Goal: Information Seeking & Learning: Compare options

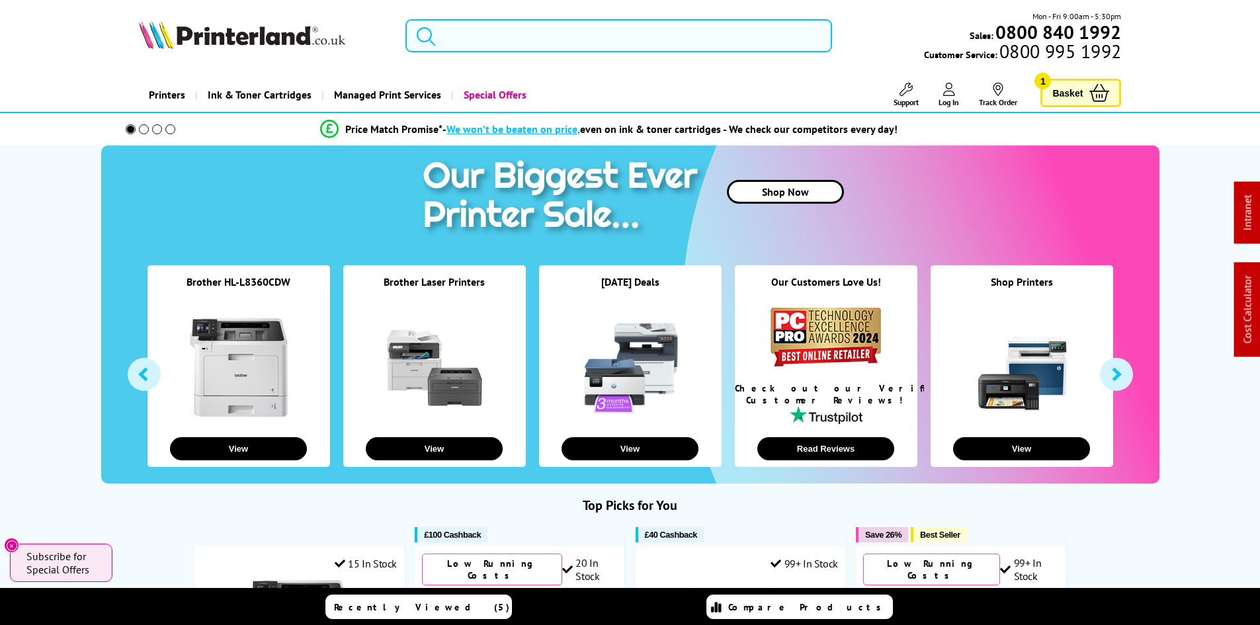
drag, startPoint x: 480, startPoint y: 40, endPoint x: 487, endPoint y: 42, distance: 7.5
click at [480, 40] on input "search" at bounding box center [619, 35] width 427 height 33
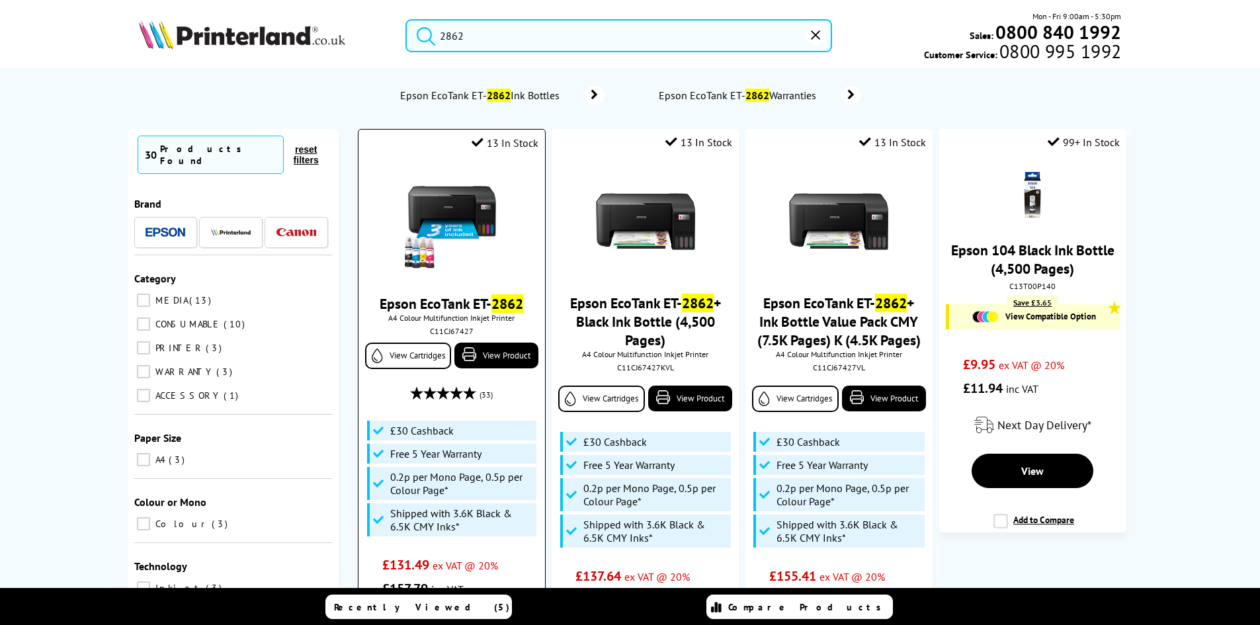
type input "2862"
click at [492, 218] on img at bounding box center [451, 222] width 99 height 99
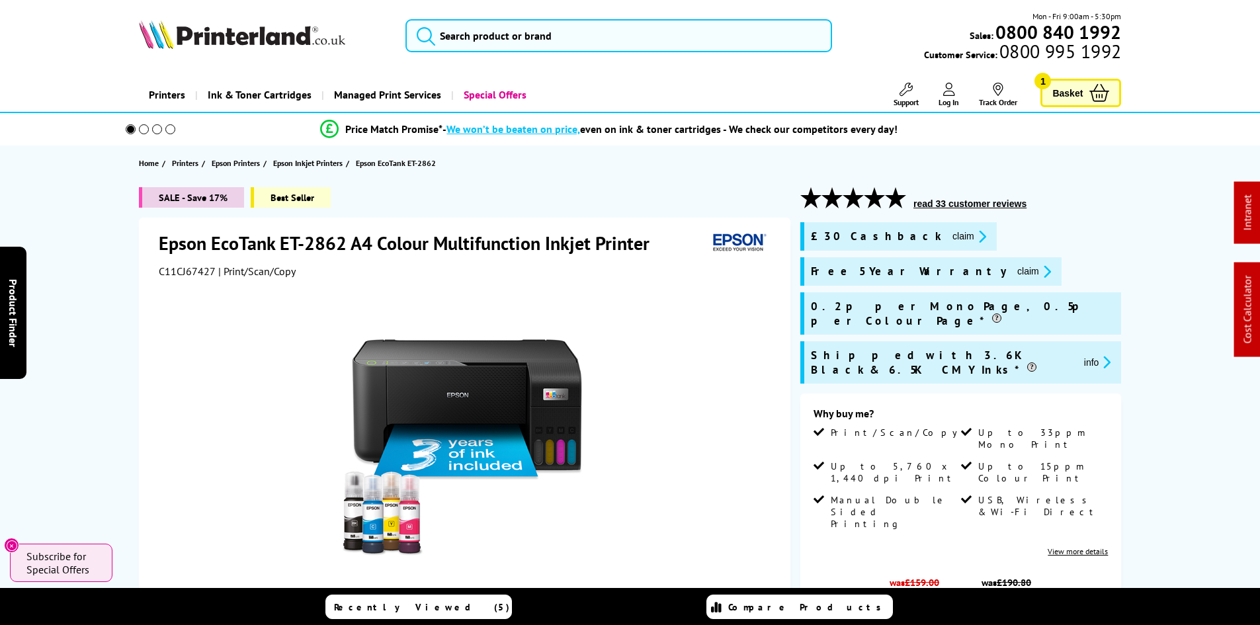
click at [786, 330] on div "Epson EcoTank ET-2862 A4 Colour Multifunction Inkjet Printer C11CJ67427 | Print…" at bounding box center [465, 506] width 652 height 577
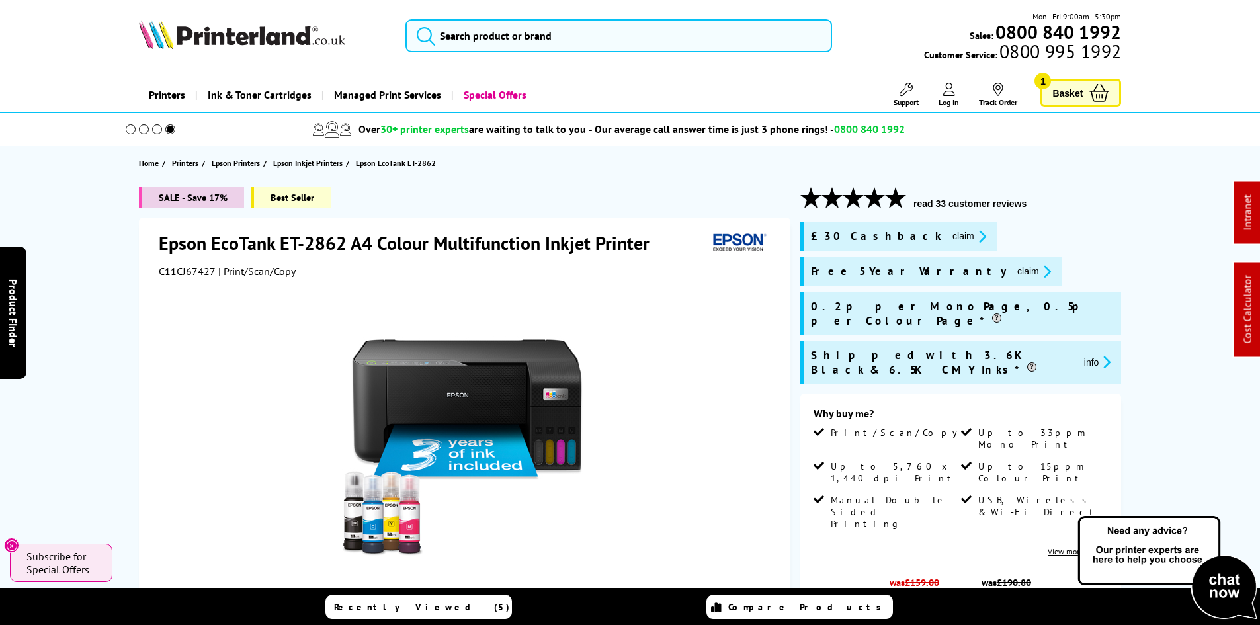
click at [975, 239] on icon "promo-description" at bounding box center [981, 237] width 12 height 14
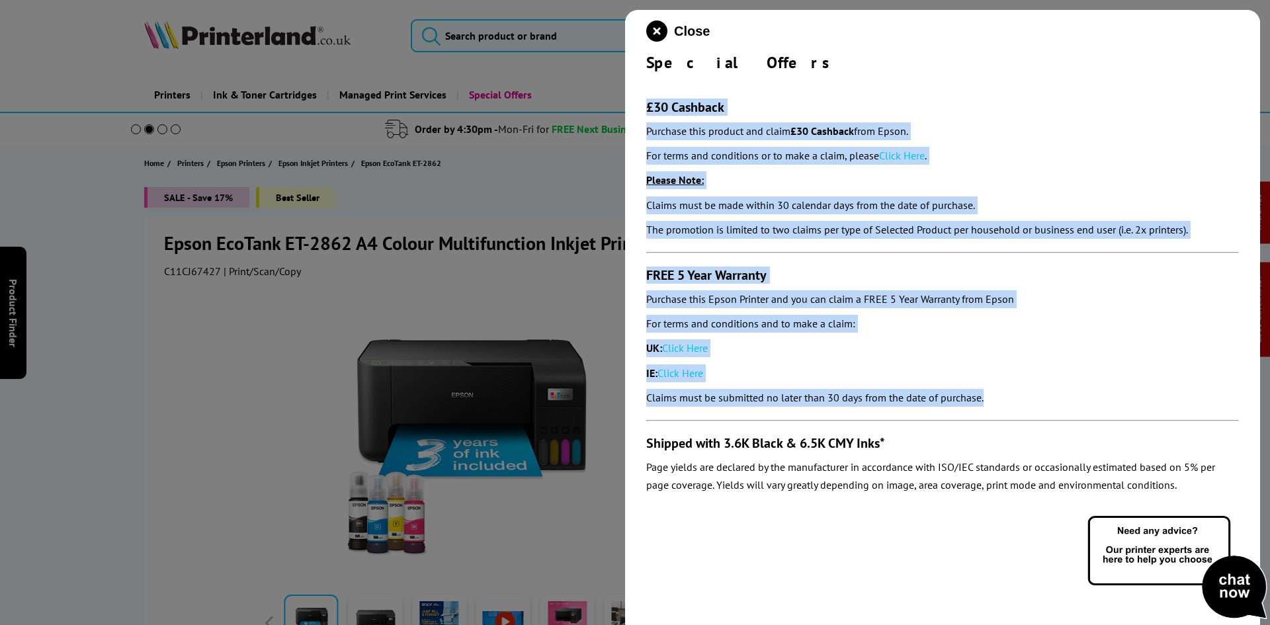
drag, startPoint x: 1007, startPoint y: 402, endPoint x: 646, endPoint y: 105, distance: 468.1
click at [646, 105] on div "Close Special Offers £30 Cashback Purchase this product and claim £30 Cashback …" at bounding box center [942, 322] width 635 height 625
copy section "£30 Cashback Purchase this product and claim £30 Cashback from Epson. For terms…"
click at [1135, 358] on div "FREE 5 Year Warranty Purchase this Epson Printer and you can claim a FREE 5 Yea…" at bounding box center [942, 337] width 593 height 140
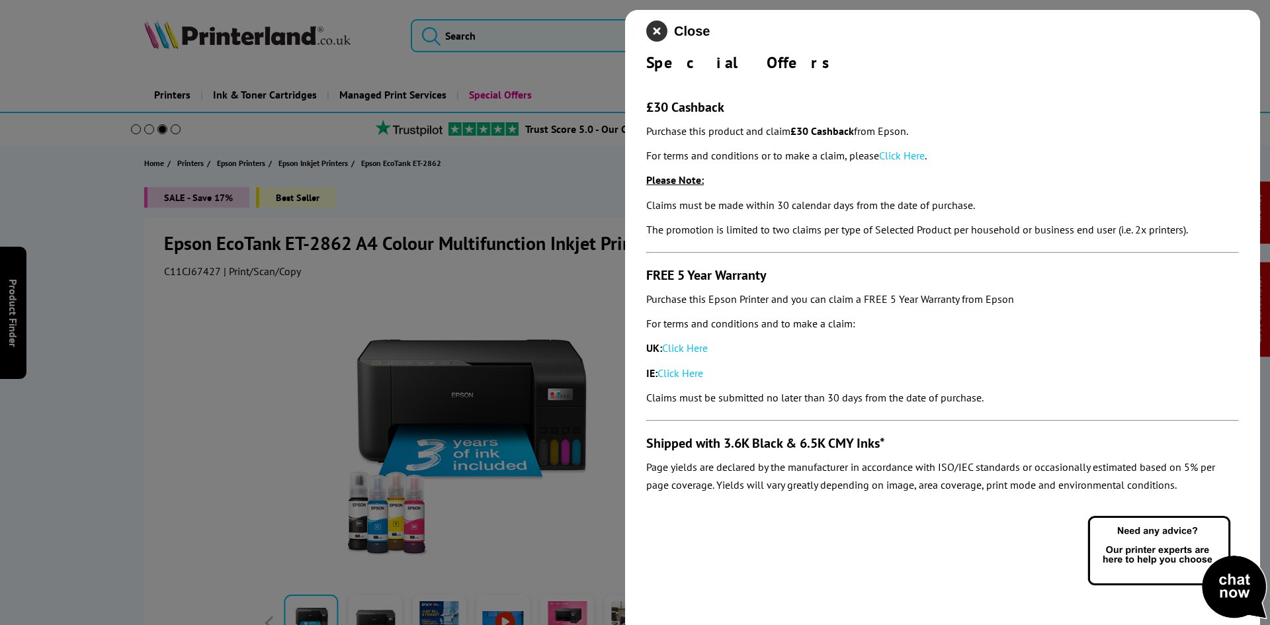
click at [658, 36] on icon "close modal" at bounding box center [656, 31] width 21 height 21
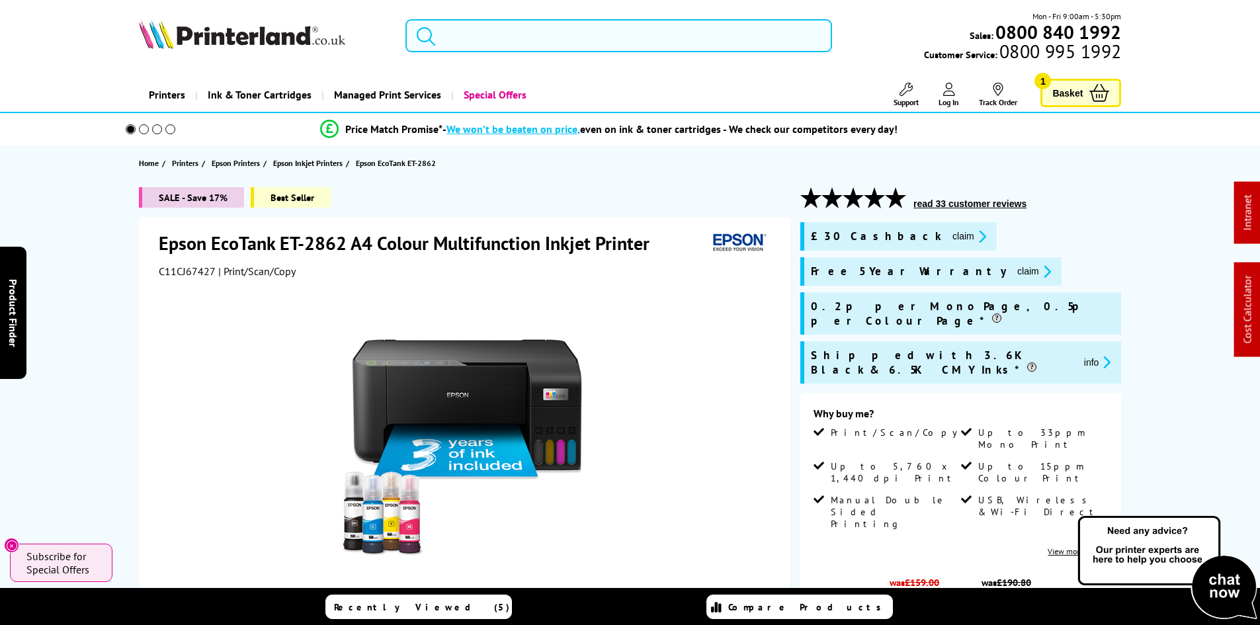
click at [528, 44] on input "search" at bounding box center [619, 35] width 427 height 33
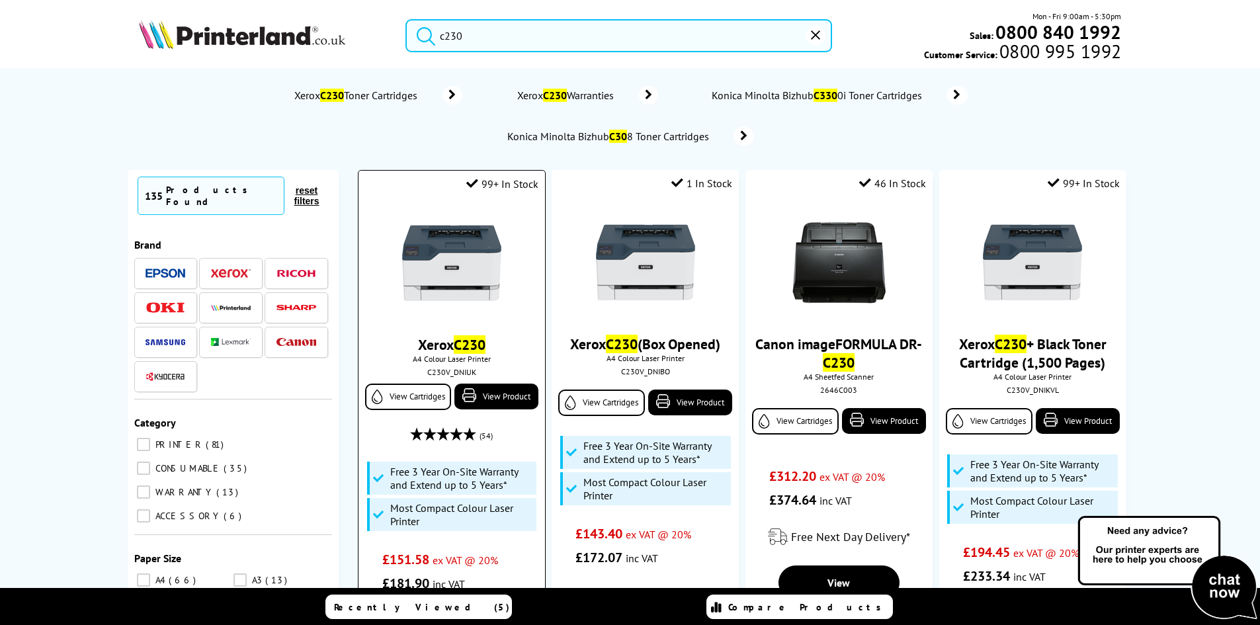
type input "c230"
click at [470, 257] on img at bounding box center [451, 263] width 99 height 99
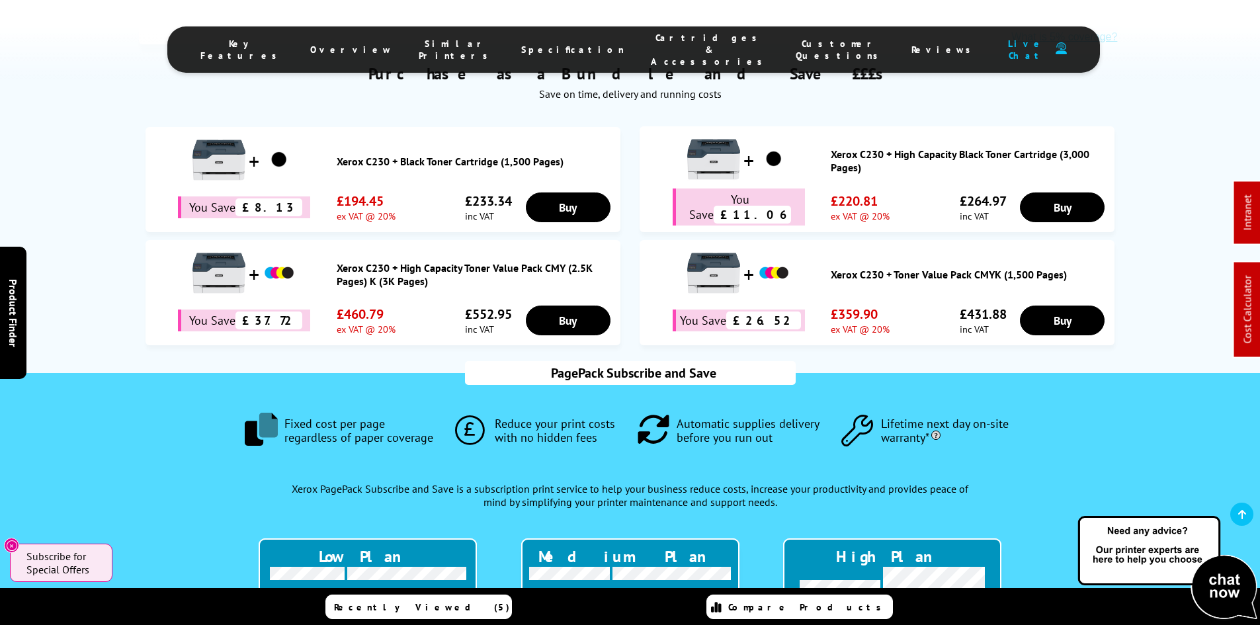
click at [671, 46] on span "Cartridges & Accessories" at bounding box center [710, 50] width 118 height 36
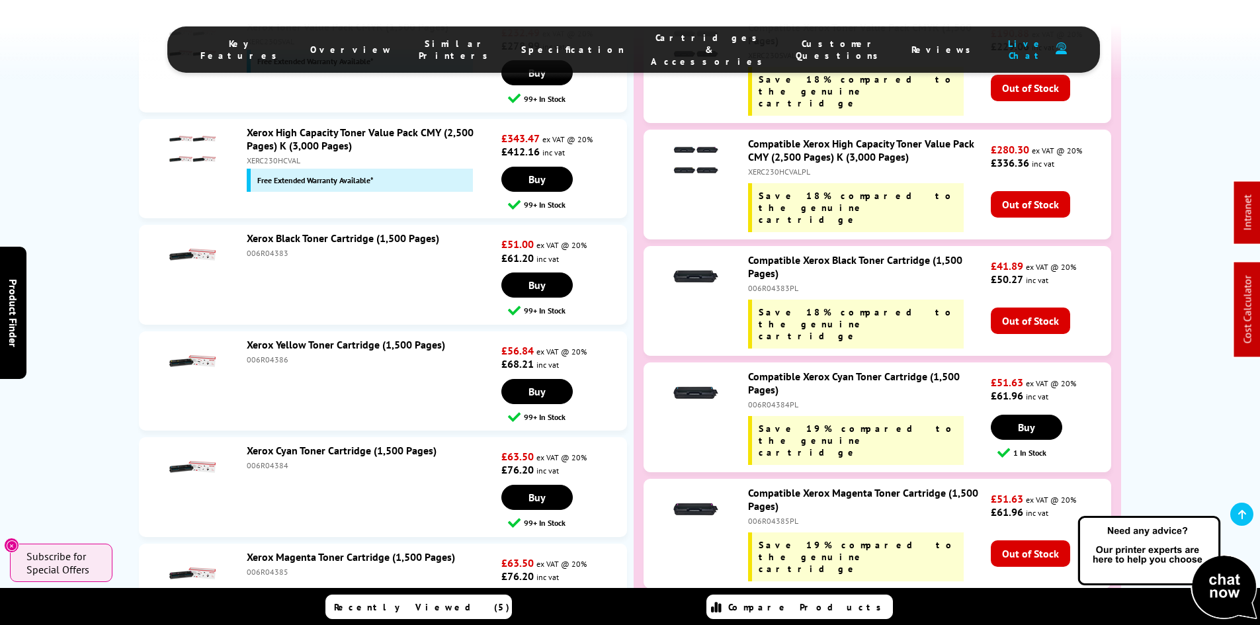
scroll to position [4843, 0]
click at [272, 354] on div "006R04386" at bounding box center [372, 359] width 251 height 10
copy div "006R04386"
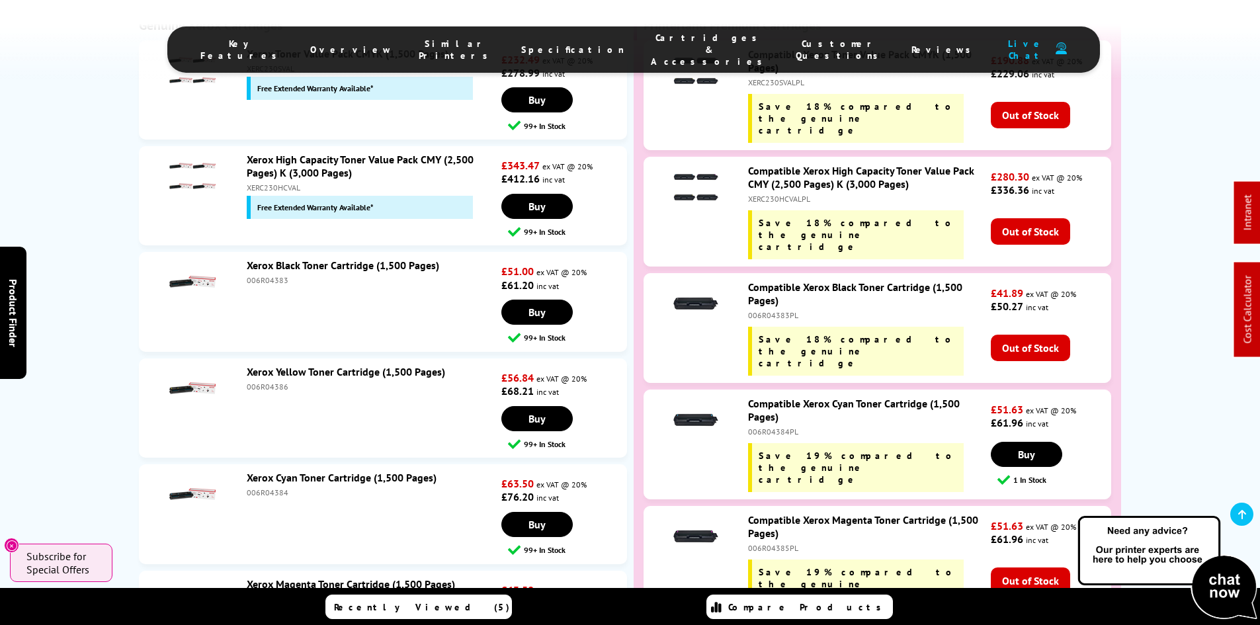
drag, startPoint x: 83, startPoint y: 363, endPoint x: 88, endPoint y: 242, distance: 121.2
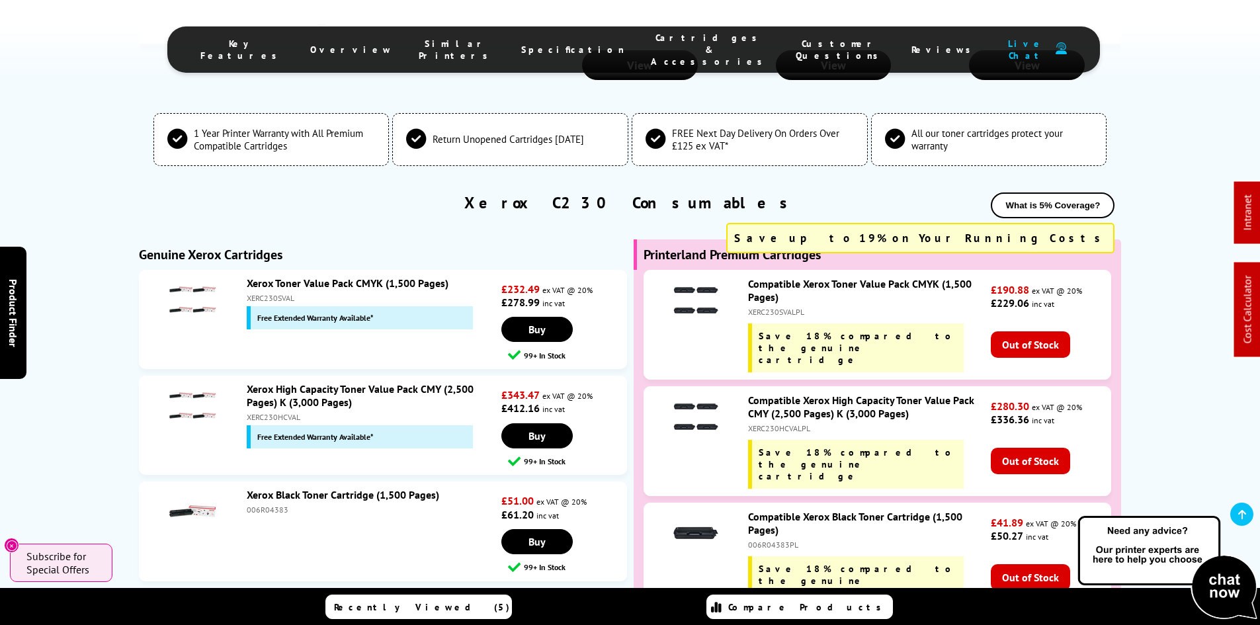
scroll to position [4469, 0]
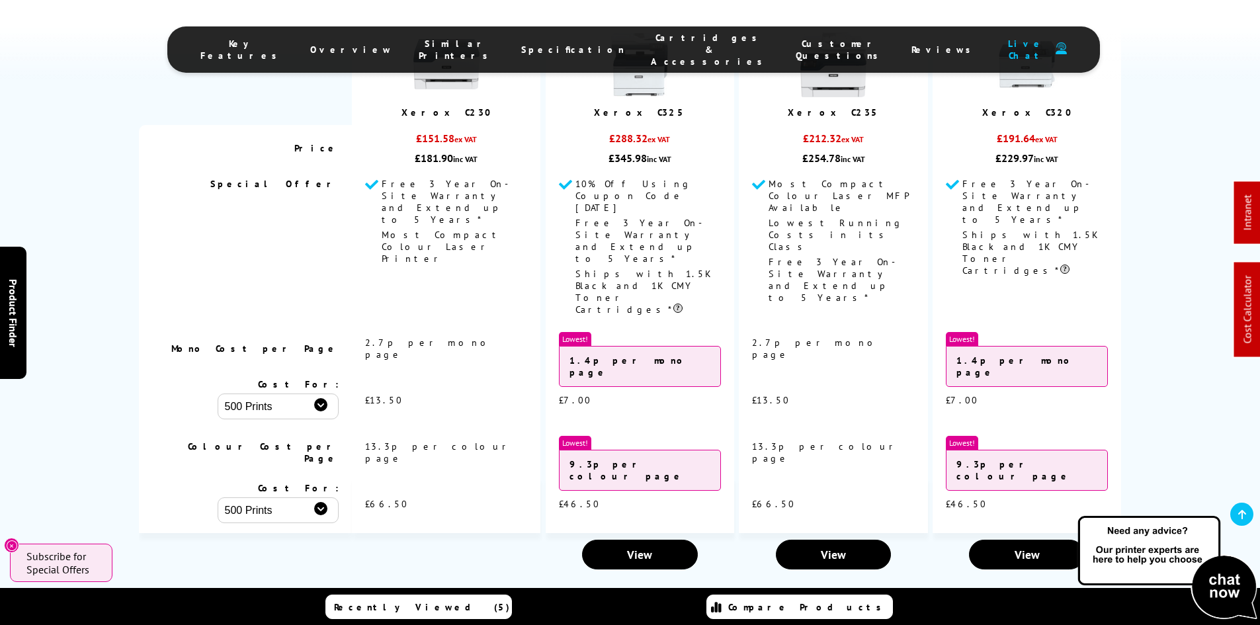
scroll to position [1947, 0]
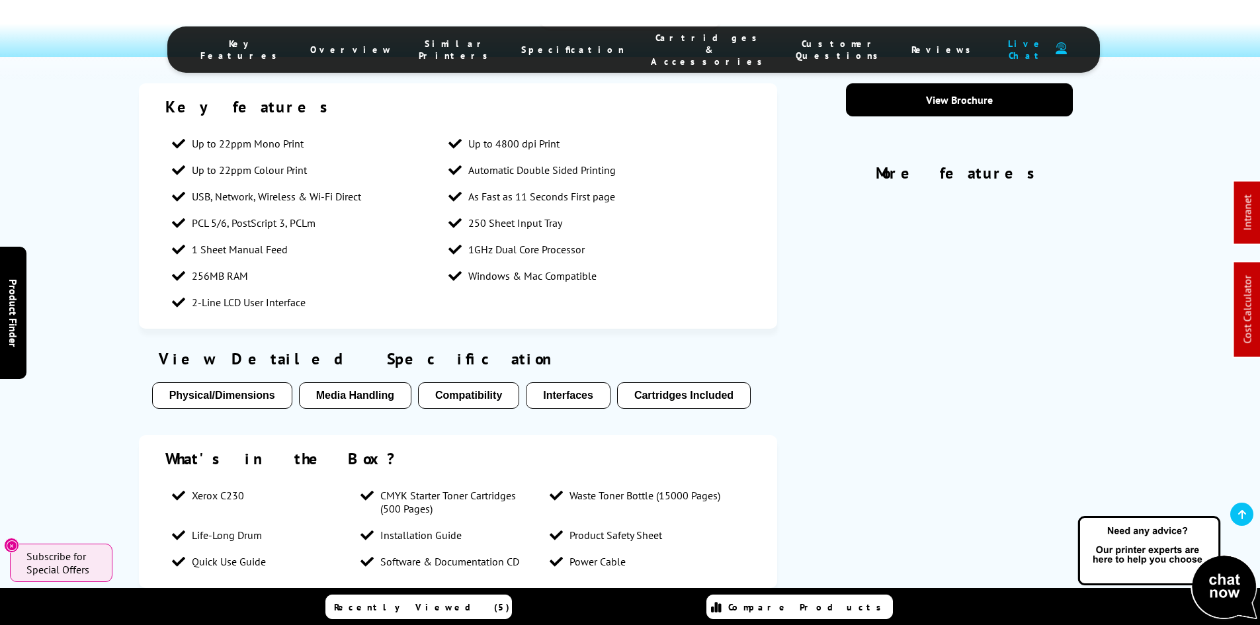
drag, startPoint x: 113, startPoint y: 420, endPoint x: 76, endPoint y: 177, distance: 246.3
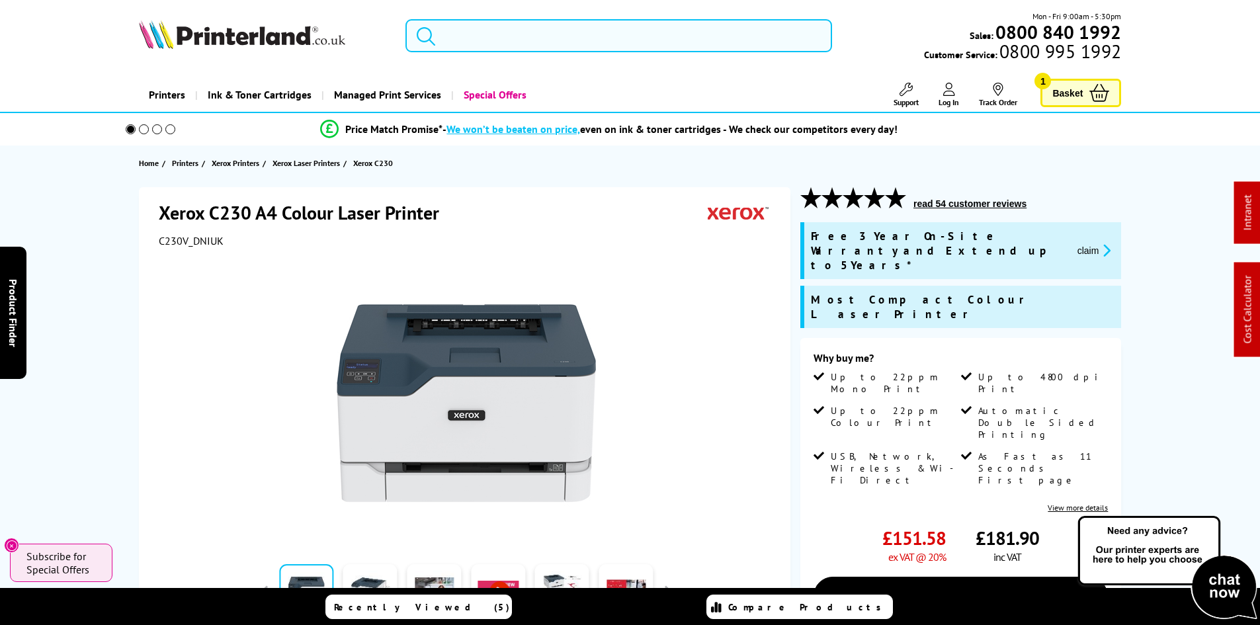
click at [558, 35] on input "search" at bounding box center [619, 35] width 427 height 33
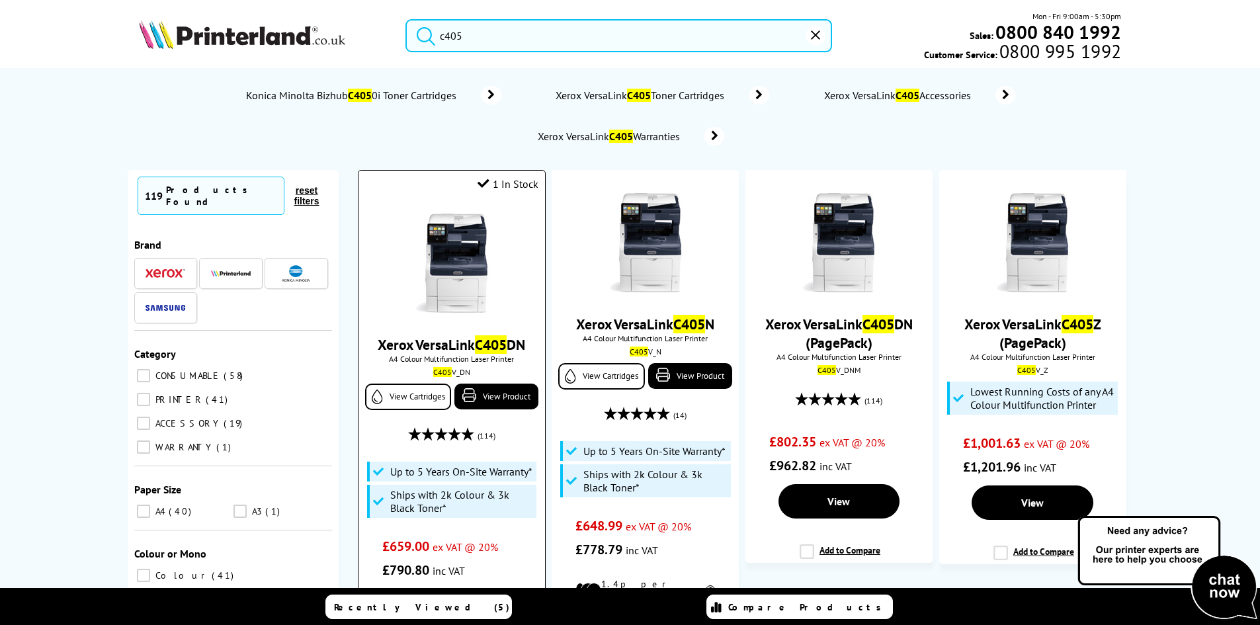
type input "c405"
click at [486, 284] on img at bounding box center [451, 263] width 99 height 99
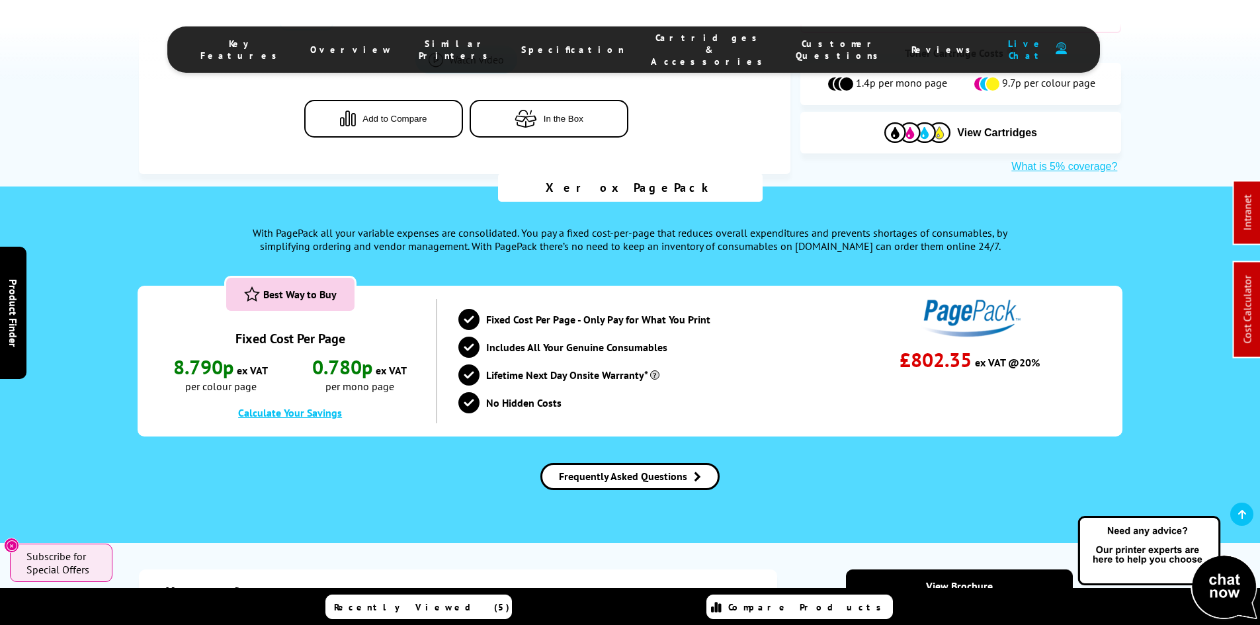
click at [651, 44] on span "Cartridges & Accessories" at bounding box center [710, 50] width 118 height 36
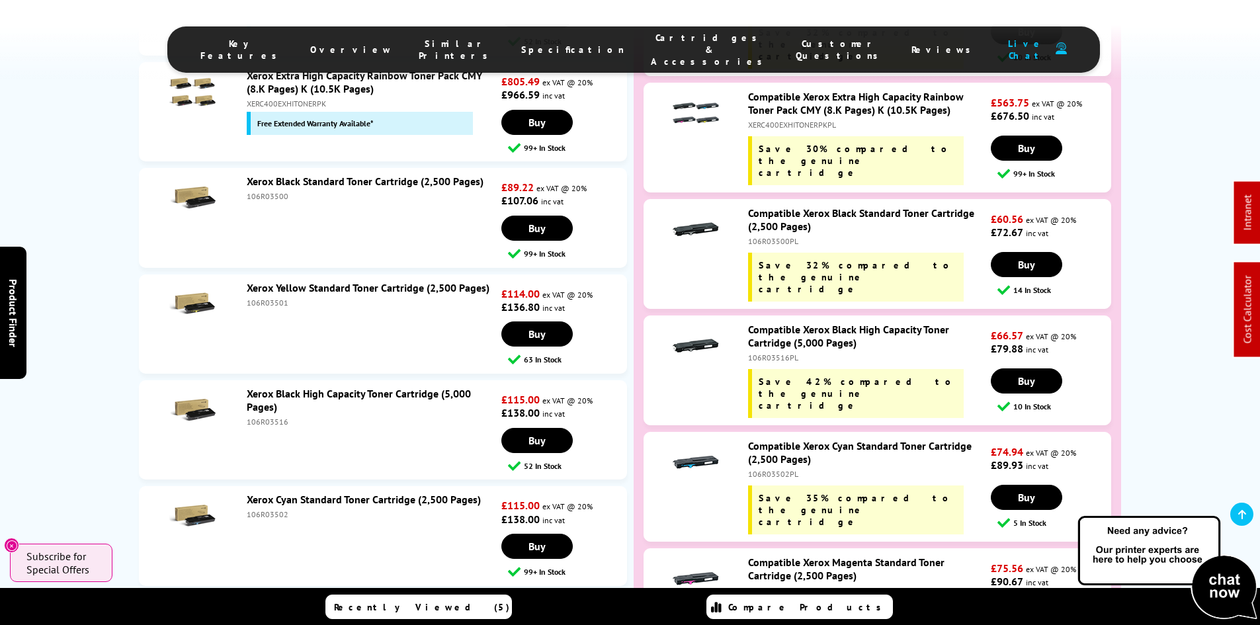
scroll to position [4755, 0]
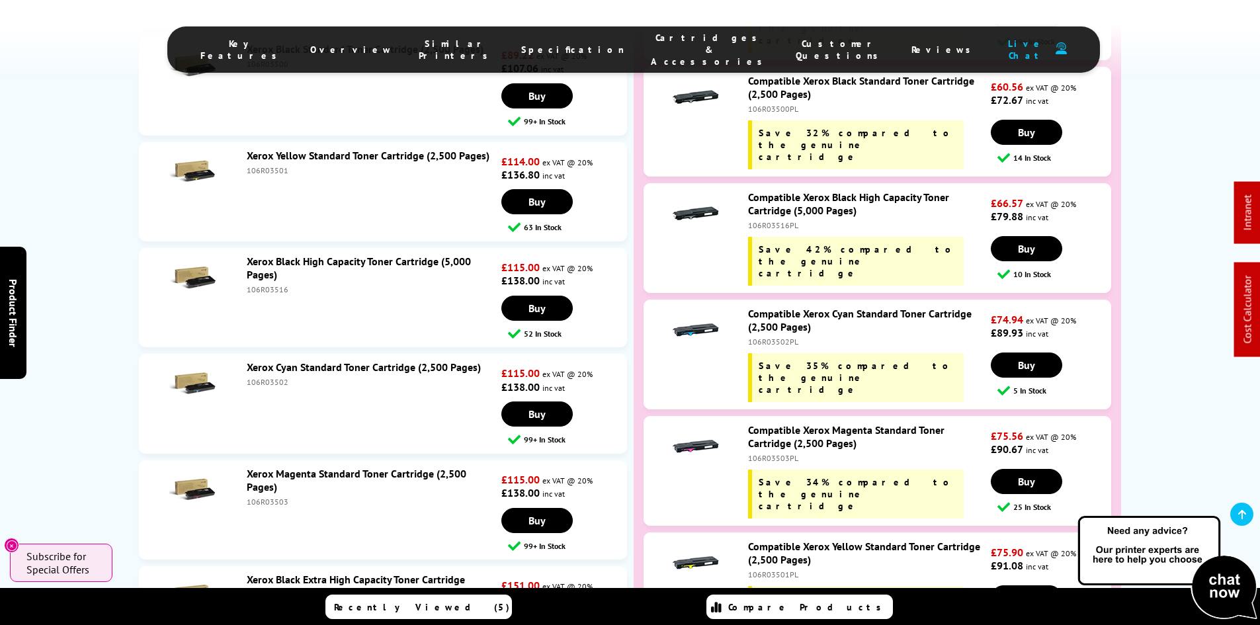
click at [776, 453] on div "106R03503PL" at bounding box center [868, 458] width 240 height 10
copy div "106R03503PL"
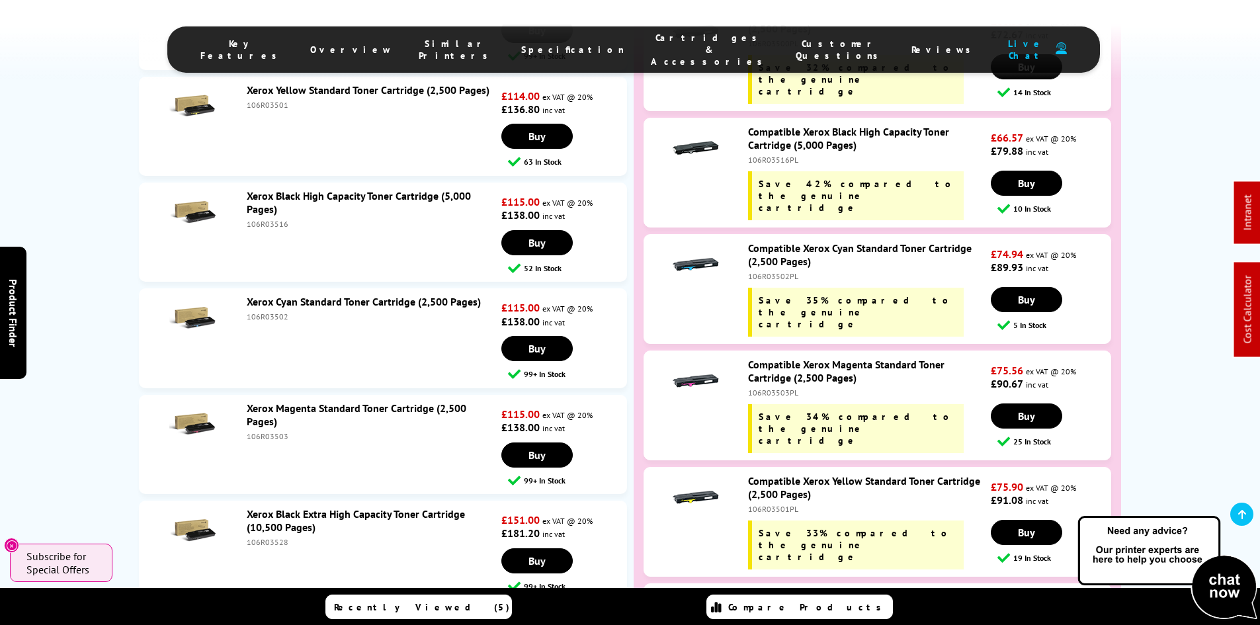
scroll to position [4821, 0]
click at [780, 620] on div "106R03528PL" at bounding box center [868, 625] width 240 height 10
copy div "106R03528PL"
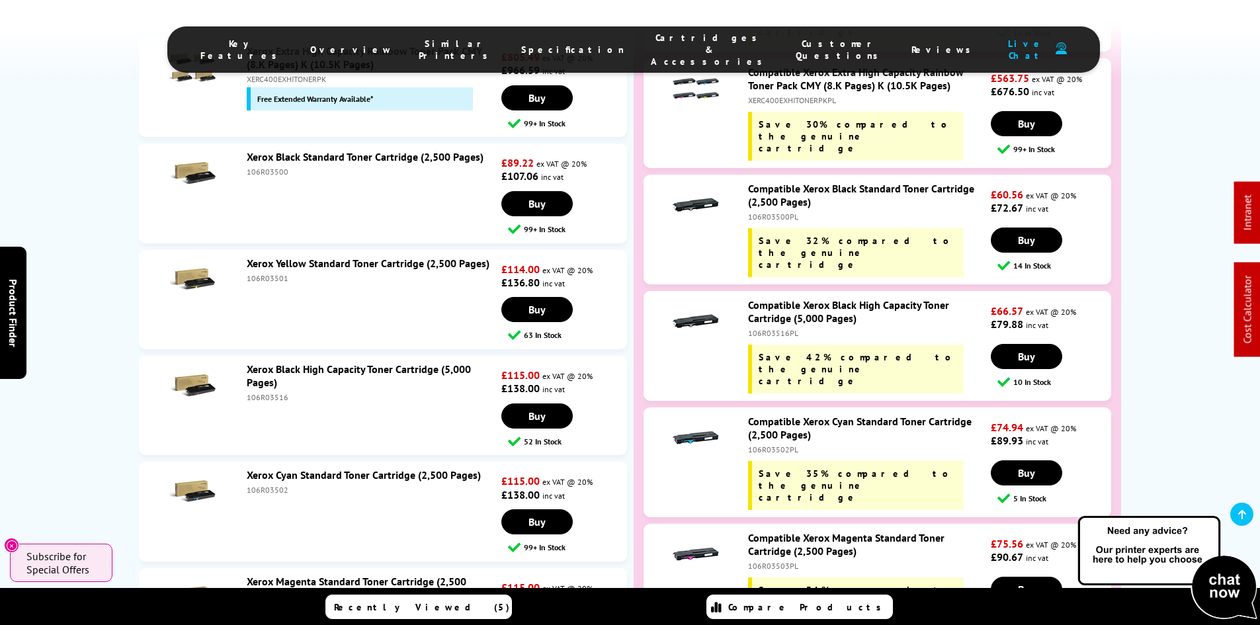
scroll to position [4688, 0]
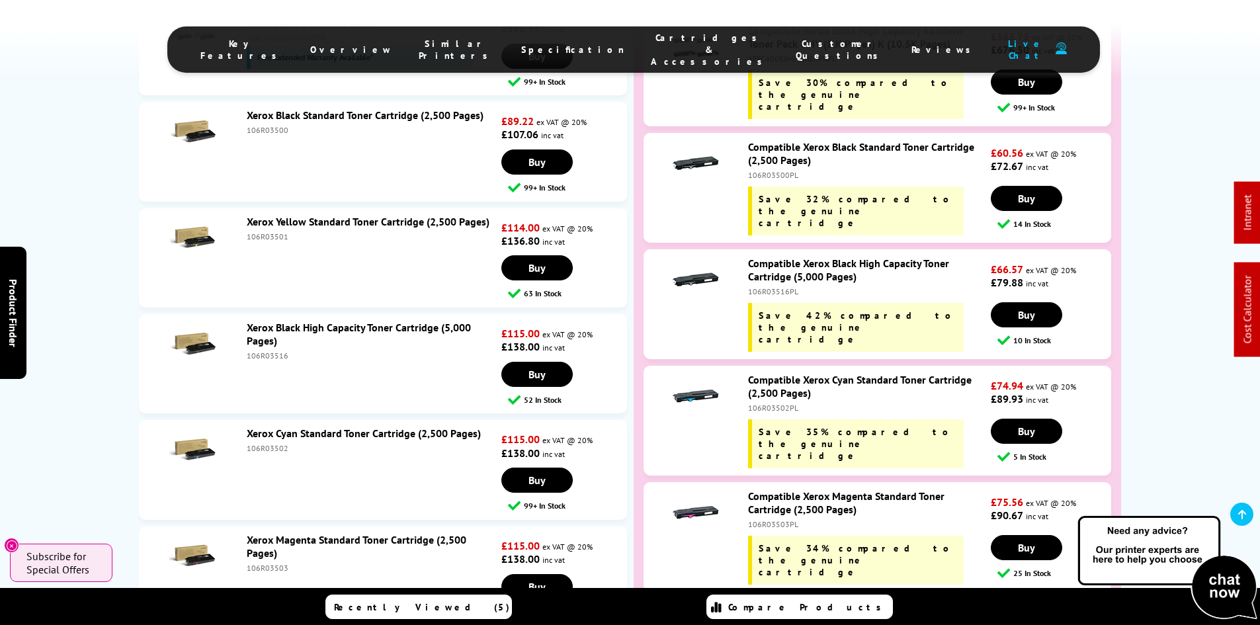
copy div "106R03501PL"
drag, startPoint x: 90, startPoint y: 379, endPoint x: 95, endPoint y: 455, distance: 76.2
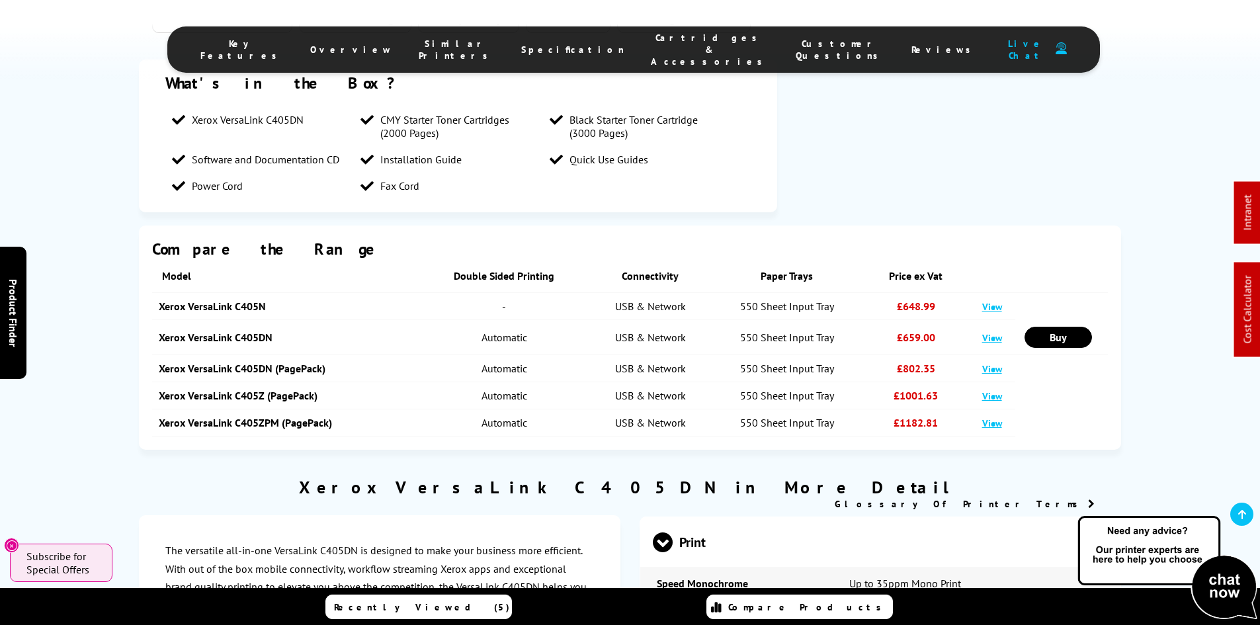
scroll to position [0, 0]
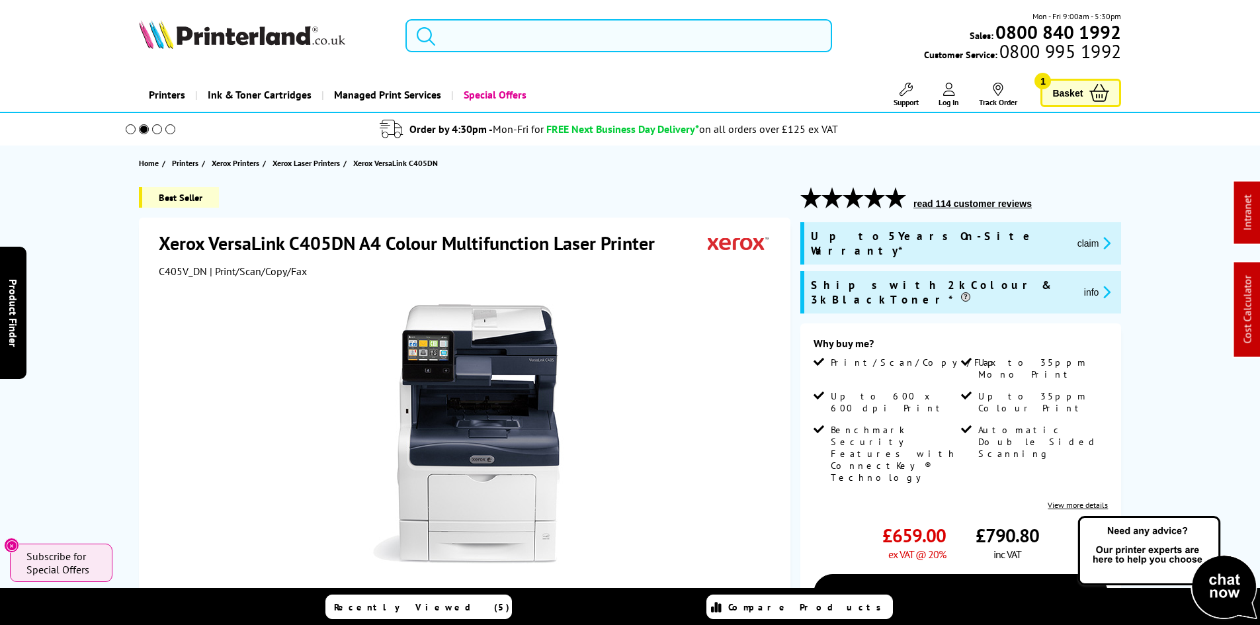
drag, startPoint x: 97, startPoint y: 457, endPoint x: 100, endPoint y: 166, distance: 290.5
click at [514, 37] on input "search" at bounding box center [619, 35] width 427 height 33
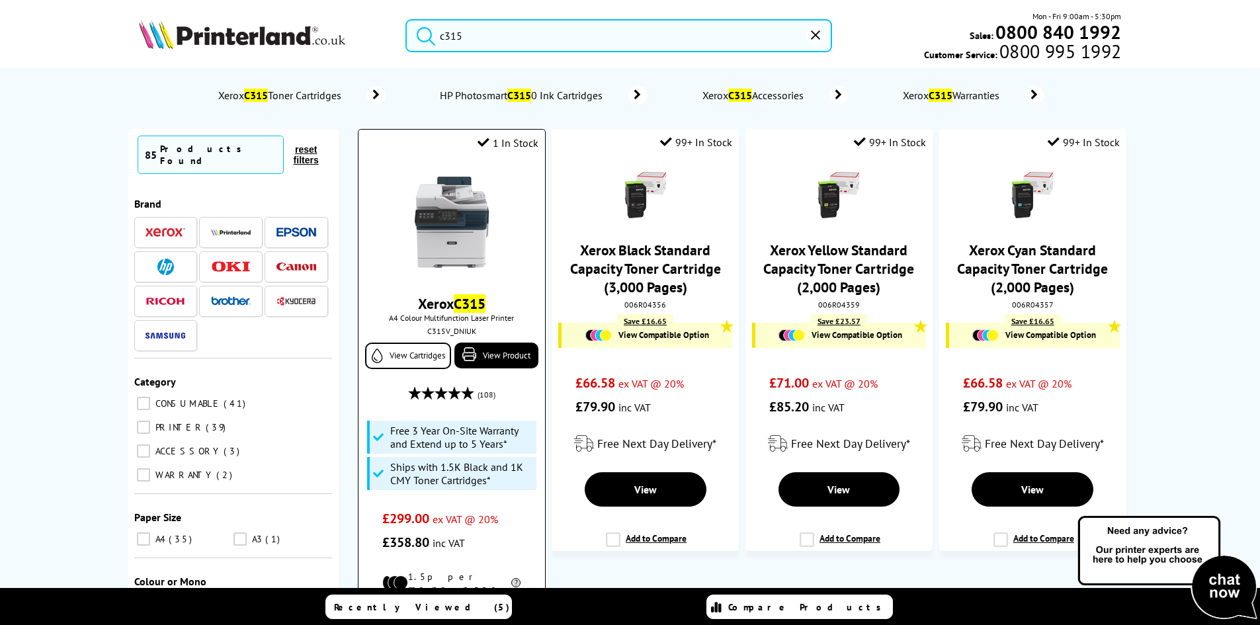
type input "c315"
click at [437, 253] on img at bounding box center [451, 222] width 99 height 99
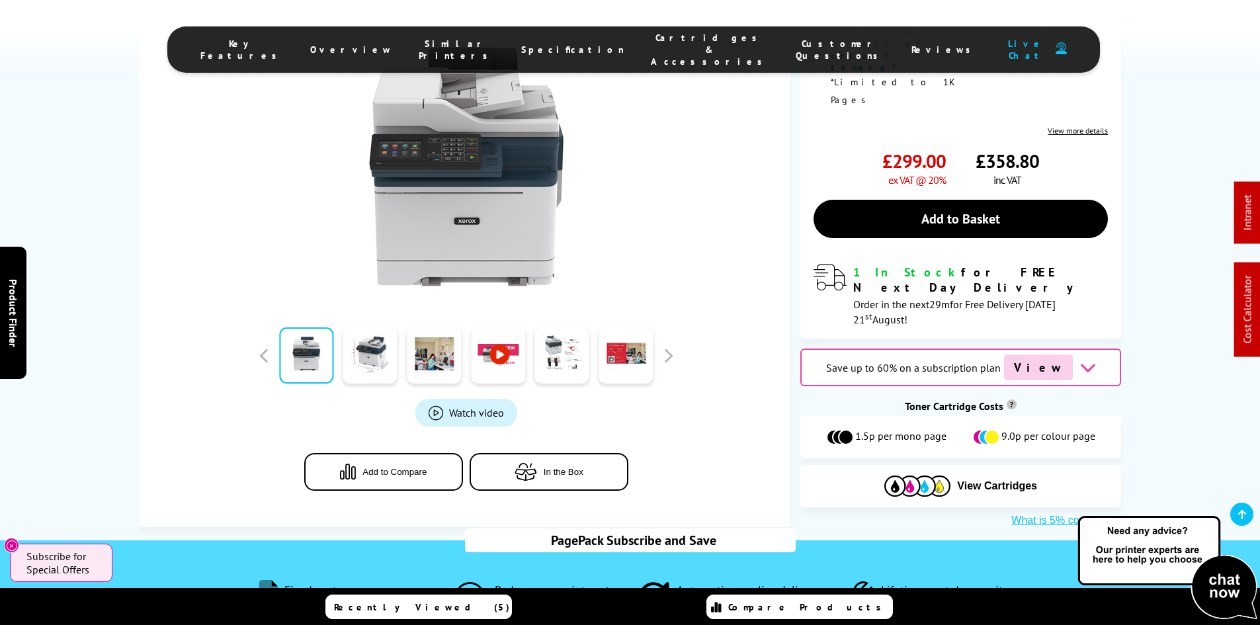
scroll to position [926, 0]
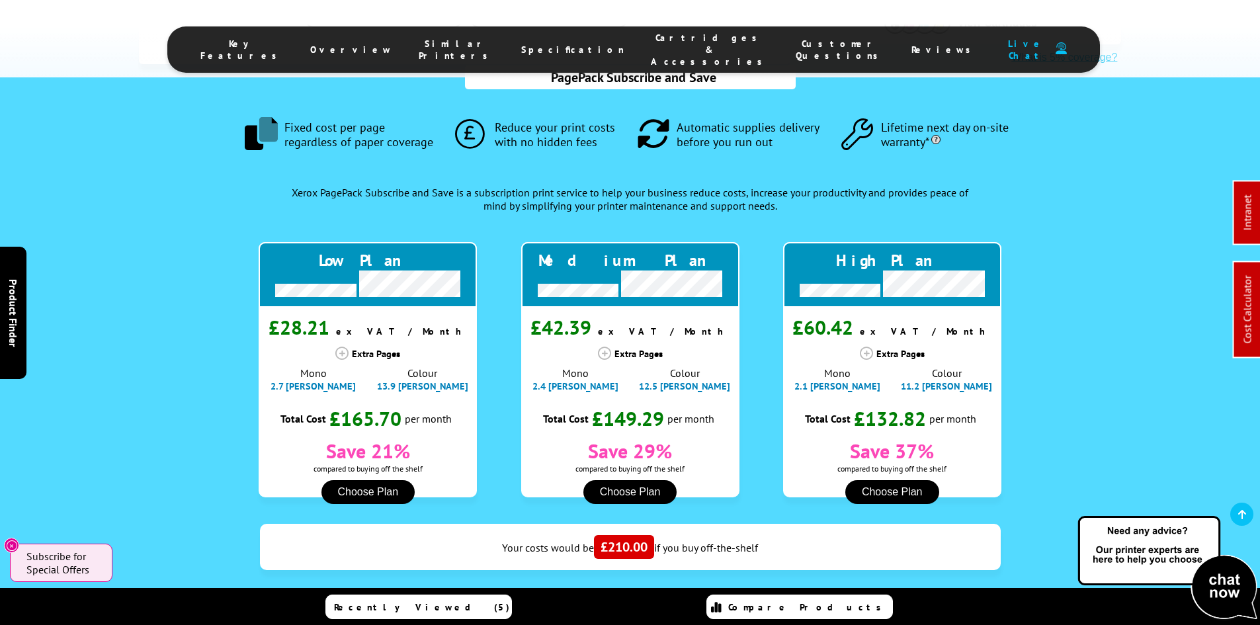
click at [664, 48] on span "Cartridges & Accessories" at bounding box center [710, 50] width 118 height 36
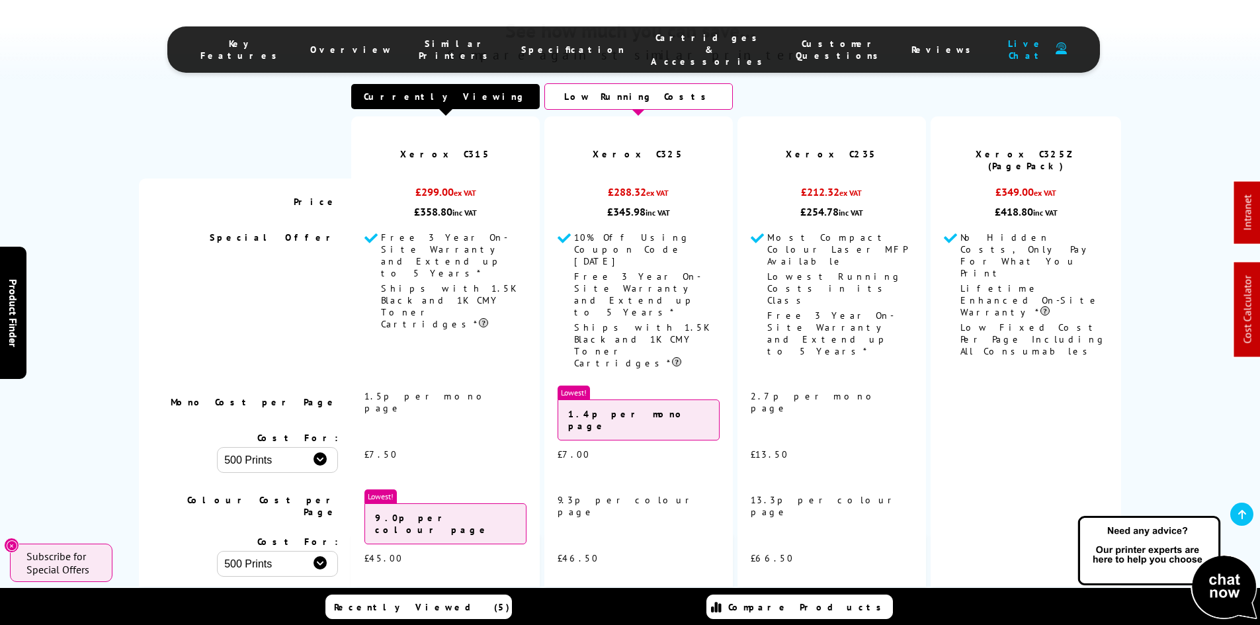
scroll to position [4557, 0]
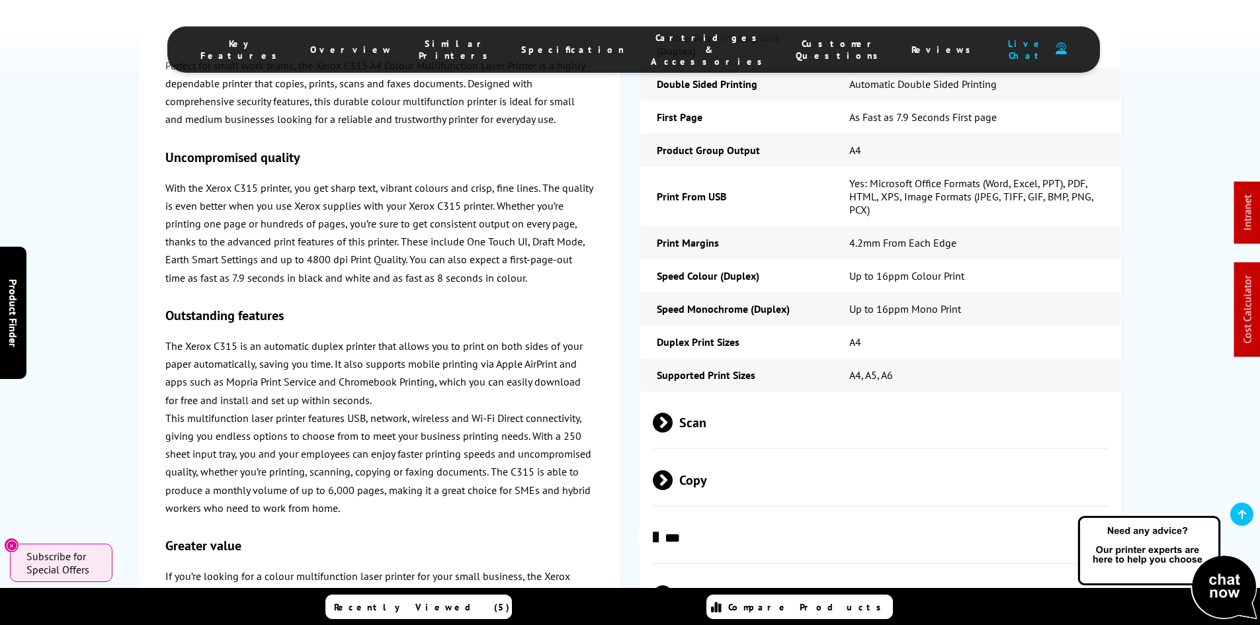
scroll to position [0, 0]
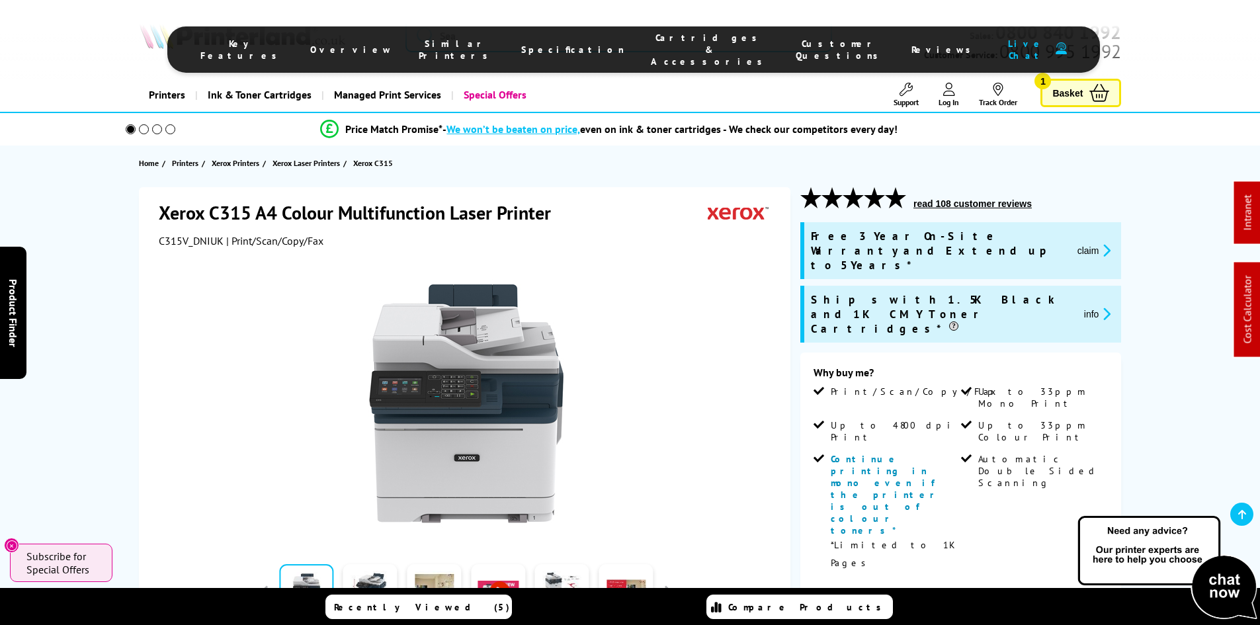
drag, startPoint x: 63, startPoint y: 382, endPoint x: 122, endPoint y: 32, distance: 355.0
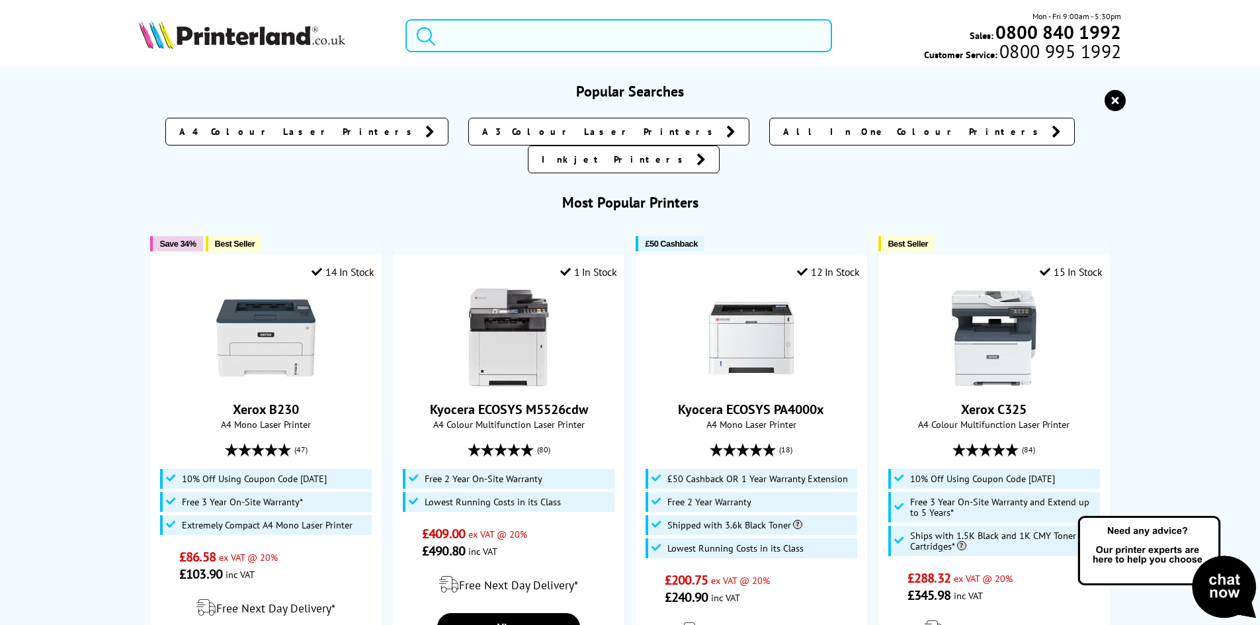
paste input "HLL2400DWZU1"
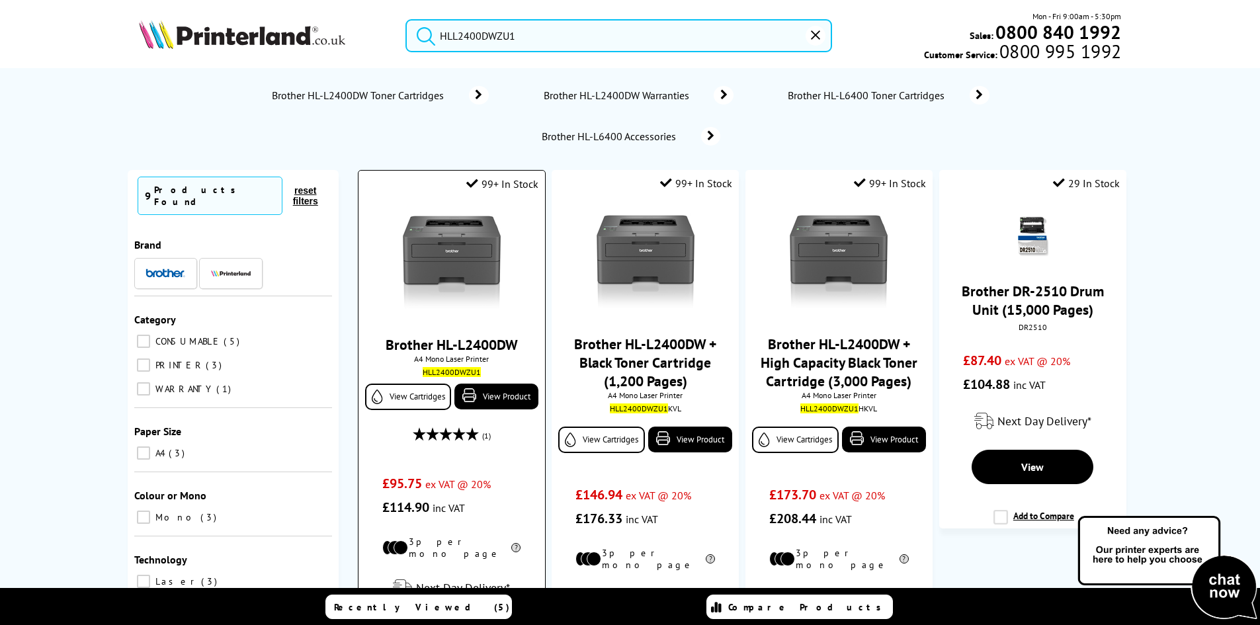
type input "HLL2400DWZU1"
click at [431, 233] on img at bounding box center [451, 263] width 99 height 99
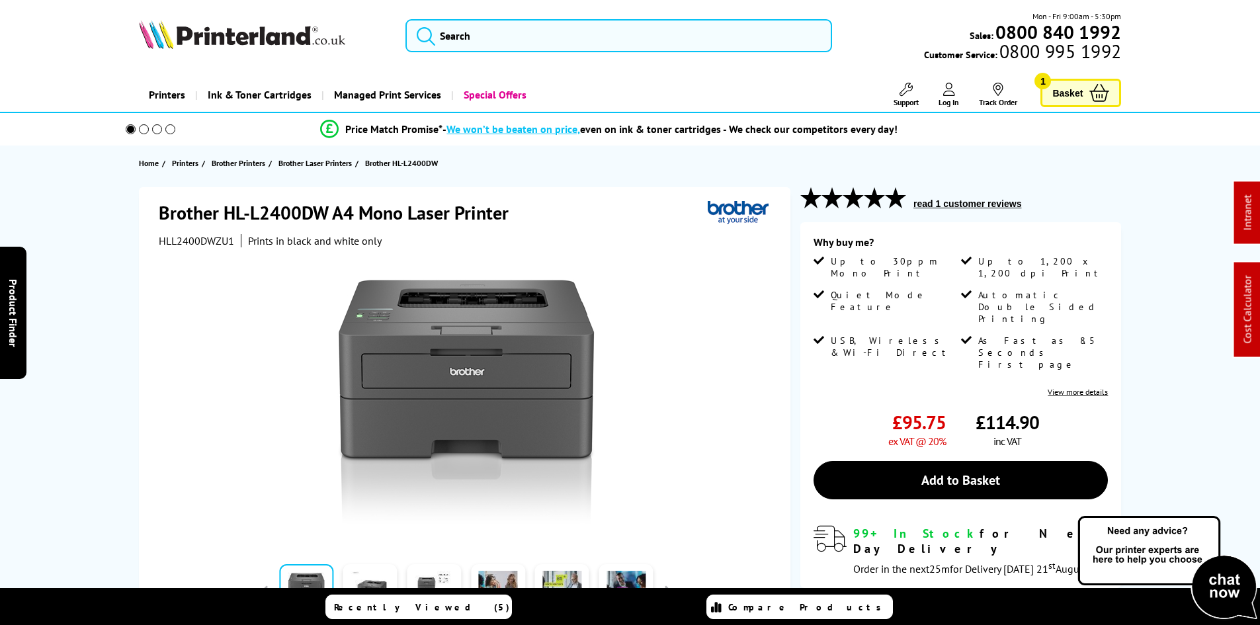
click at [102, 300] on div "Brother HL-L2400DW A4 Mono Laser Printer HLL2400DWZU1 Prints in black and white…" at bounding box center [630, 477] width 1059 height 580
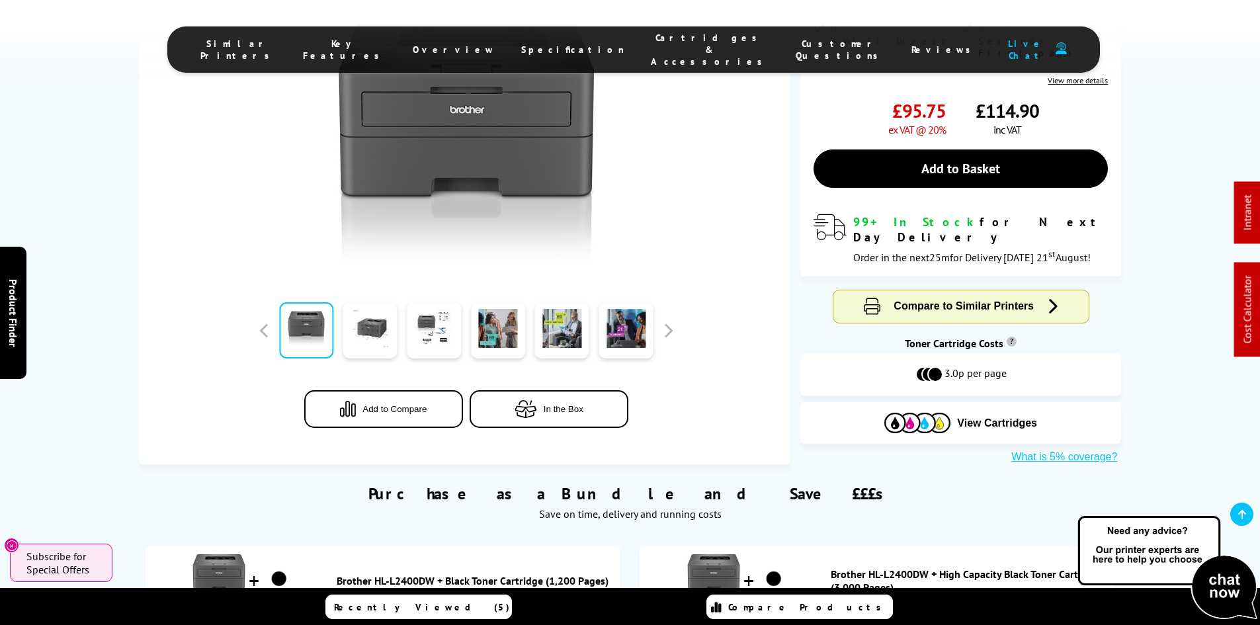
scroll to position [463, 0]
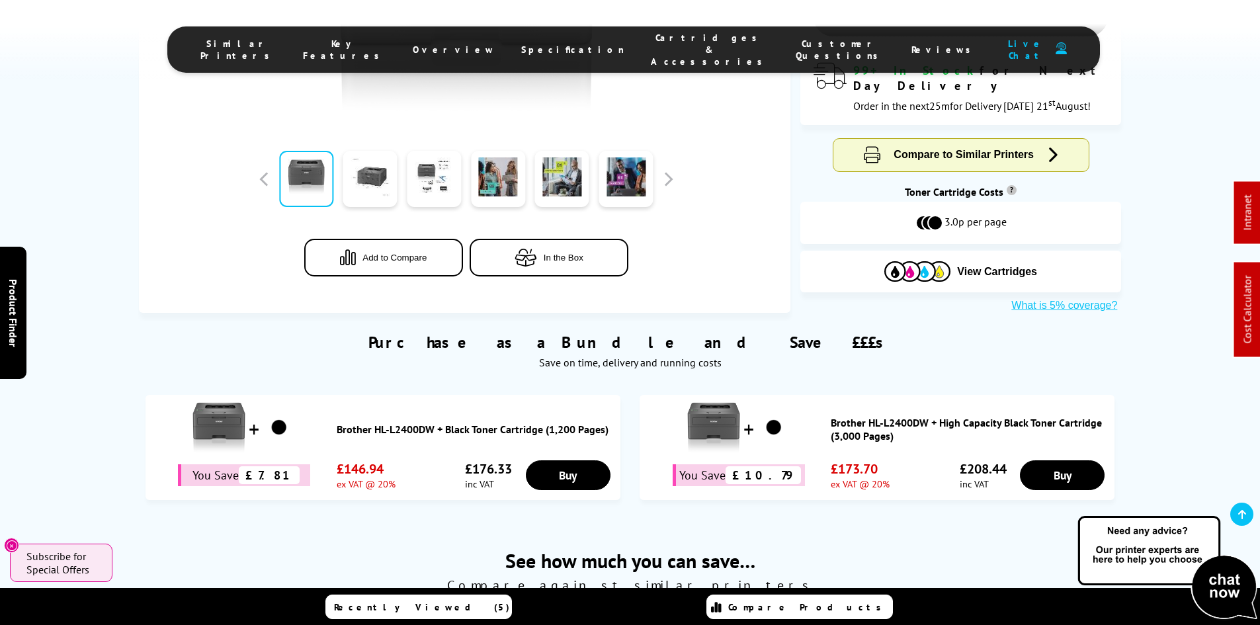
click at [64, 369] on div "Purchase as a Bundle and Save £££s Save on time, delivery and running costs You…" at bounding box center [630, 413] width 1260 height 202
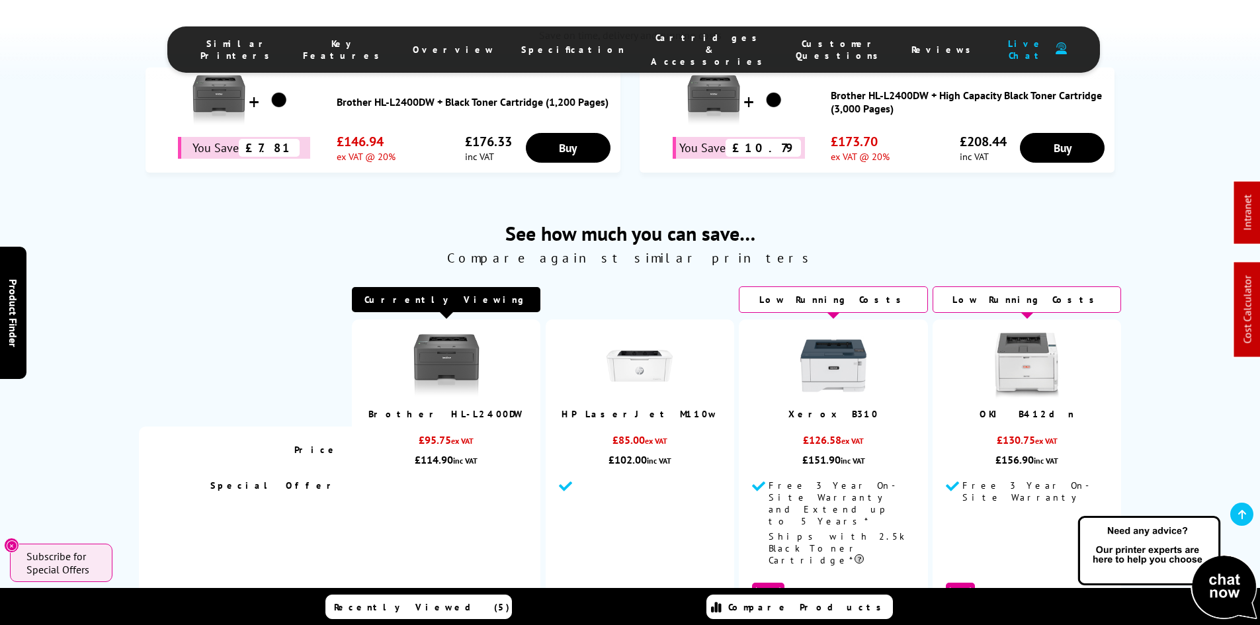
scroll to position [794, 0]
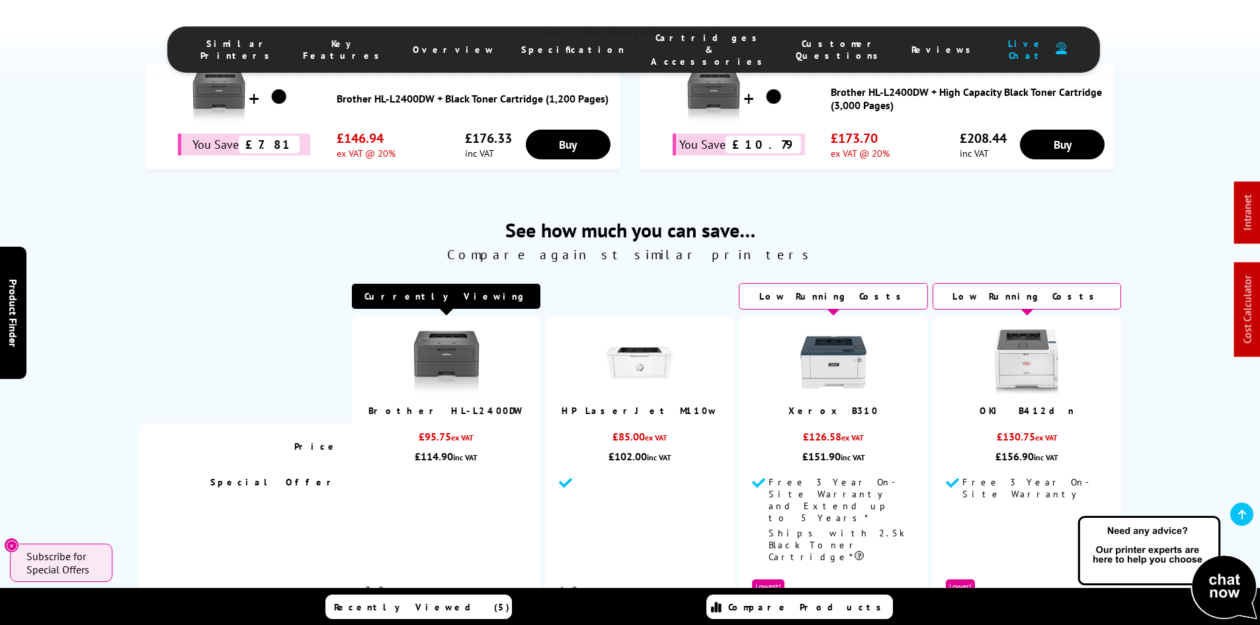
drag, startPoint x: 557, startPoint y: 42, endPoint x: 638, endPoint y: 158, distance: 142.1
click at [557, 33] on li "Specification" at bounding box center [573, 50] width 130 height 36
drag, startPoint x: 547, startPoint y: 44, endPoint x: 592, endPoint y: 151, distance: 115.9
click at [547, 44] on span "Specification" at bounding box center [572, 50] width 103 height 12
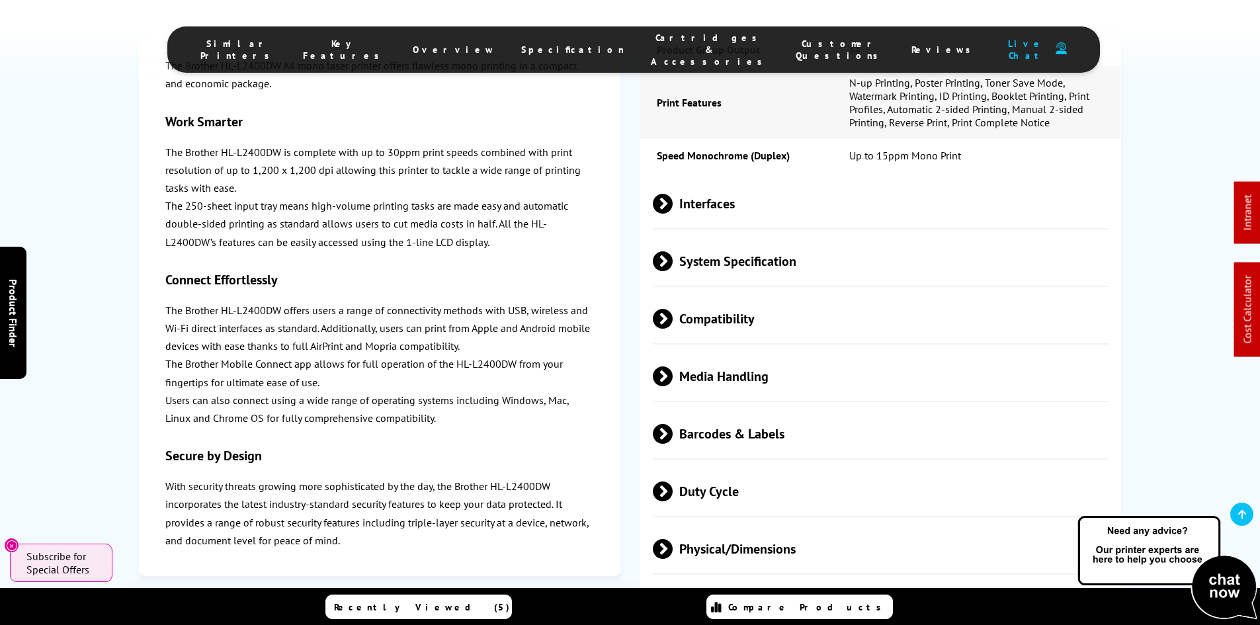
scroll to position [2674, 0]
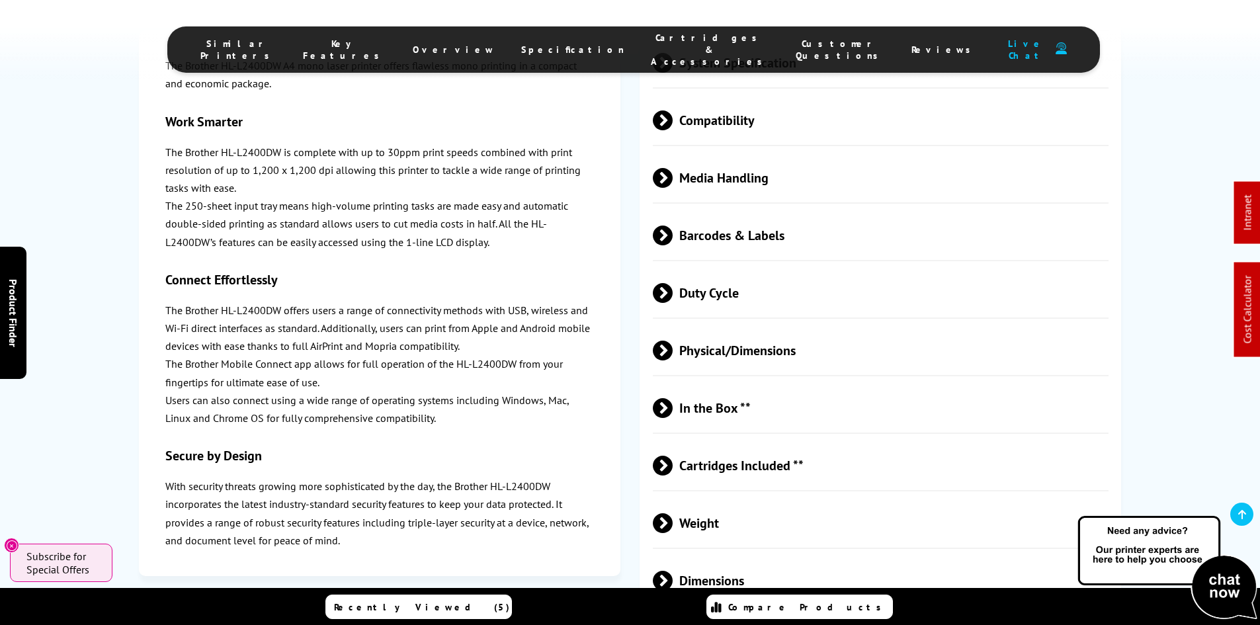
click at [728, 153] on span "Media Handling" at bounding box center [881, 178] width 457 height 50
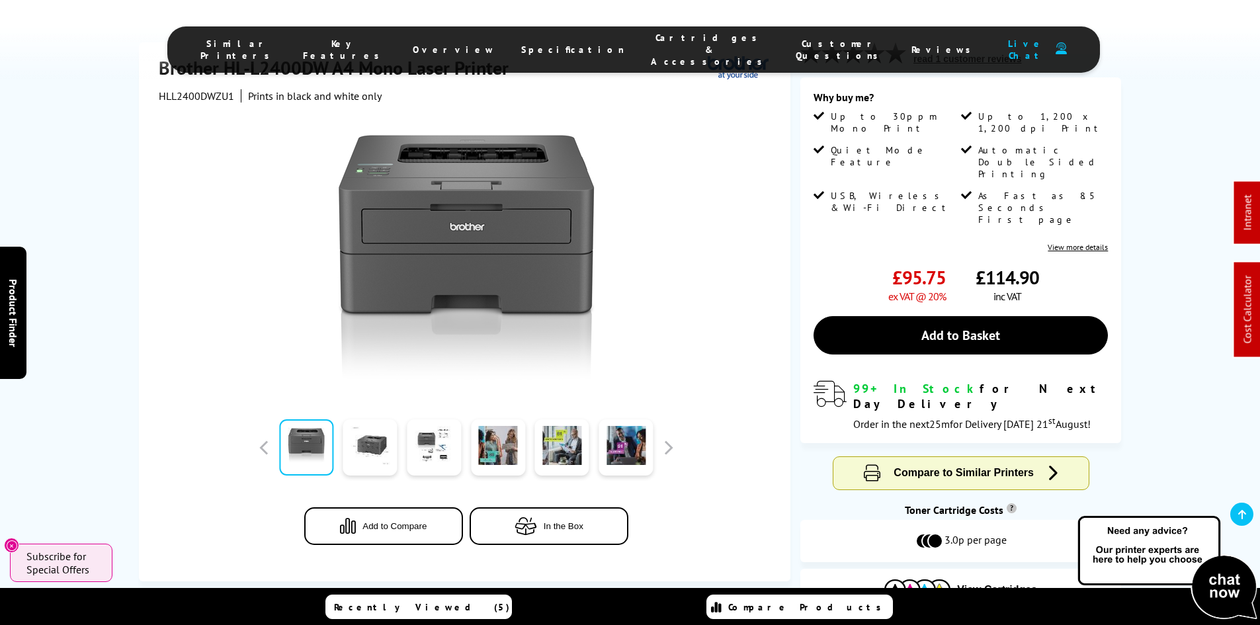
scroll to position [0, 0]
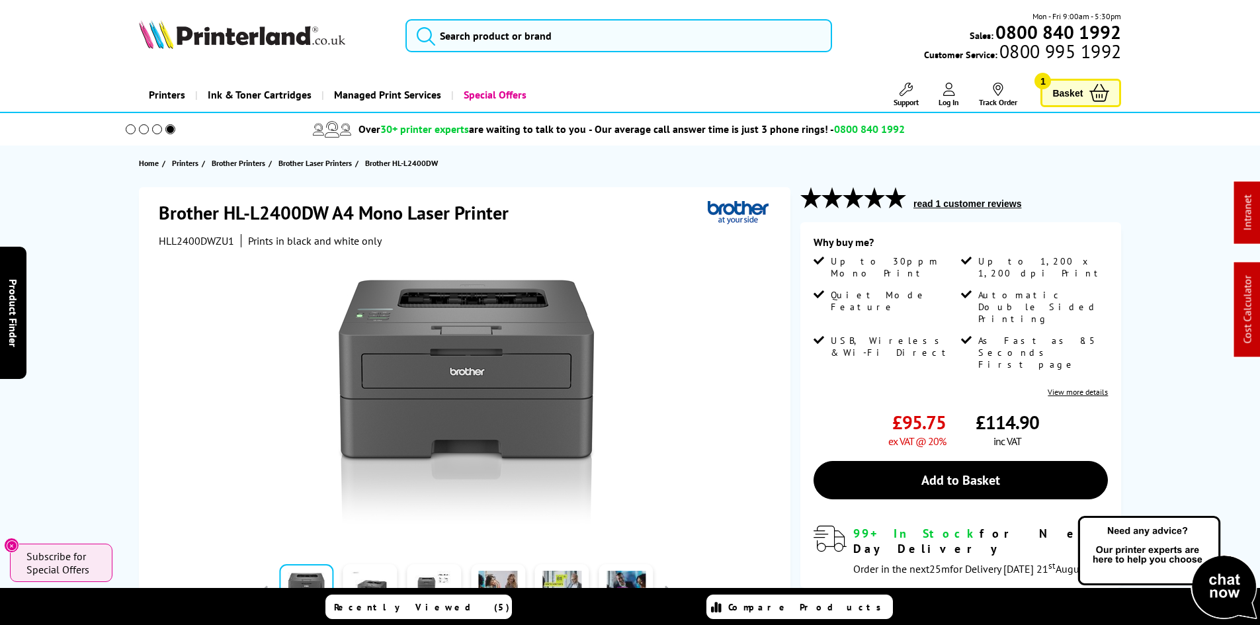
drag, startPoint x: 109, startPoint y: 408, endPoint x: 139, endPoint y: 177, distance: 233.5
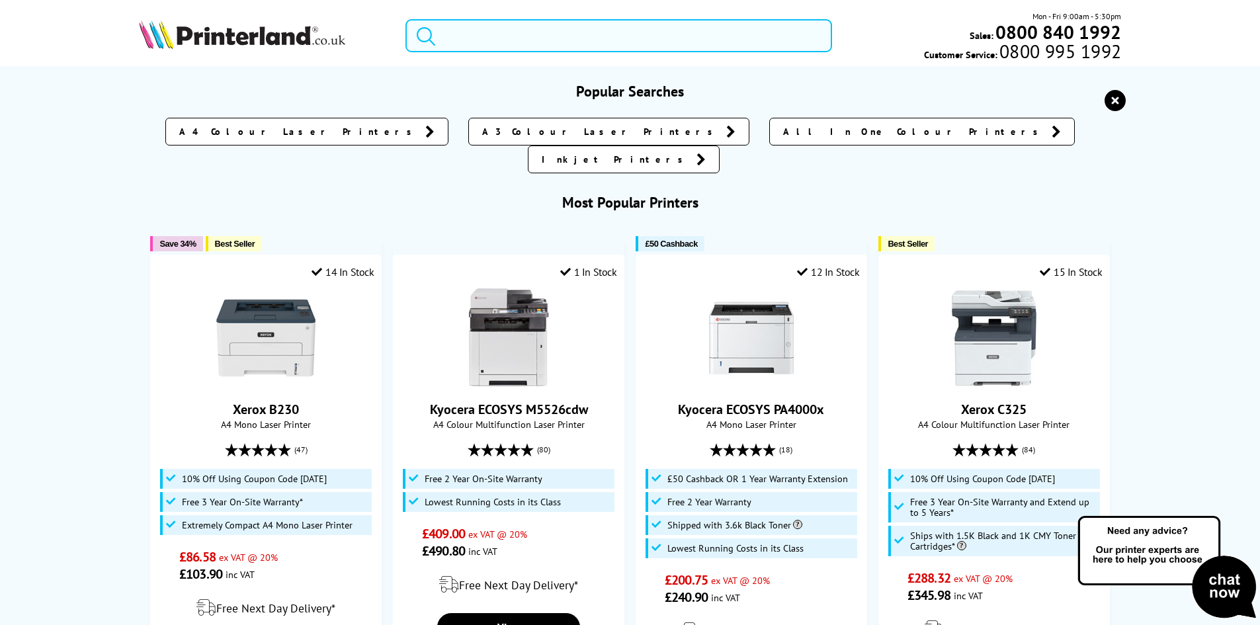
paste input "1PV87A"
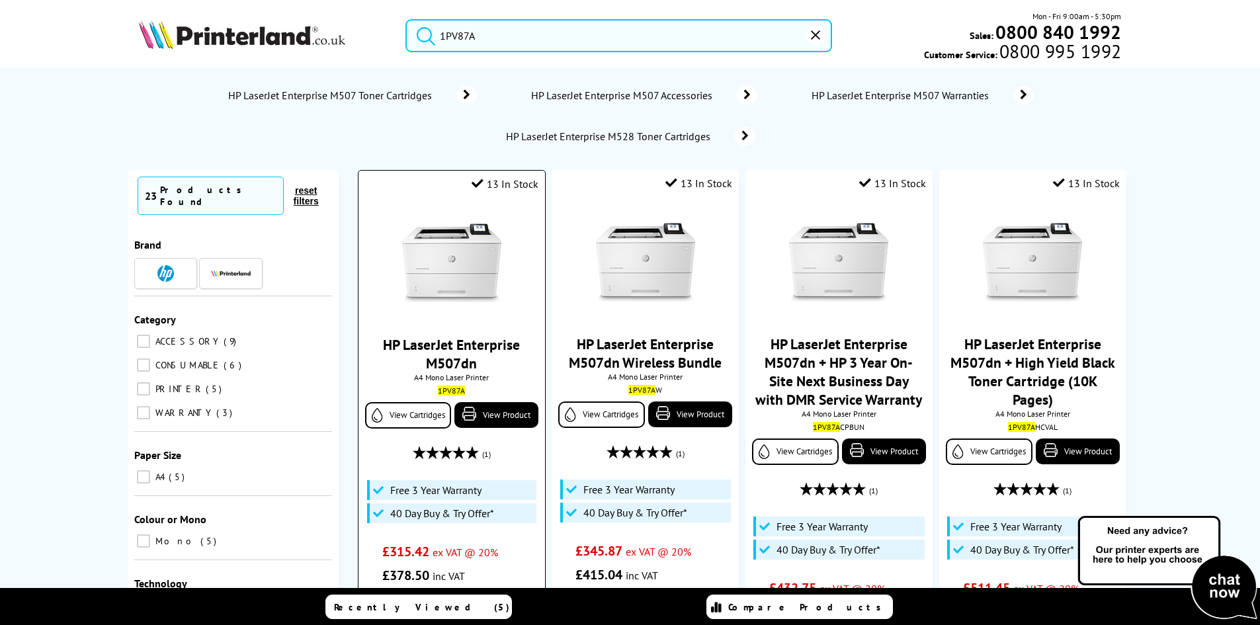
type input "1PV87A"
click at [465, 234] on img at bounding box center [451, 263] width 99 height 99
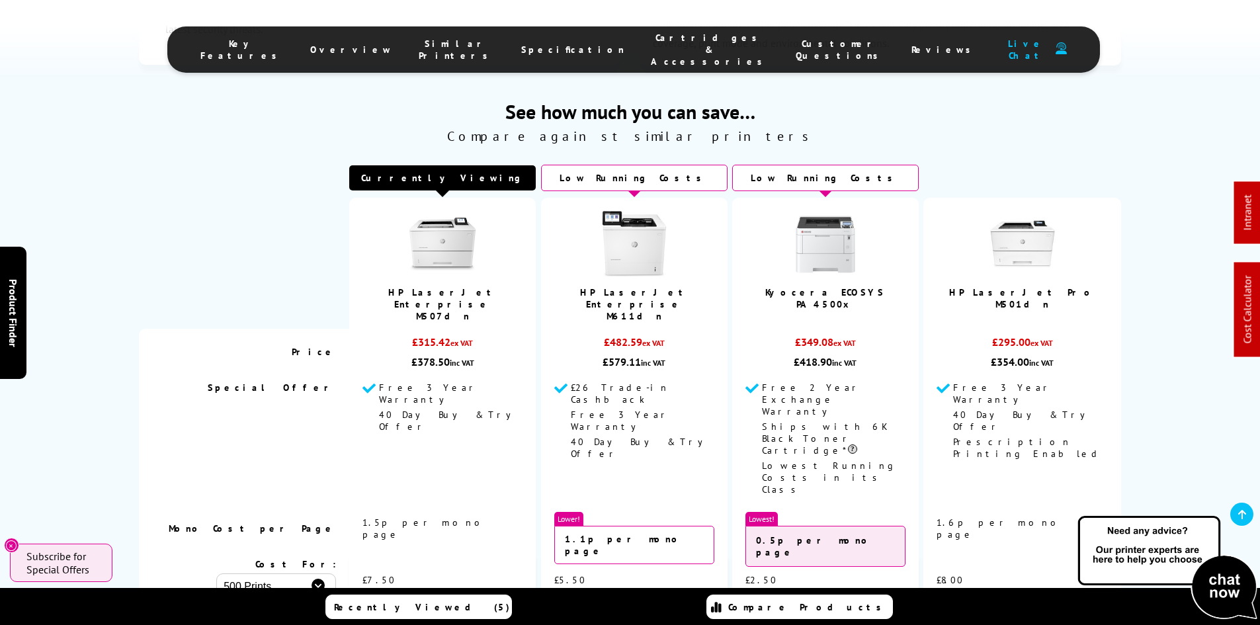
scroll to position [3374, 0]
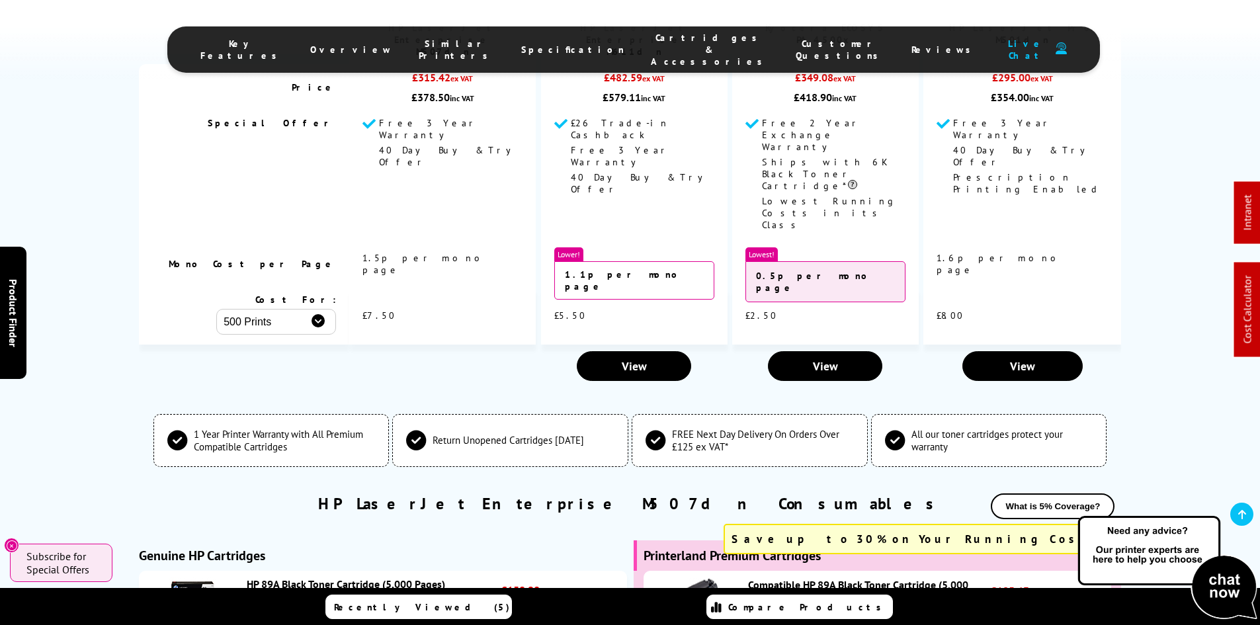
click at [674, 42] on span "Cartridges & Accessories" at bounding box center [710, 50] width 118 height 36
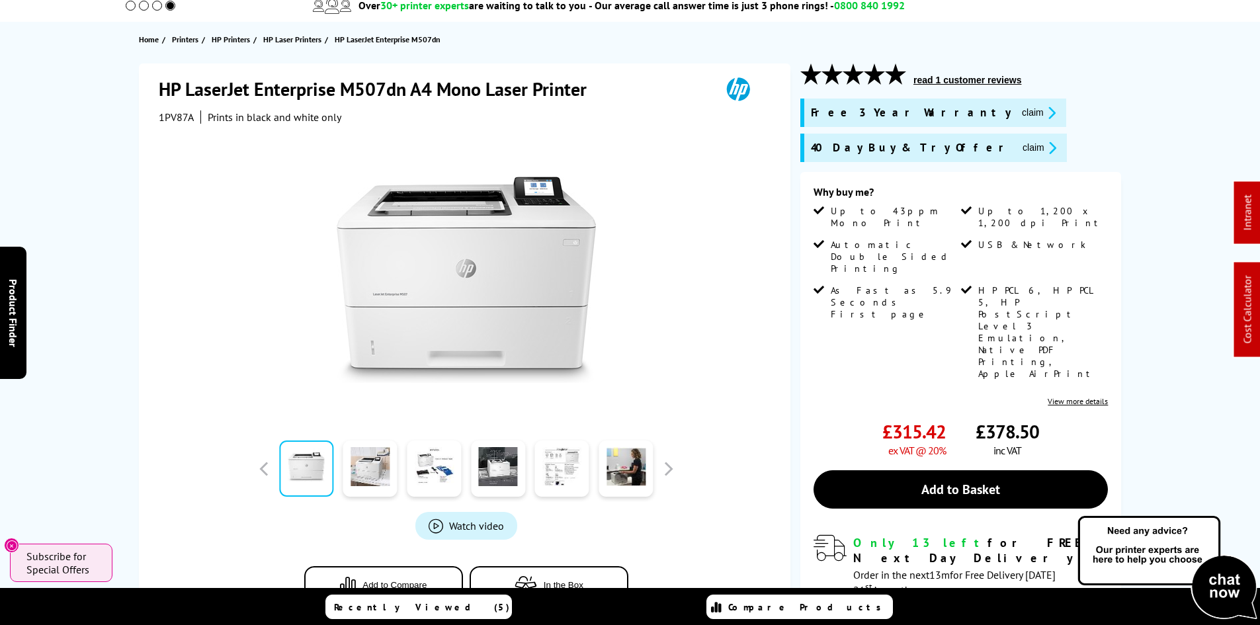
scroll to position [0, 0]
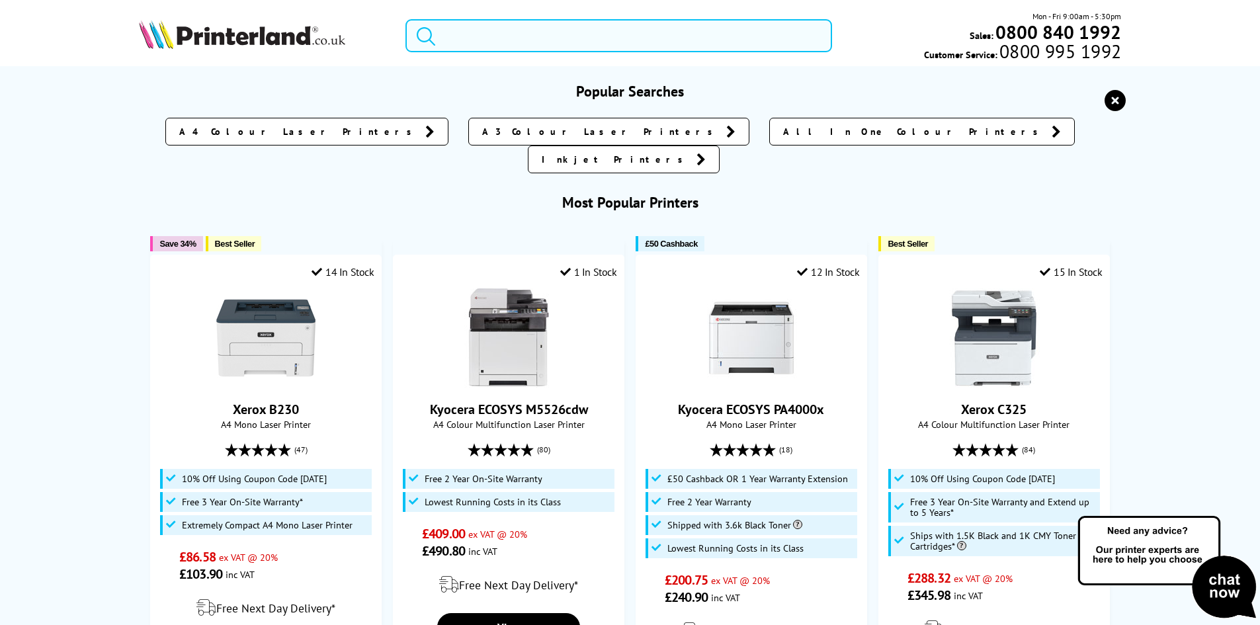
click at [572, 40] on input "search" at bounding box center [619, 35] width 427 height 33
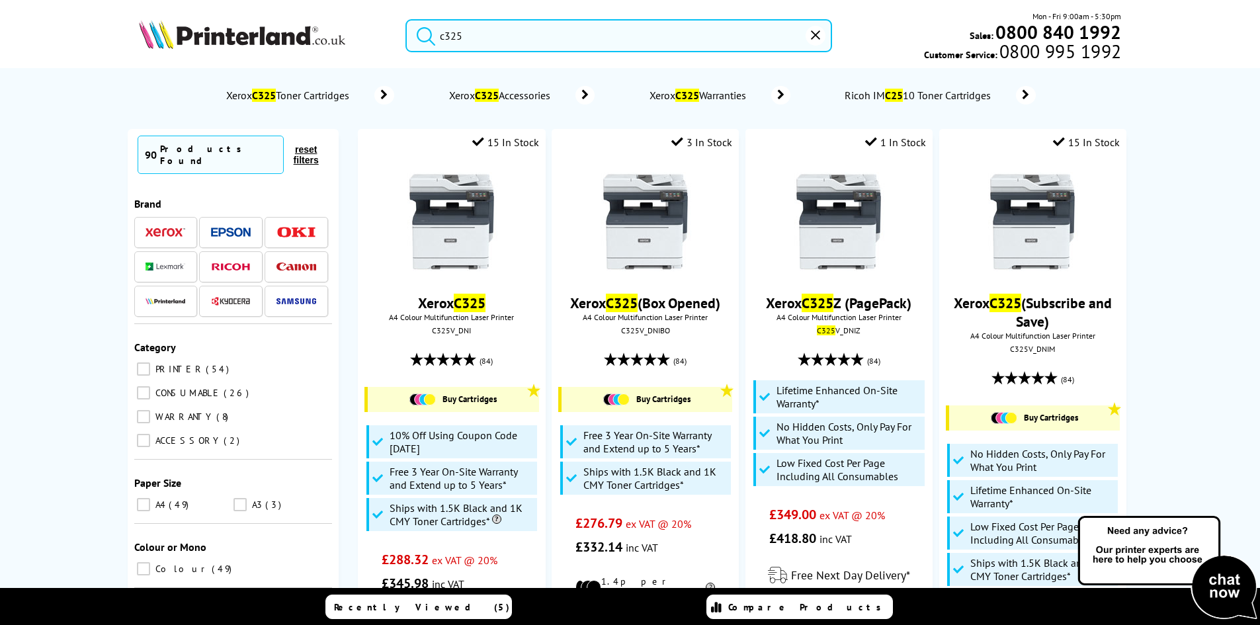
type input "c325"
click at [406, 19] on button "submit" at bounding box center [422, 33] width 33 height 29
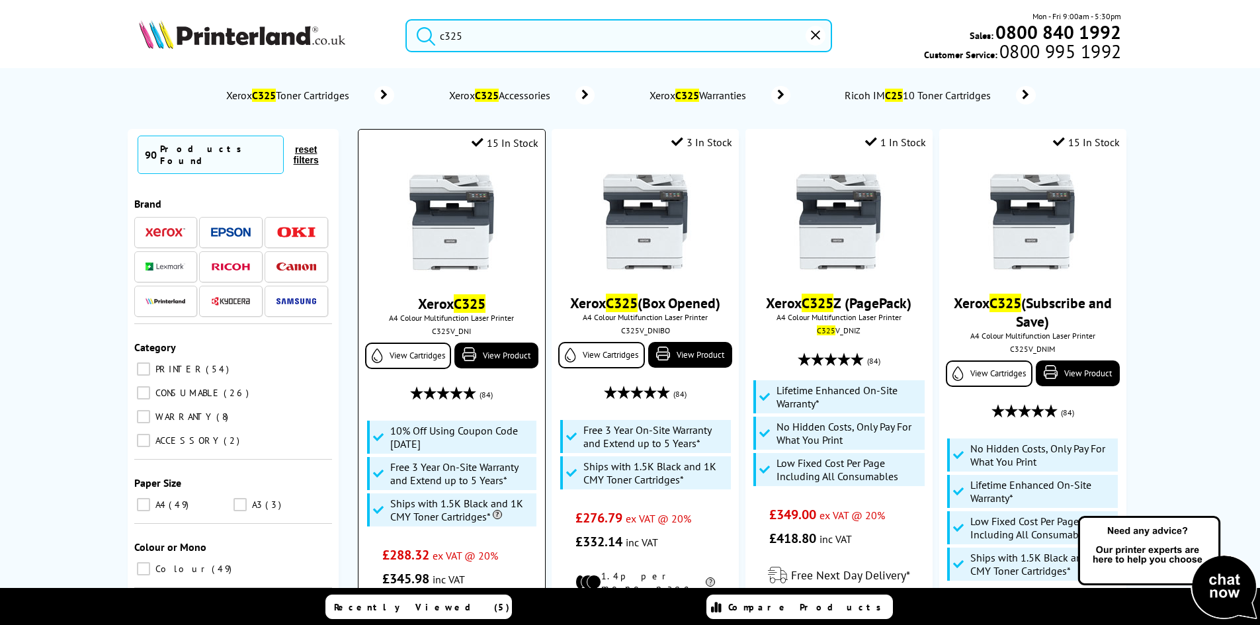
click at [452, 237] on img at bounding box center [451, 222] width 99 height 99
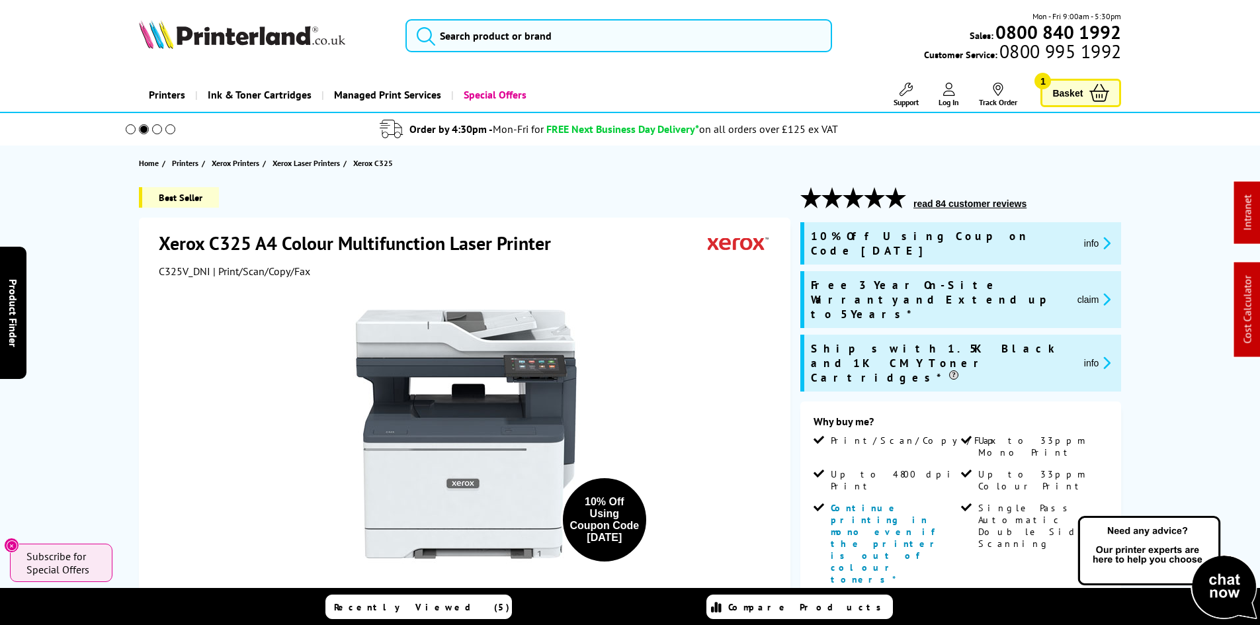
click at [170, 270] on span "C325V_DNI" at bounding box center [185, 271] width 52 height 13
copy span "C325V_DNI"
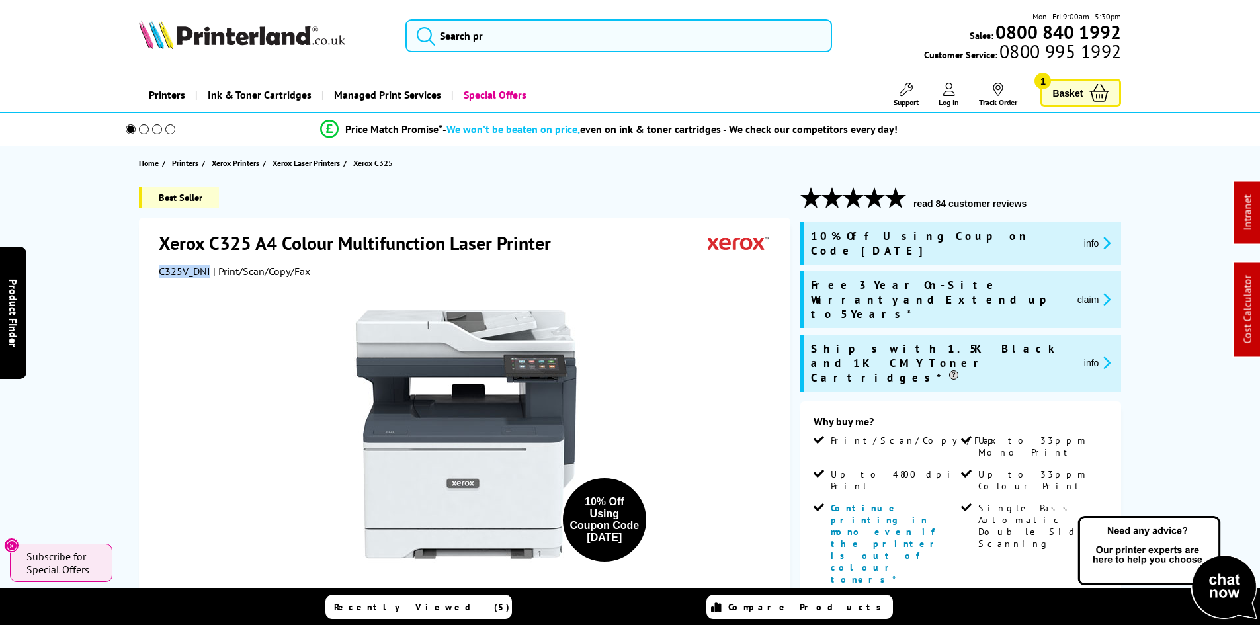
drag, startPoint x: 1097, startPoint y: 277, endPoint x: 1029, endPoint y: 285, distance: 68.7
click at [1097, 292] on button "claim" at bounding box center [1095, 299] width 42 height 15
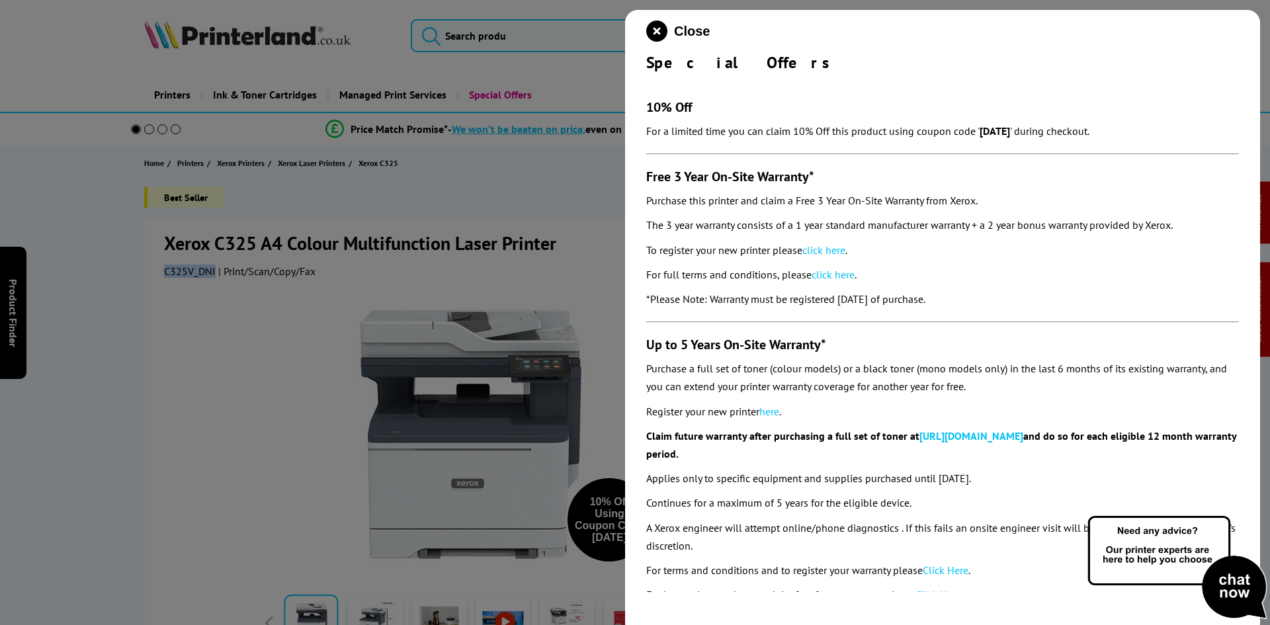
drag, startPoint x: 639, startPoint y: 171, endPoint x: 994, endPoint y: 302, distance: 378.1
click at [994, 302] on div "Close Special Offers 10% Off For a limited time you can claim 10% Off this prod…" at bounding box center [942, 322] width 635 height 625
copy section "Free 3 Year On-Site Warranty* Purchase this printer and claim a Free 3 Year On-…"
drag, startPoint x: 658, startPoint y: 37, endPoint x: 535, endPoint y: 110, distance: 143.3
click at [658, 37] on icon "close modal" at bounding box center [656, 31] width 21 height 21
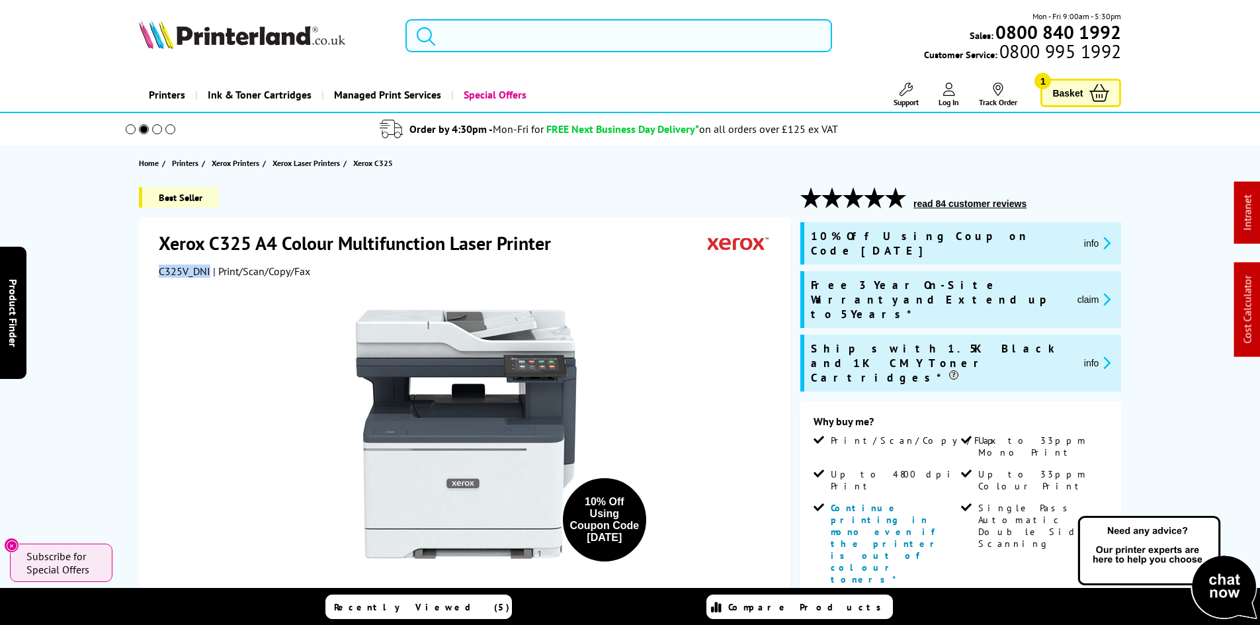
click at [496, 34] on input "search" at bounding box center [619, 35] width 427 height 33
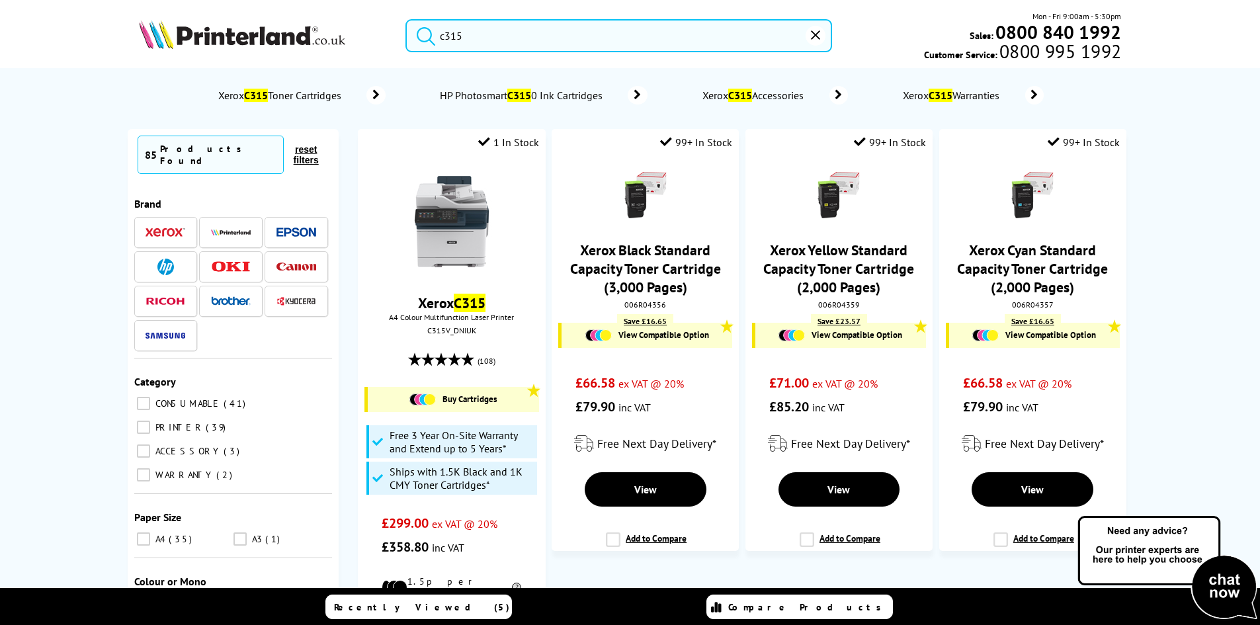
type input "c315"
click at [406, 19] on button "submit" at bounding box center [422, 33] width 33 height 29
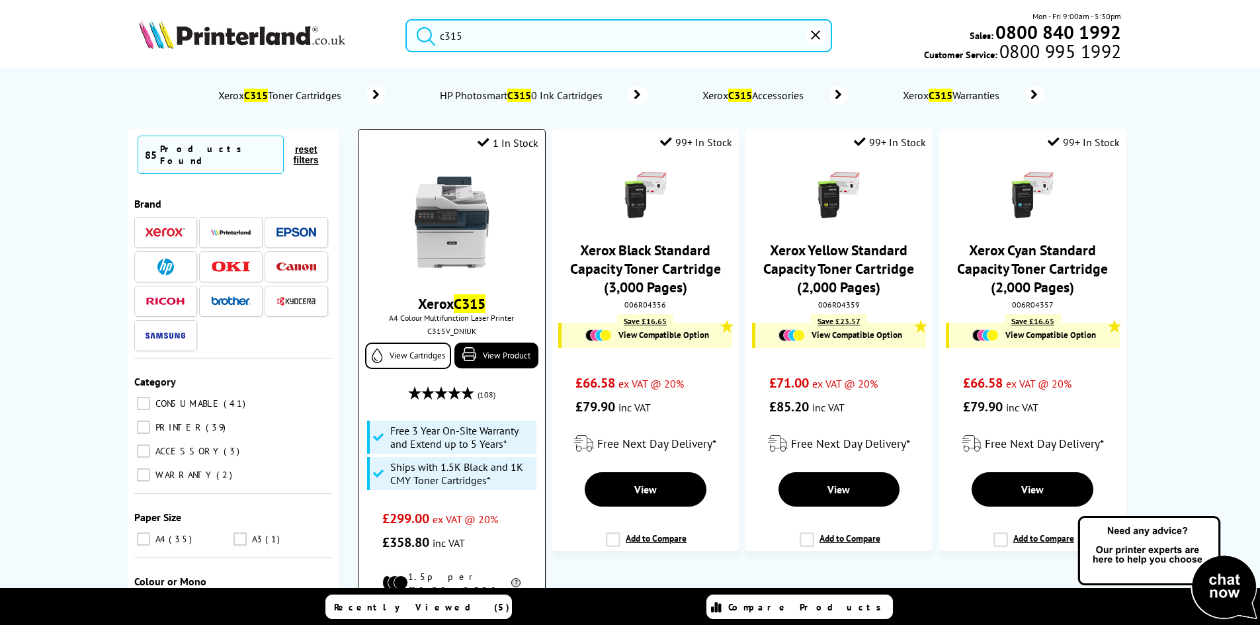
click at [429, 193] on img at bounding box center [451, 222] width 99 height 99
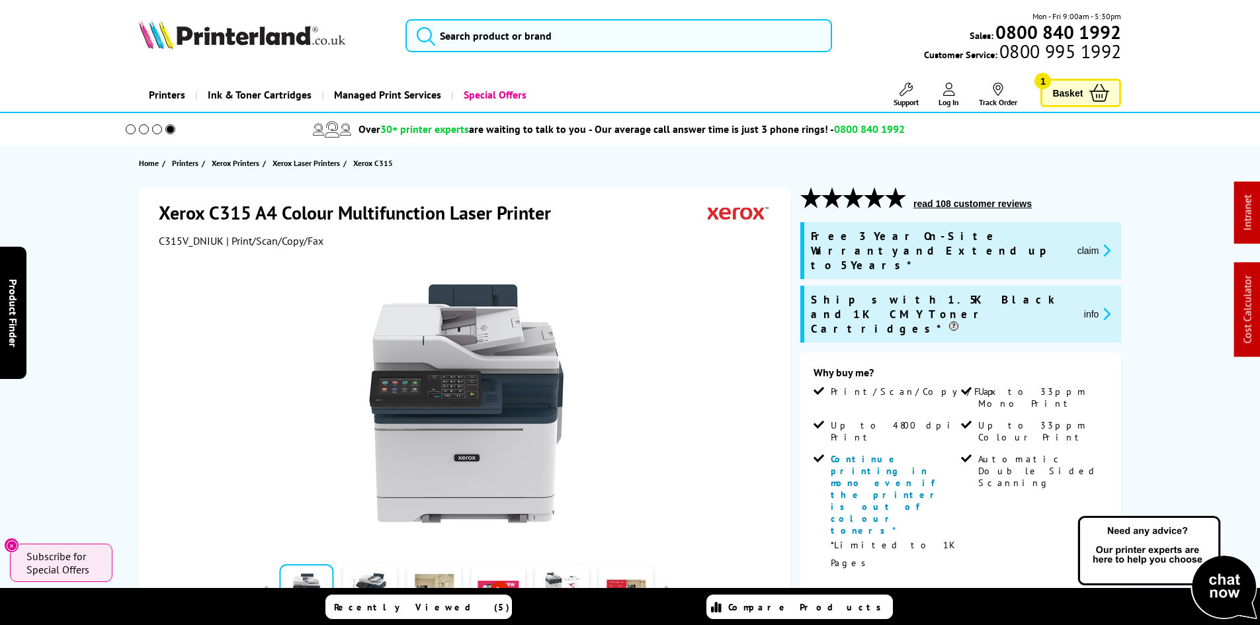
click at [120, 308] on div "Xerox C315 A4 Colour Multifunction Laser Printer C315V_DNIUK | Print/Scan/Copy/…" at bounding box center [630, 582] width 1059 height 791
click at [116, 273] on div "Xerox C315 A4 Colour Multifunction Laser Printer C315V_DNIUK | Print/Scan/Copy/…" at bounding box center [630, 582] width 1059 height 791
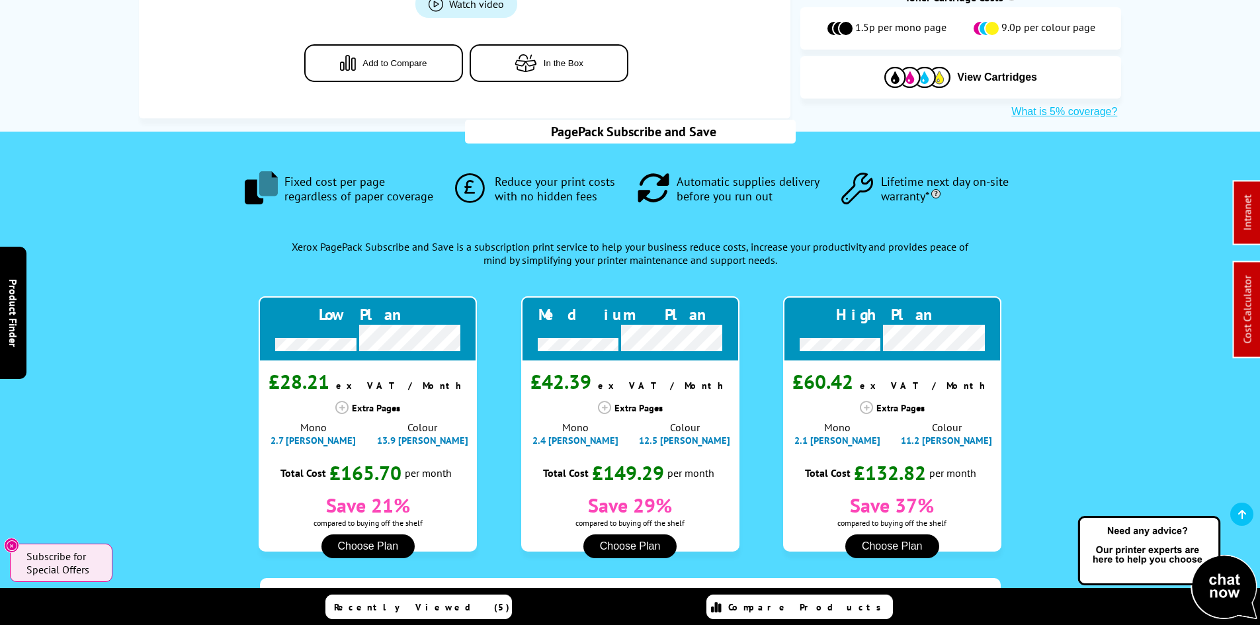
scroll to position [1059, 0]
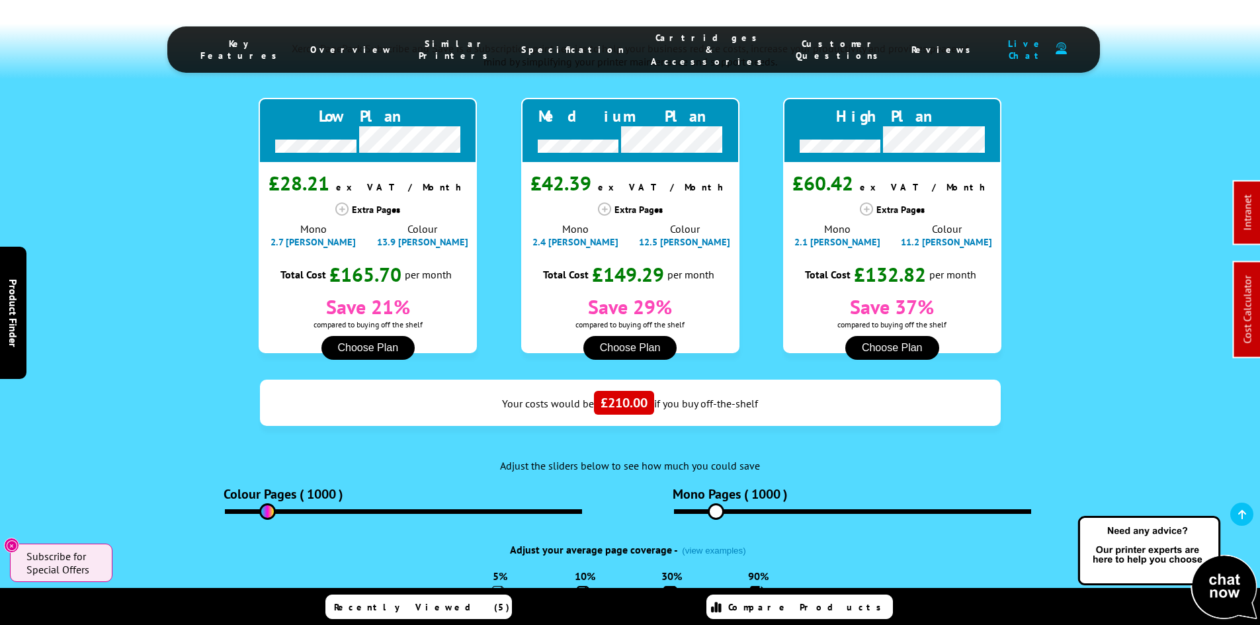
click at [676, 44] on span "Cartridges & Accessories" at bounding box center [710, 50] width 118 height 36
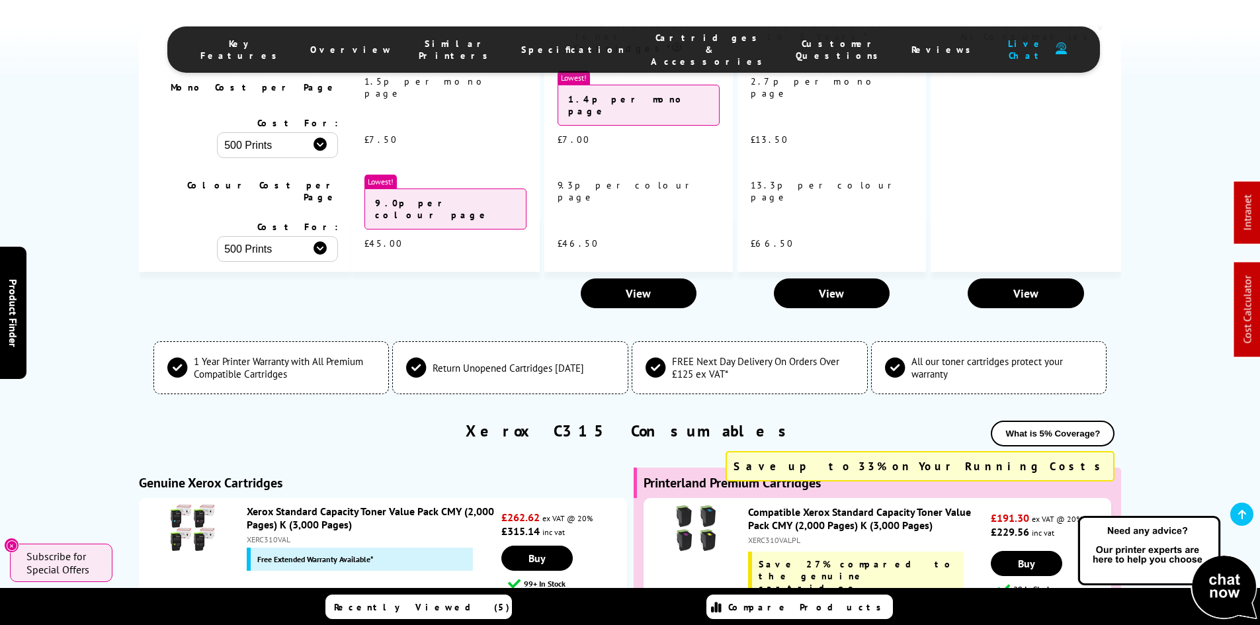
scroll to position [4743, 0]
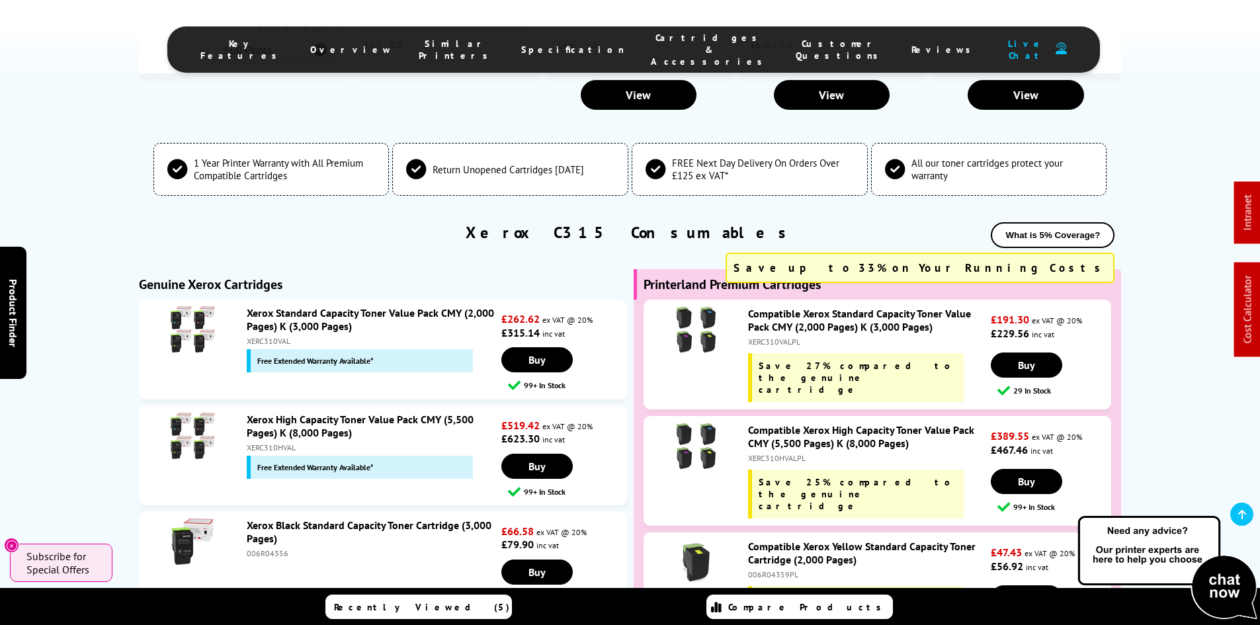
drag, startPoint x: 95, startPoint y: 343, endPoint x: 109, endPoint y: 421, distance: 80.1
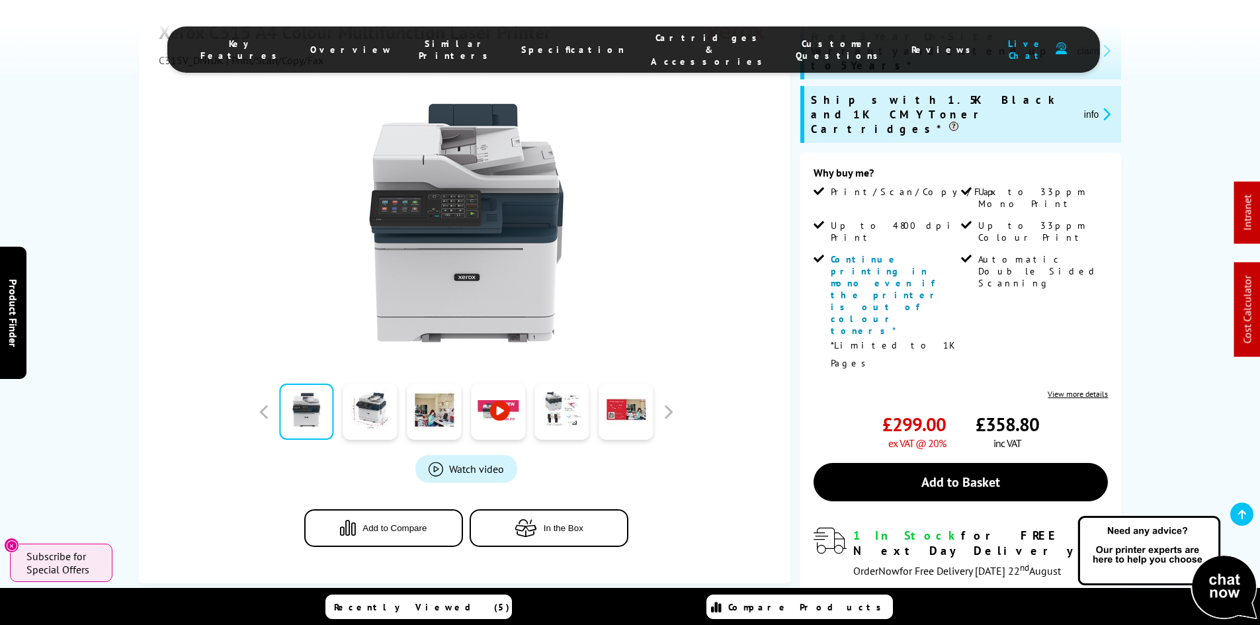
scroll to position [0, 0]
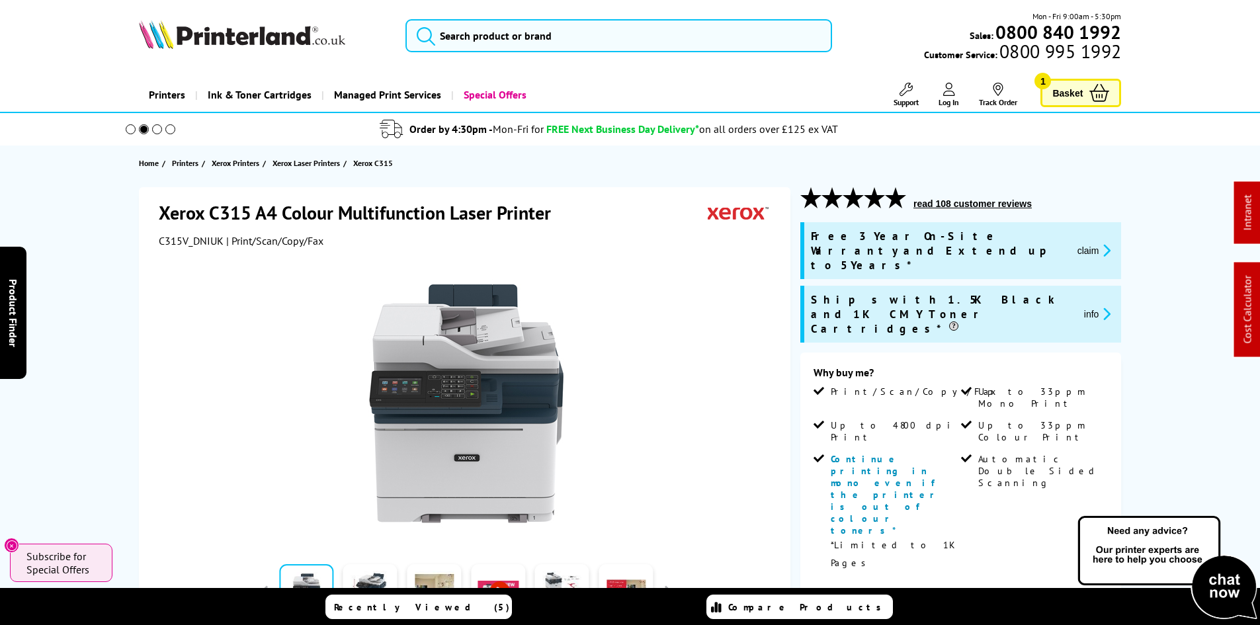
drag, startPoint x: 109, startPoint y: 422, endPoint x: 96, endPoint y: 230, distance: 193.0
click at [477, 47] on input "search" at bounding box center [619, 35] width 427 height 33
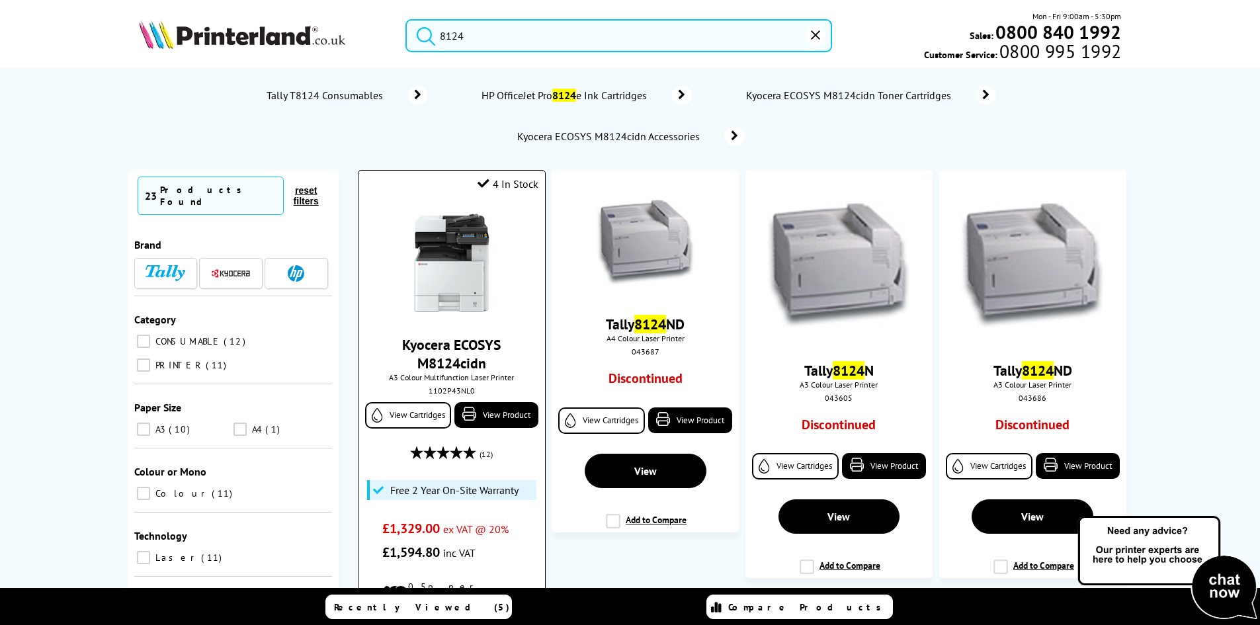
type input "8124"
click at [449, 270] on img at bounding box center [451, 263] width 99 height 99
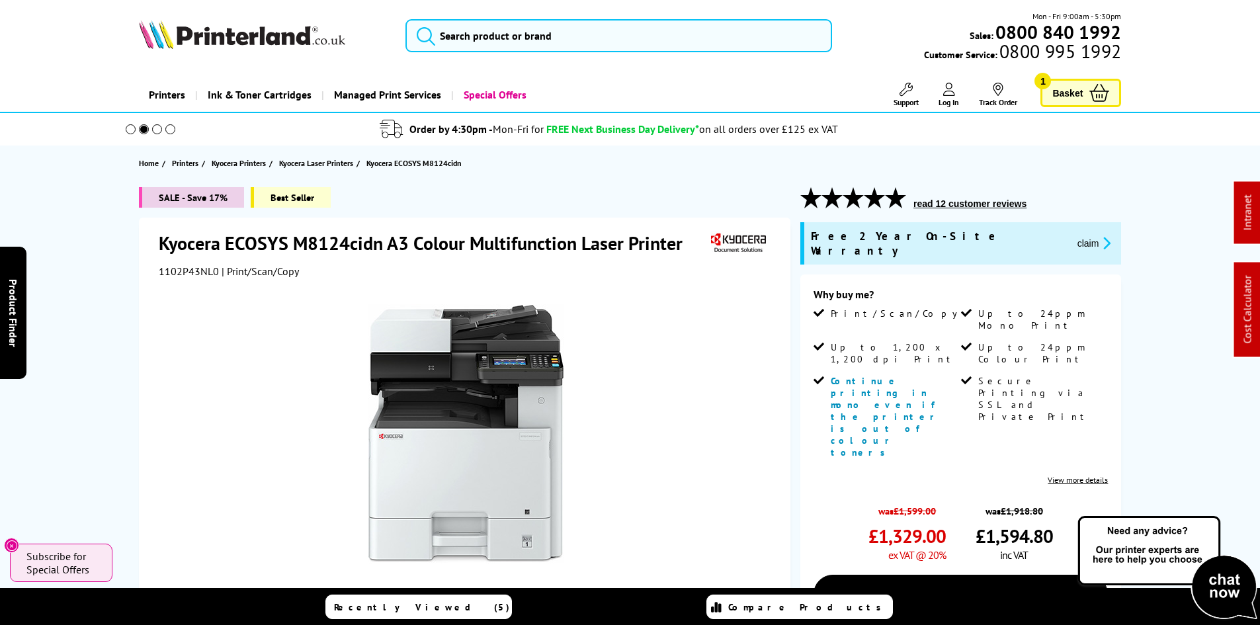
click at [120, 402] on div "SALE - Save 17% Best Seller Kyocera ECOSYS M8124cidn A3 Colour Multifunction La…" at bounding box center [630, 515] width 1059 height 656
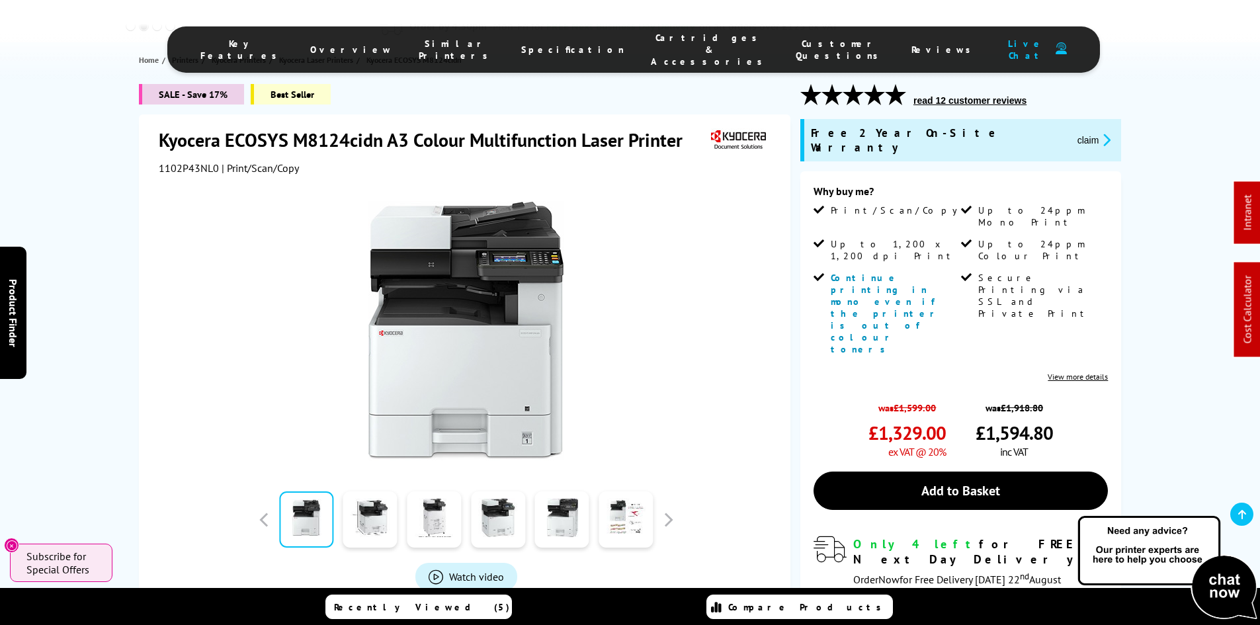
scroll to position [265, 0]
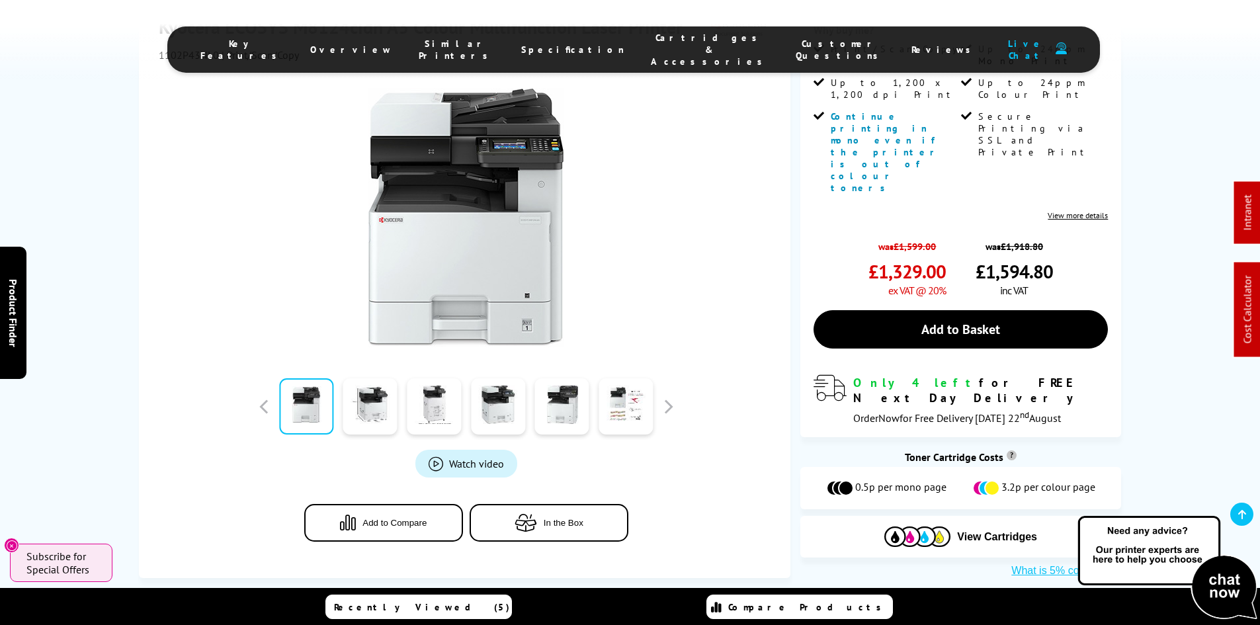
click at [651, 46] on span "Cartridges & Accessories" at bounding box center [710, 50] width 118 height 36
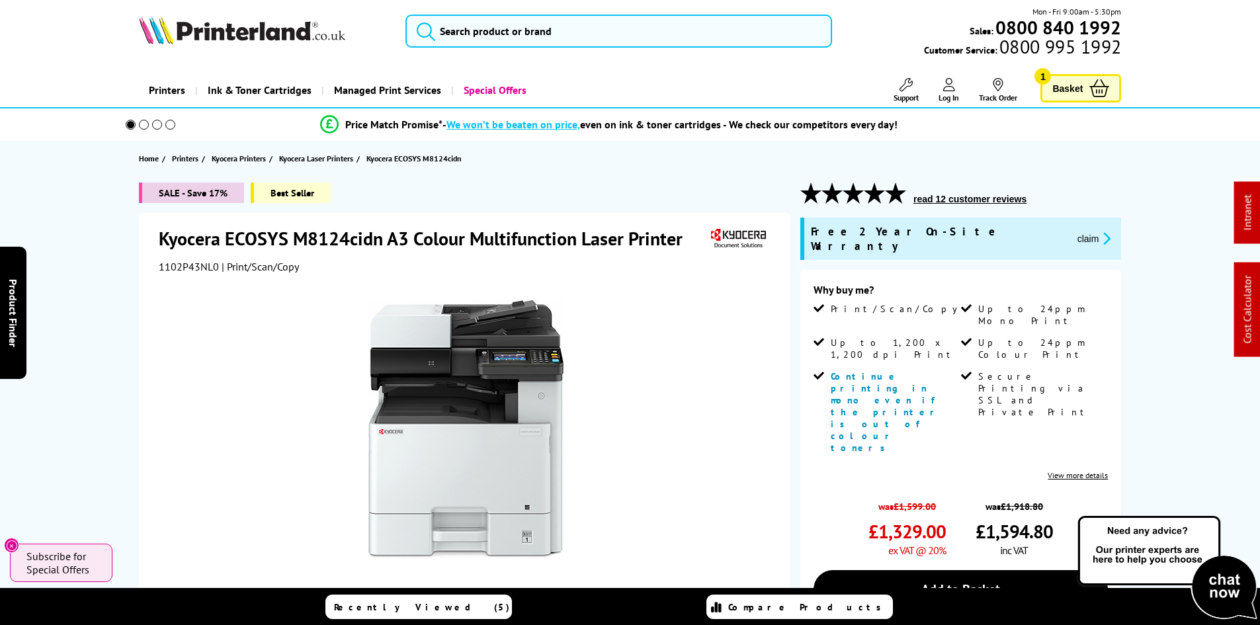
scroll to position [0, 0]
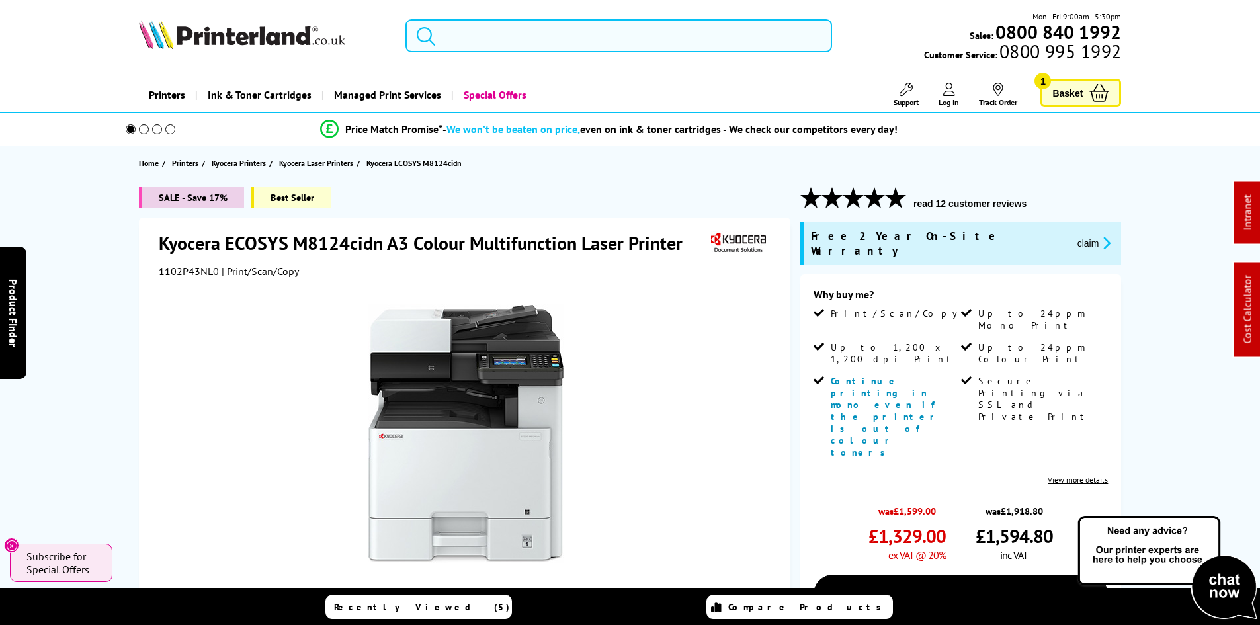
click at [116, 289] on div "SALE - Save 17% Best Seller Kyocera ECOSYS M8124cidn A3 Colour Multifunction La…" at bounding box center [630, 515] width 1059 height 656
click at [109, 263] on div "SALE - Save 17% Best Seller Kyocera ECOSYS M8124cidn A3 Colour Multifunction La…" at bounding box center [630, 515] width 1059 height 656
click at [104, 263] on div "SALE - Save 17% Best Seller Kyocera ECOSYS M8124cidn A3 Colour Multifunction La…" at bounding box center [630, 515] width 1059 height 656
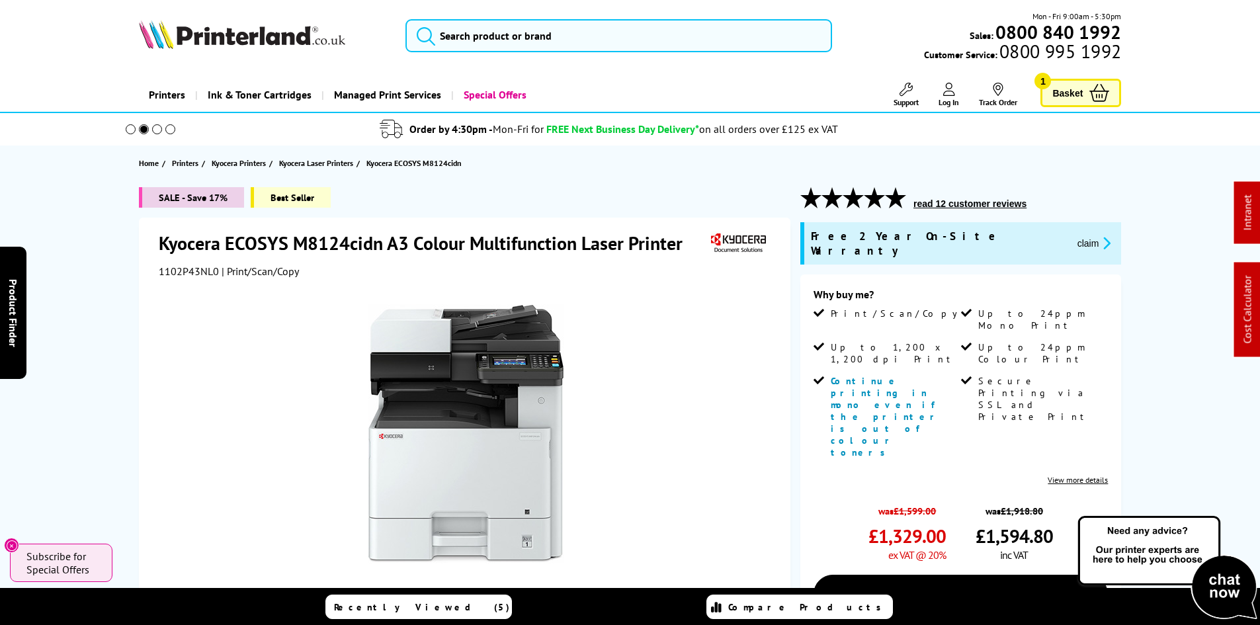
click at [104, 263] on div "SALE - Save 17% Best Seller Kyocera ECOSYS M8124cidn A3 Colour Multifunction La…" at bounding box center [630, 515] width 1059 height 656
drag, startPoint x: 81, startPoint y: 341, endPoint x: 82, endPoint y: 361, distance: 19.2
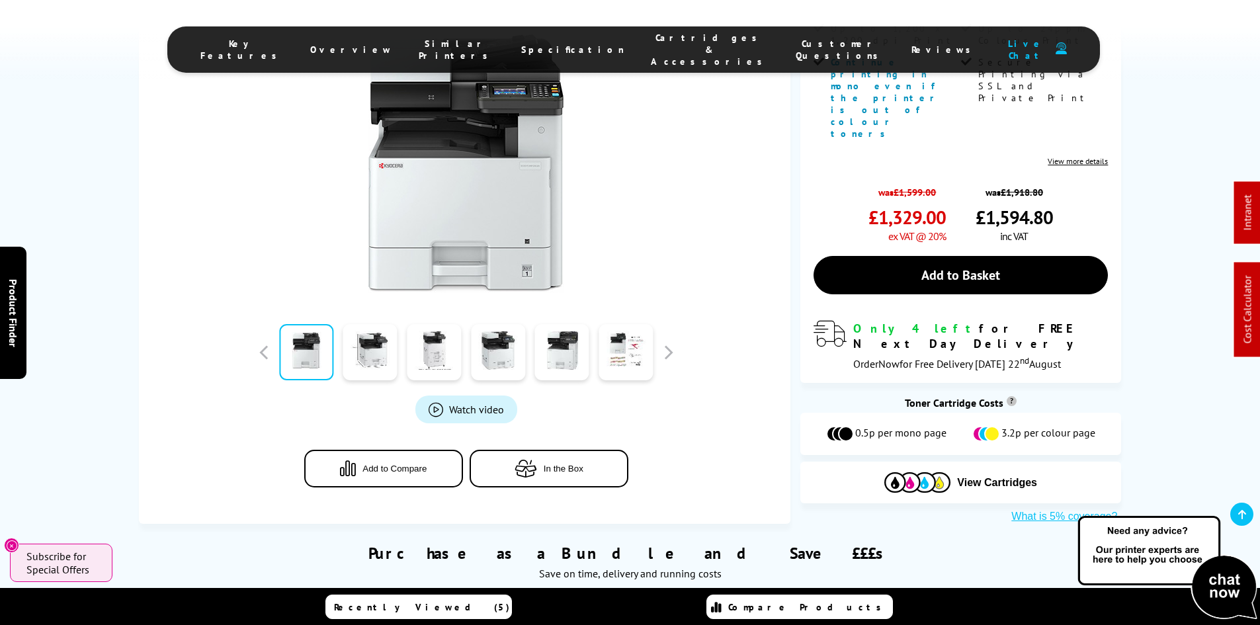
scroll to position [331, 0]
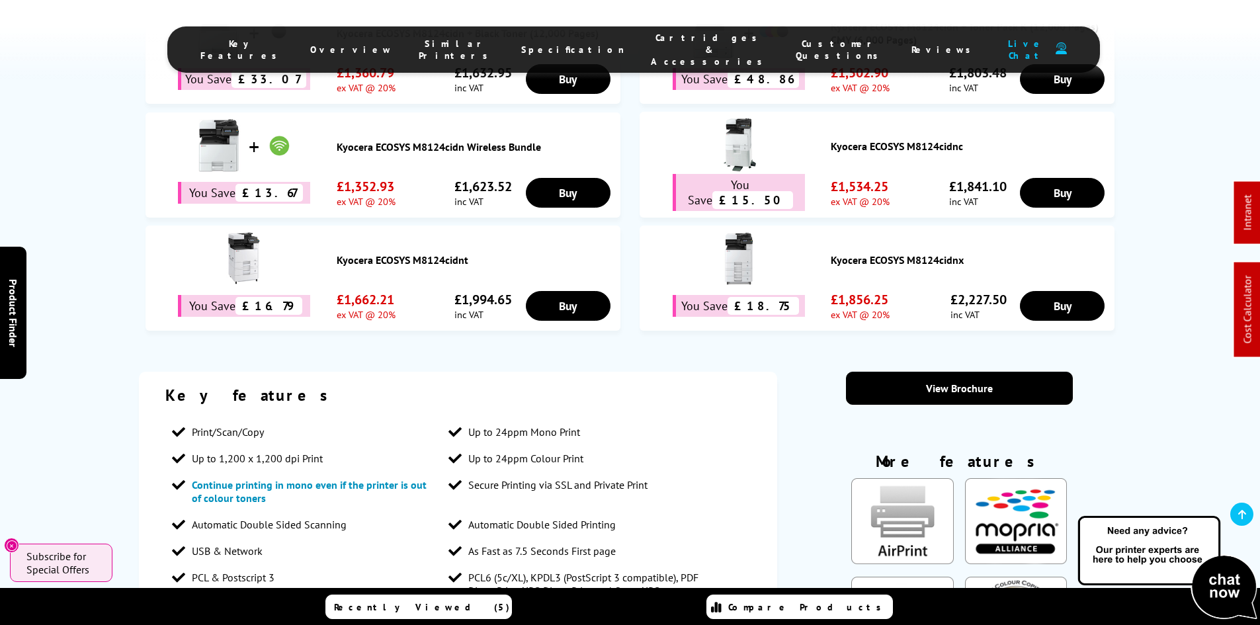
click at [670, 38] on span "Cartridges & Accessories" at bounding box center [710, 50] width 118 height 36
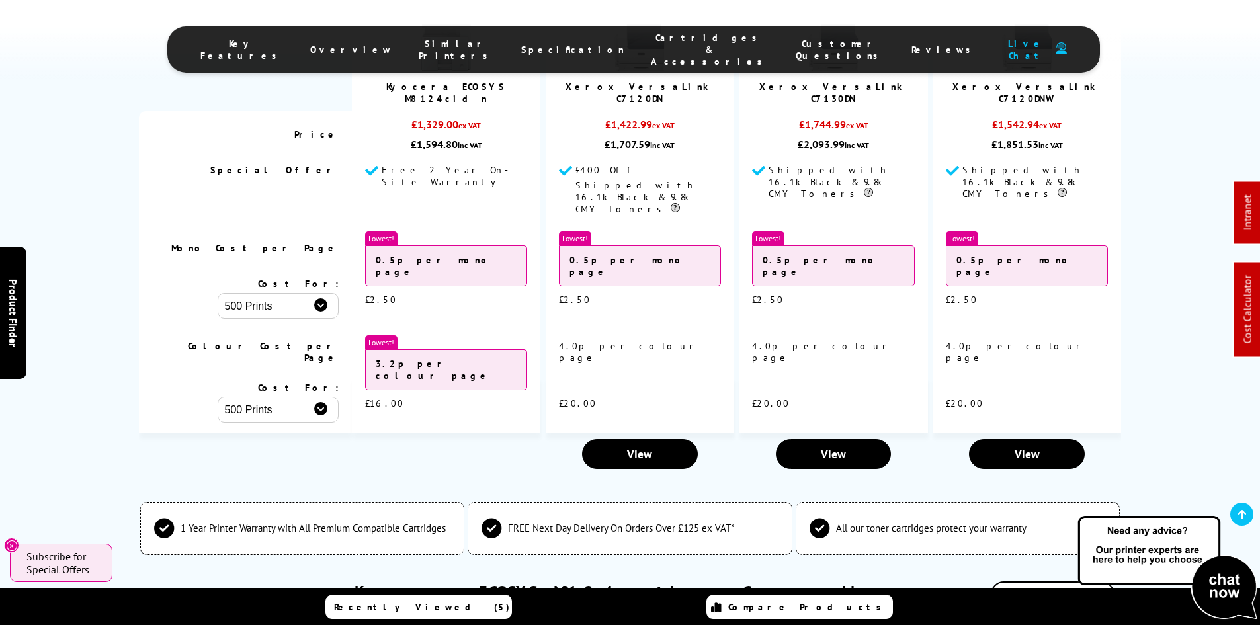
scroll to position [4045, 0]
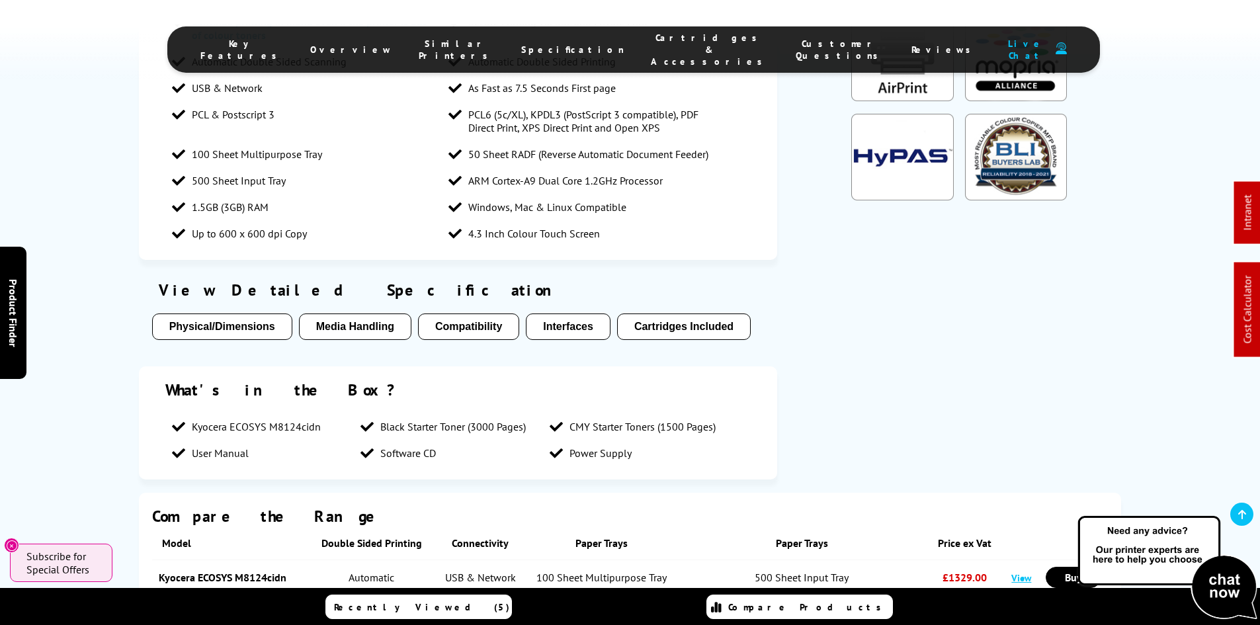
scroll to position [177, 0]
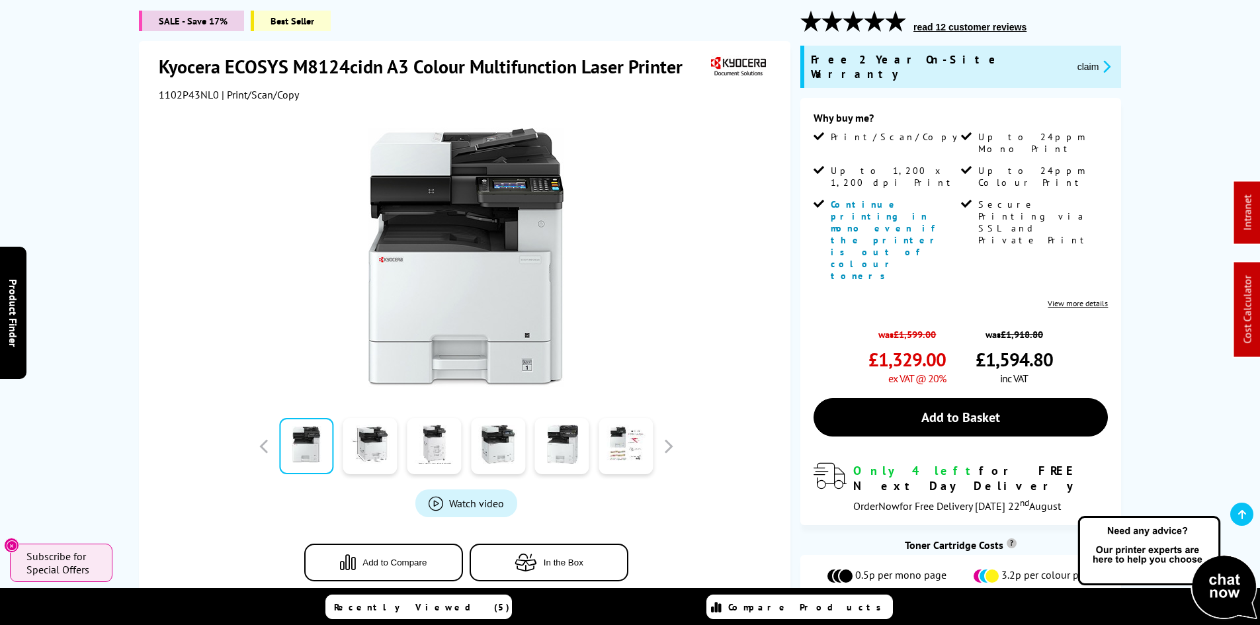
drag, startPoint x: 91, startPoint y: 416, endPoint x: 134, endPoint y: 198, distance: 221.9
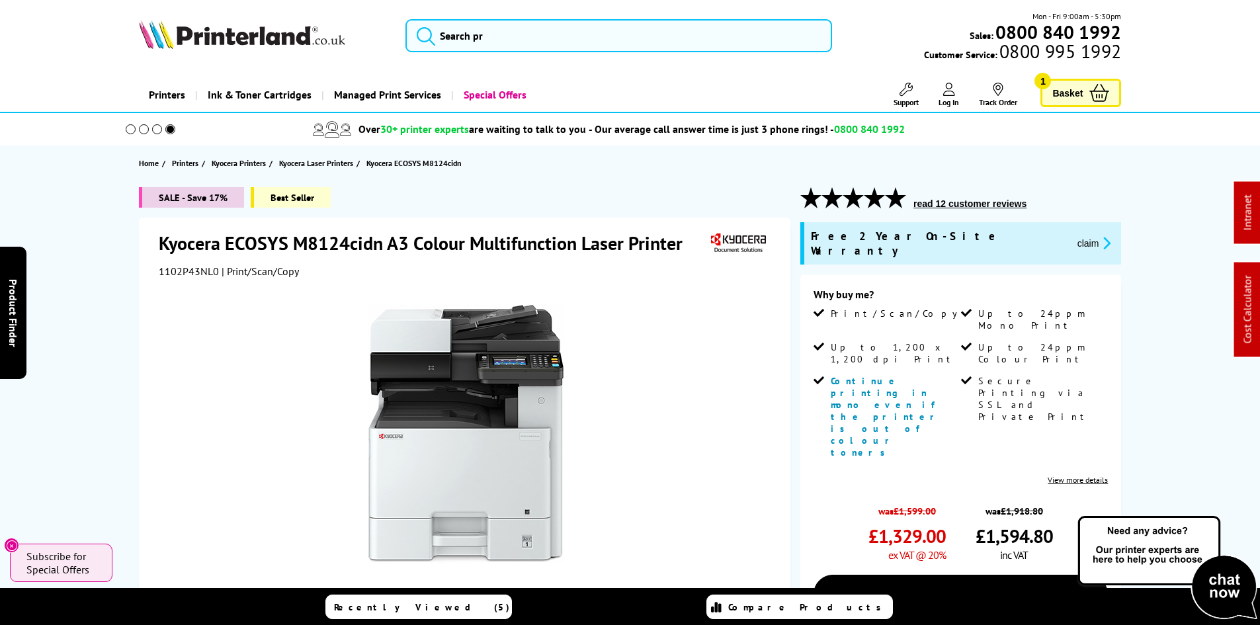
click at [118, 253] on div "SALE - Save 17% Best Seller Kyocera ECOSYS M8124cidn A3 Colour Multifunction La…" at bounding box center [630, 515] width 1059 height 656
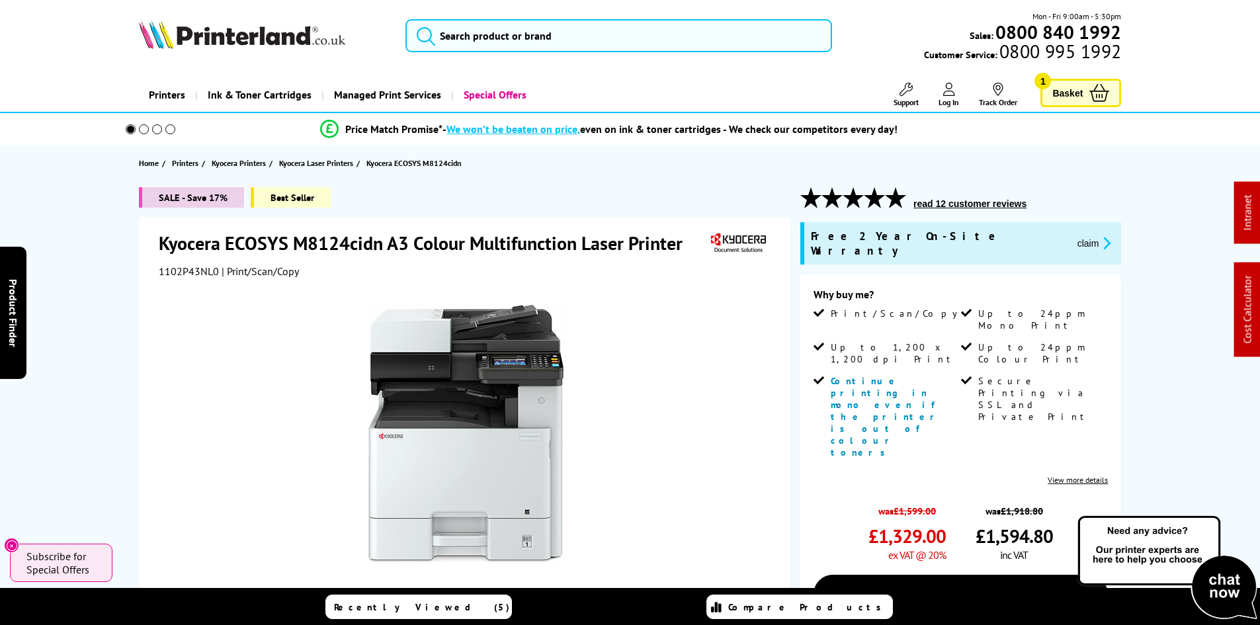
click at [118, 253] on div "SALE - Save 17% Best Seller Kyocera ECOSYS M8124cidn A3 Colour Multifunction La…" at bounding box center [630, 515] width 1059 height 656
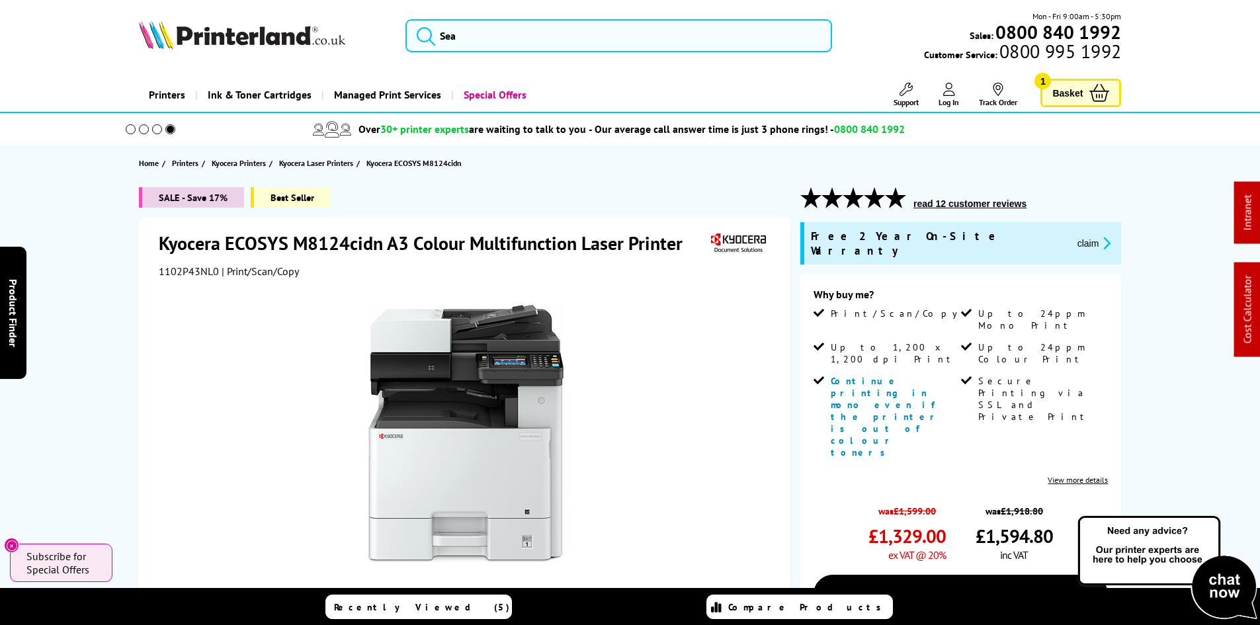
click at [118, 253] on div "SALE - Save 17% Best Seller Kyocera ECOSYS M8124cidn A3 Colour Multifunction La…" at bounding box center [630, 515] width 1059 height 656
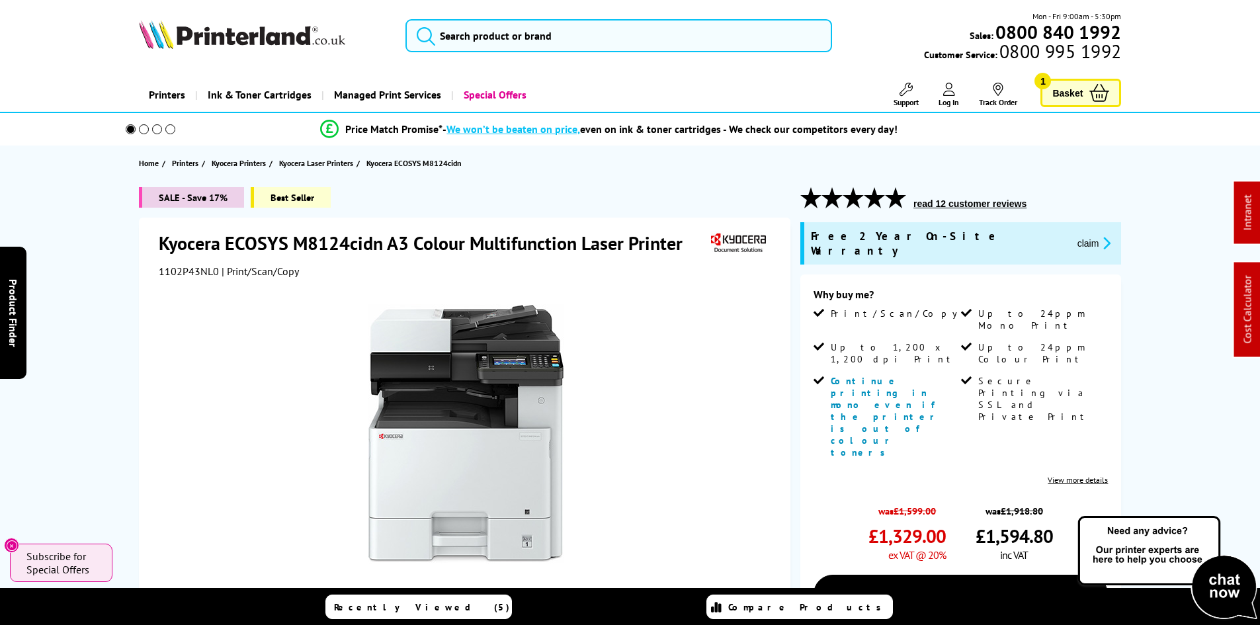
click at [118, 253] on div "SALE - Save 17% Best Seller Kyocera ECOSYS M8124cidn A3 Colour Multifunction La…" at bounding box center [630, 515] width 1059 height 656
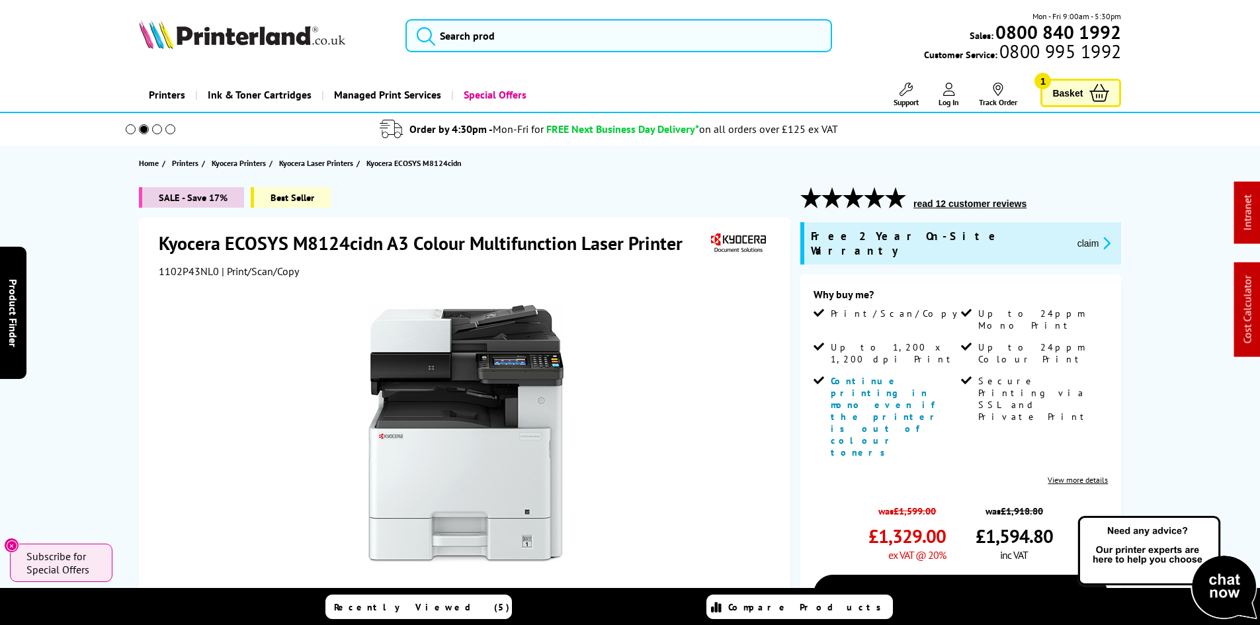
click at [110, 300] on div "SALE - Save 17% Best Seller Kyocera ECOSYS M8124cidn A3 Colour Multifunction La…" at bounding box center [630, 515] width 1059 height 656
click at [105, 292] on div "SALE - Save 17% Best Seller Kyocera ECOSYS M8124cidn A3 Colour Multifunction La…" at bounding box center [630, 515] width 1059 height 656
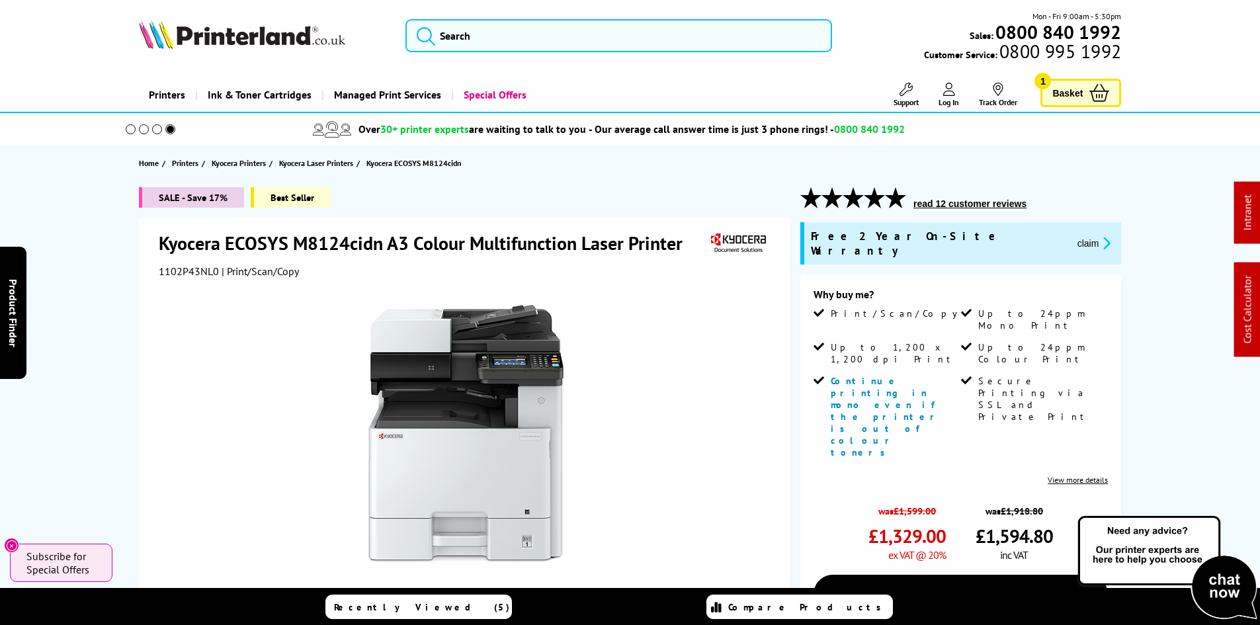
click at [105, 290] on div "SALE - Save 17% Best Seller Kyocera ECOSYS M8124cidn A3 Colour Multifunction La…" at bounding box center [630, 515] width 1059 height 656
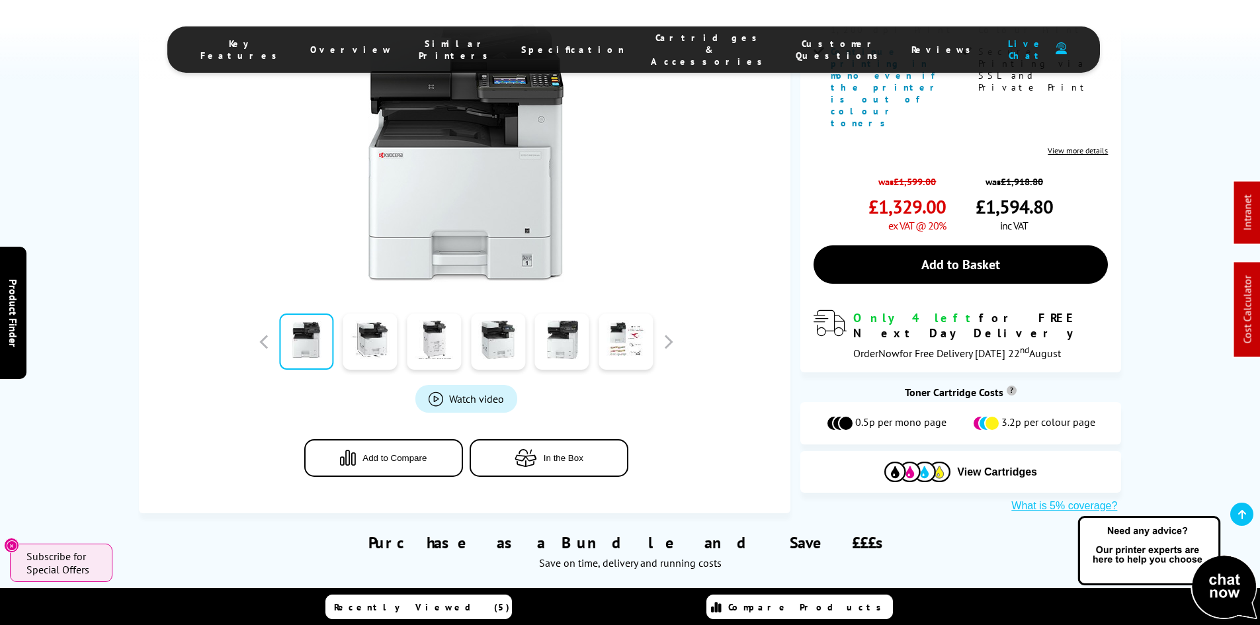
scroll to position [463, 0]
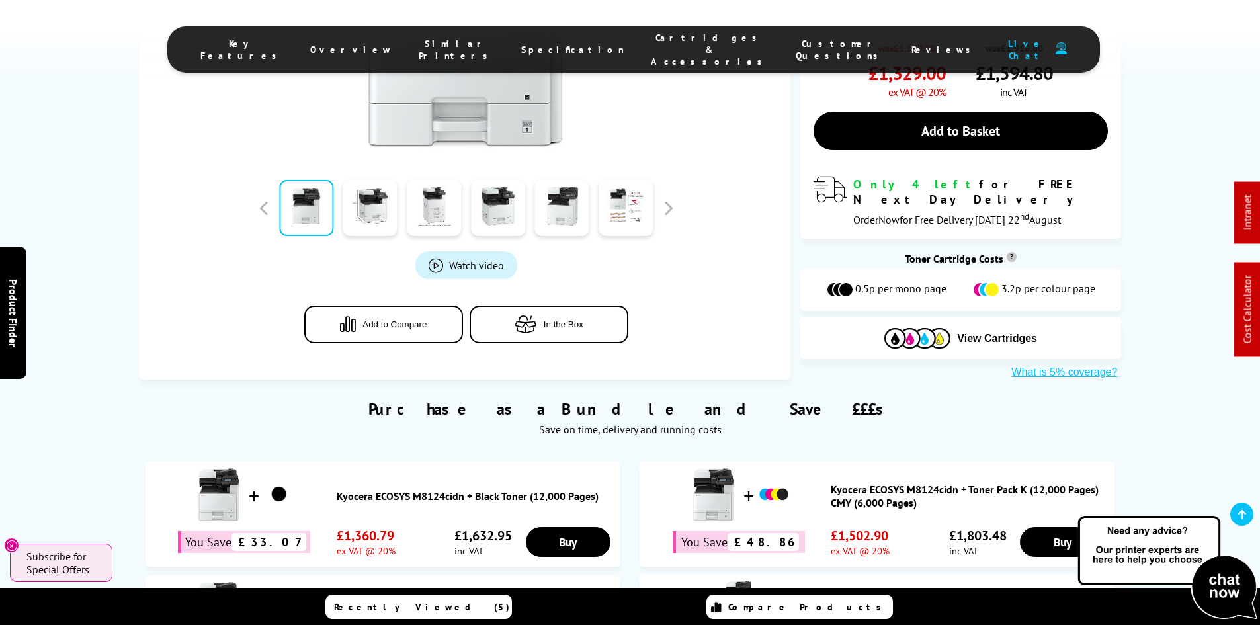
click at [676, 45] on span "Cartridges & Accessories" at bounding box center [710, 50] width 118 height 36
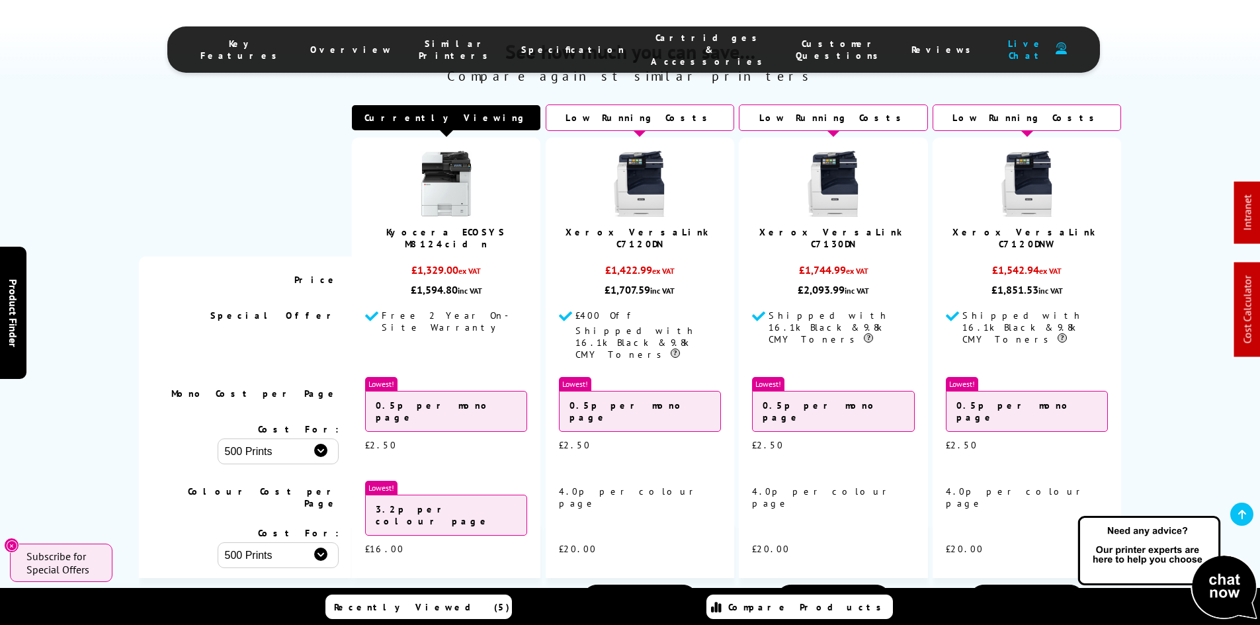
scroll to position [4045, 0]
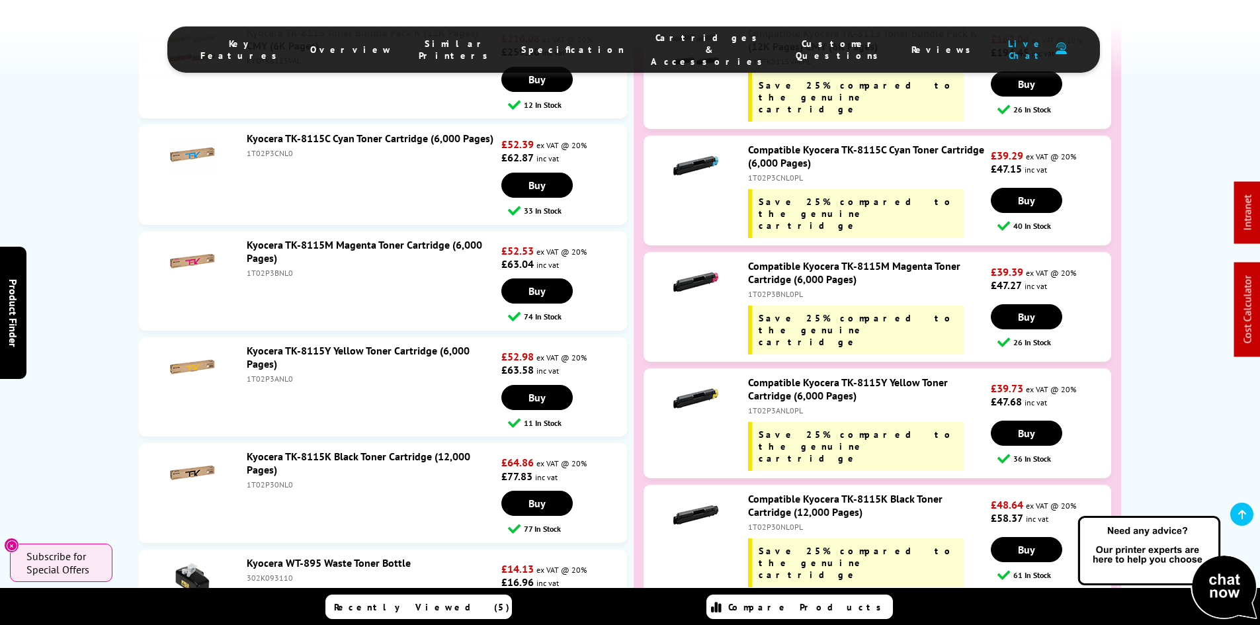
scroll to position [4376, 0]
drag, startPoint x: 77, startPoint y: 424, endPoint x: 85, endPoint y: 421, distance: 9.0
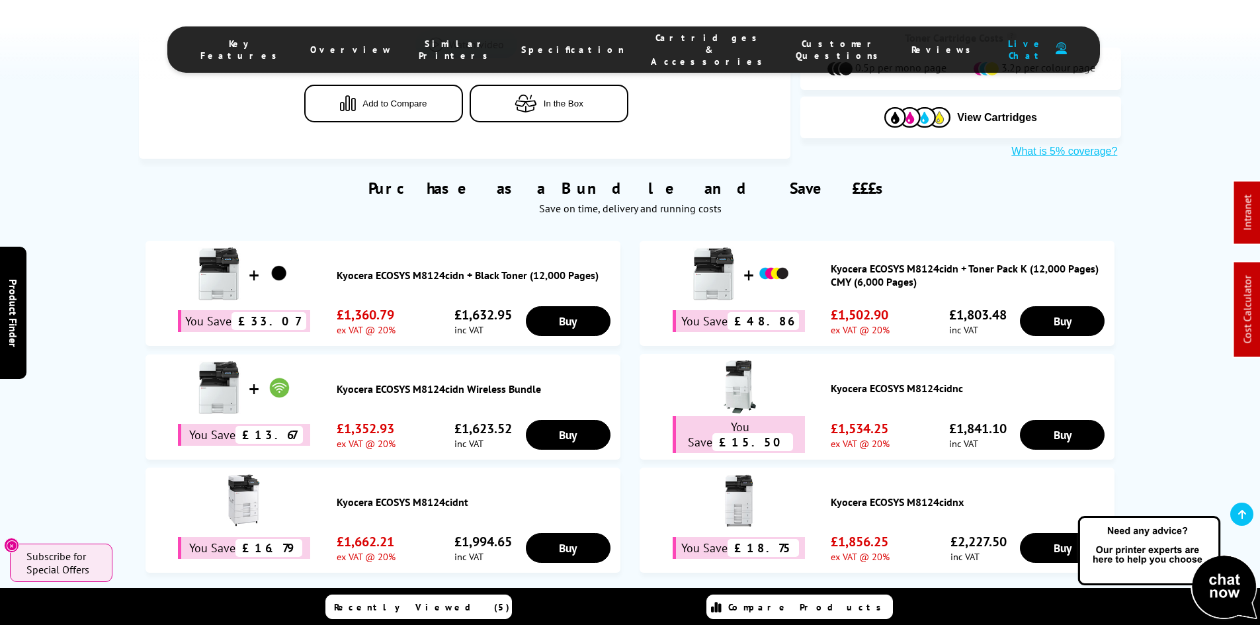
scroll to position [0, 0]
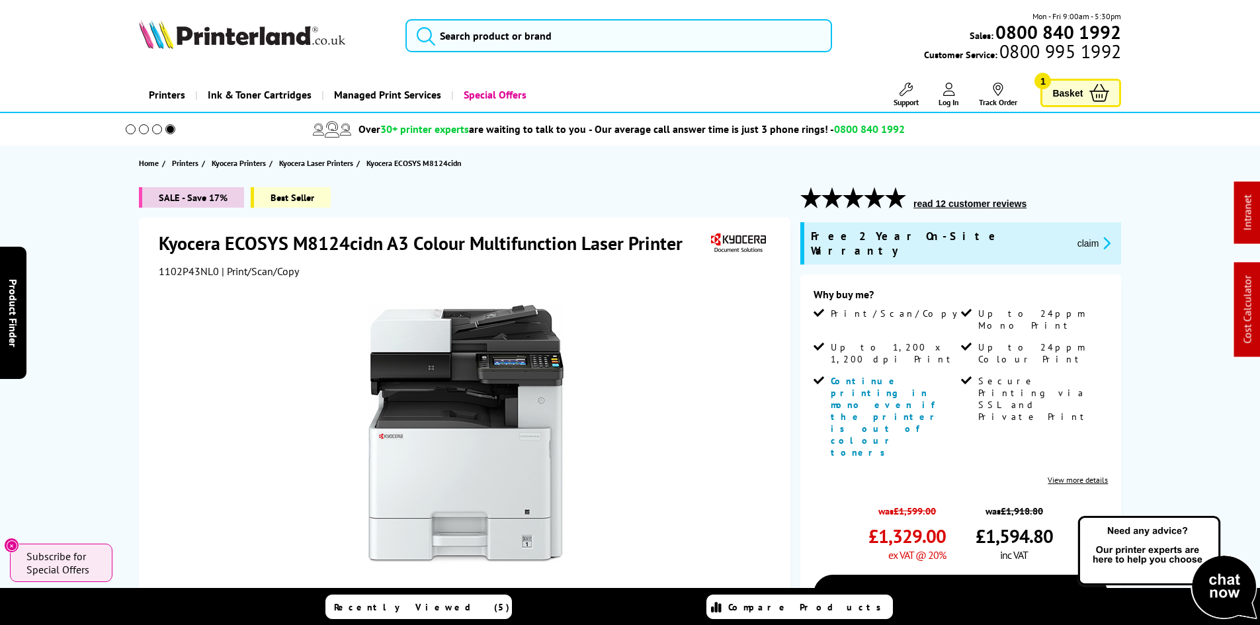
drag, startPoint x: 112, startPoint y: 422, endPoint x: 107, endPoint y: 120, distance: 301.8
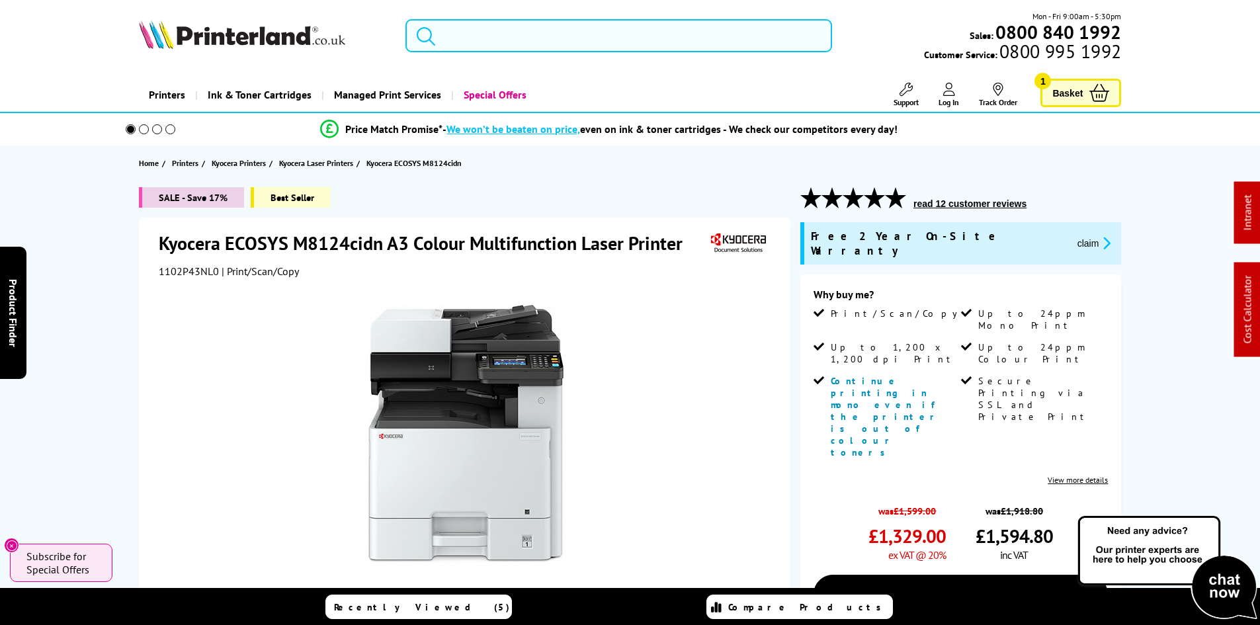
click at [172, 273] on span "1102P43NL0" at bounding box center [189, 271] width 60 height 13
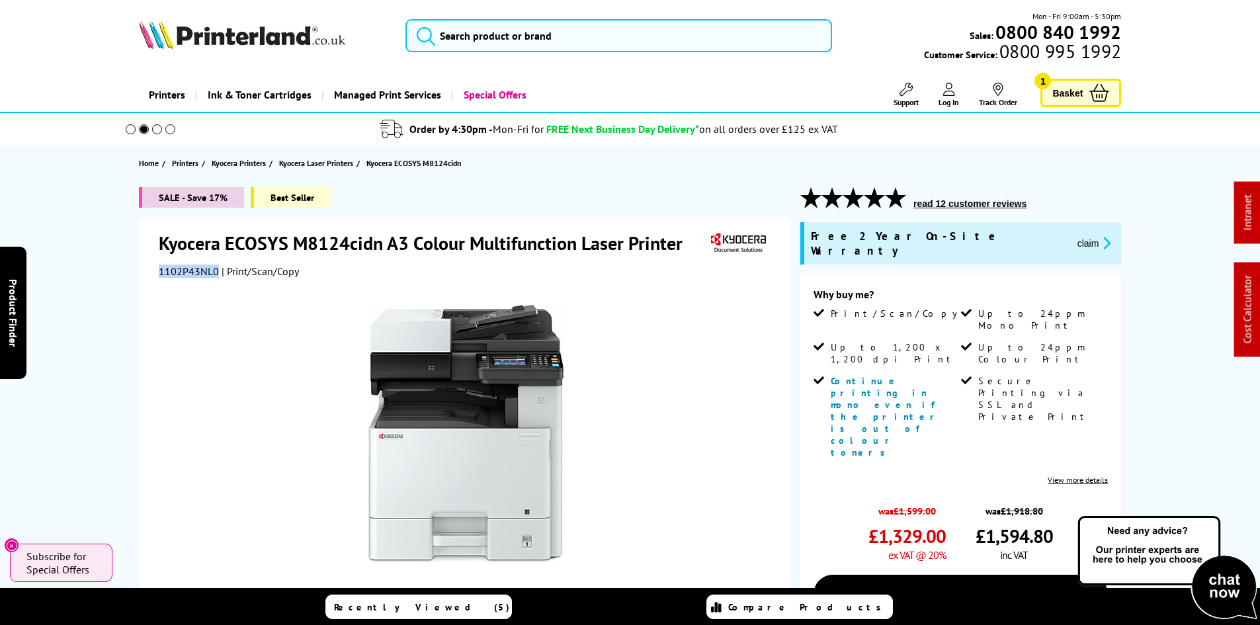
copy span "1102P43NL0"
